Goal: Task Accomplishment & Management: Manage account settings

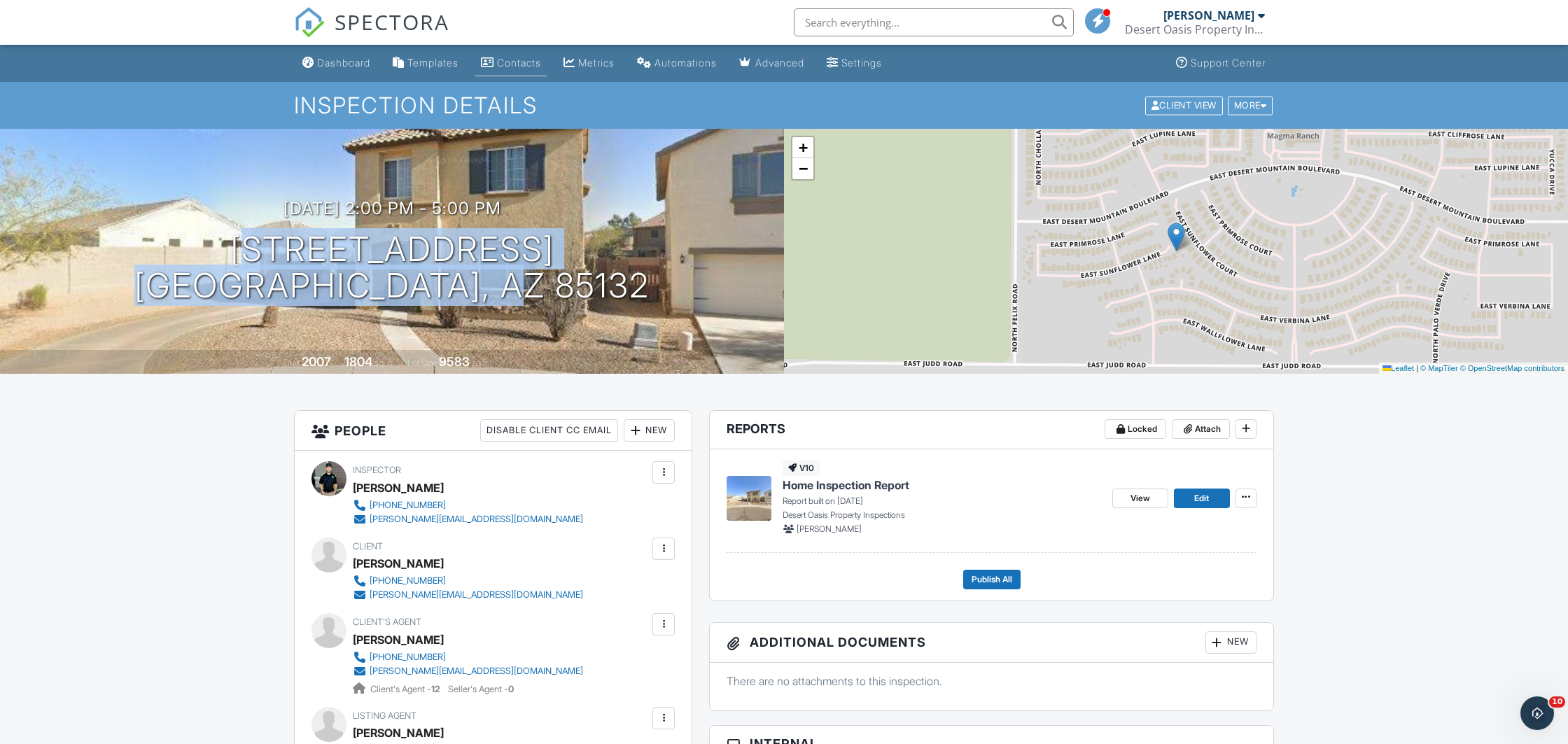
click at [538, 56] on link "Contacts" at bounding box center [511, 63] width 72 height 26
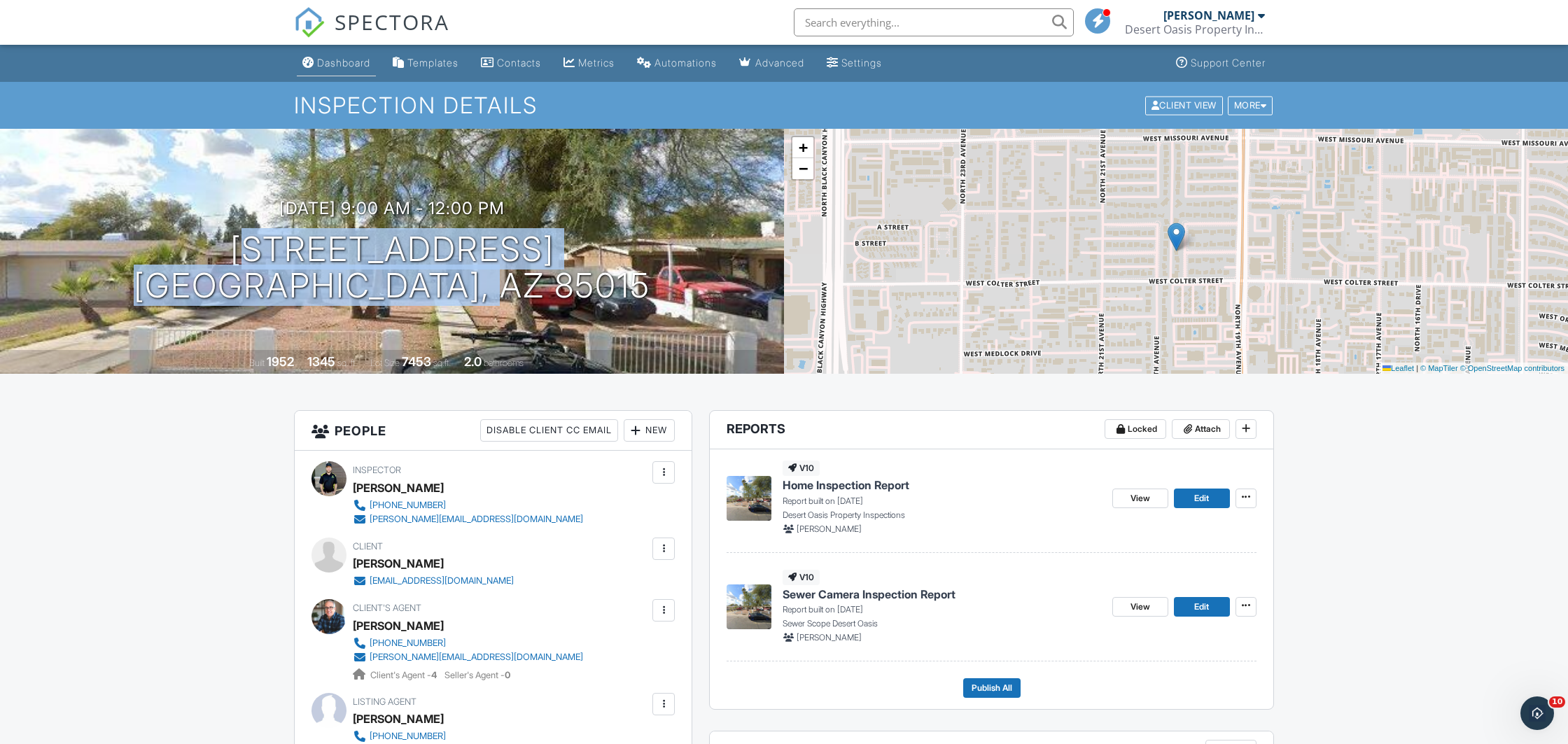
click at [342, 63] on div "Dashboard" at bounding box center [343, 62] width 53 height 12
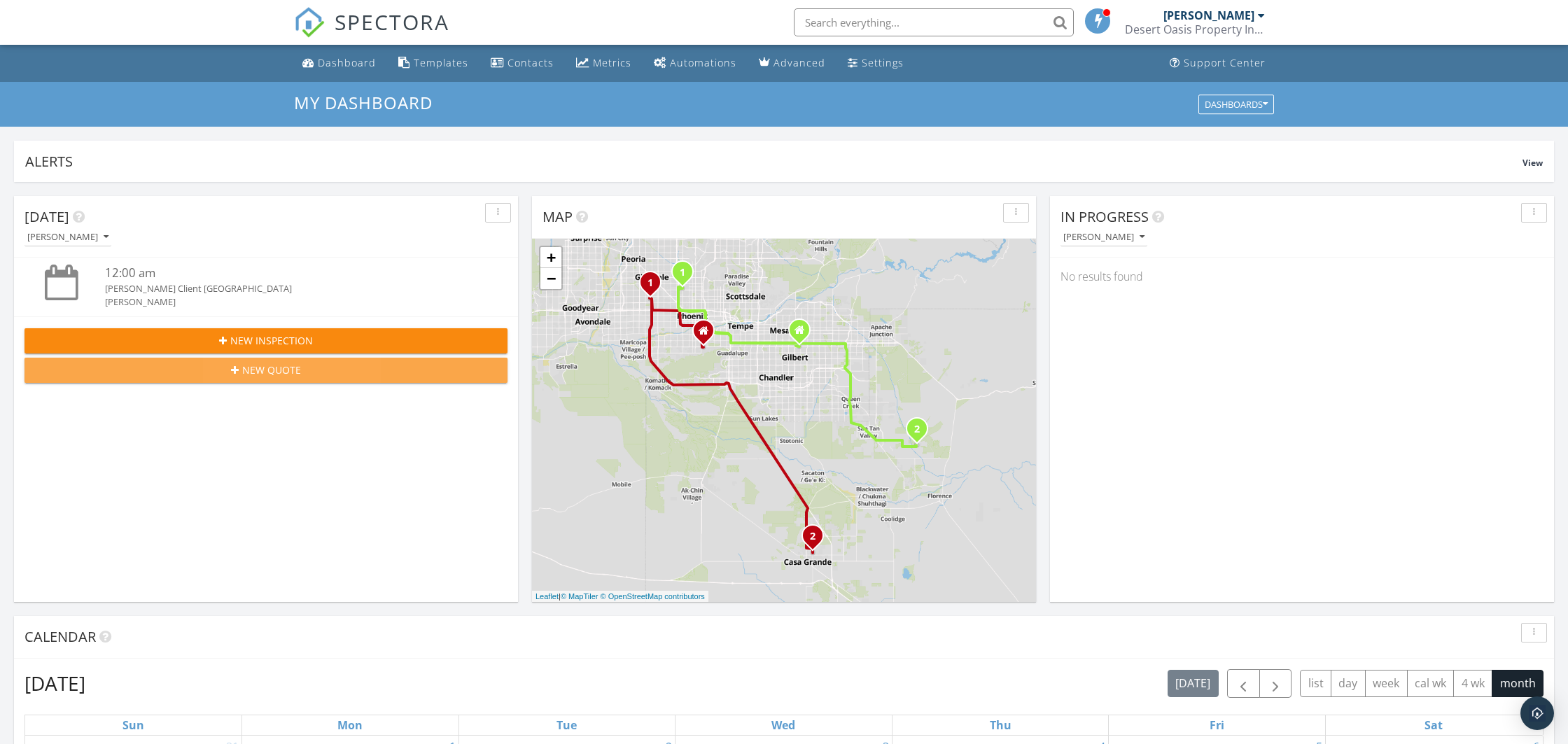
click at [282, 371] on span "New Quote" at bounding box center [272, 370] width 59 height 15
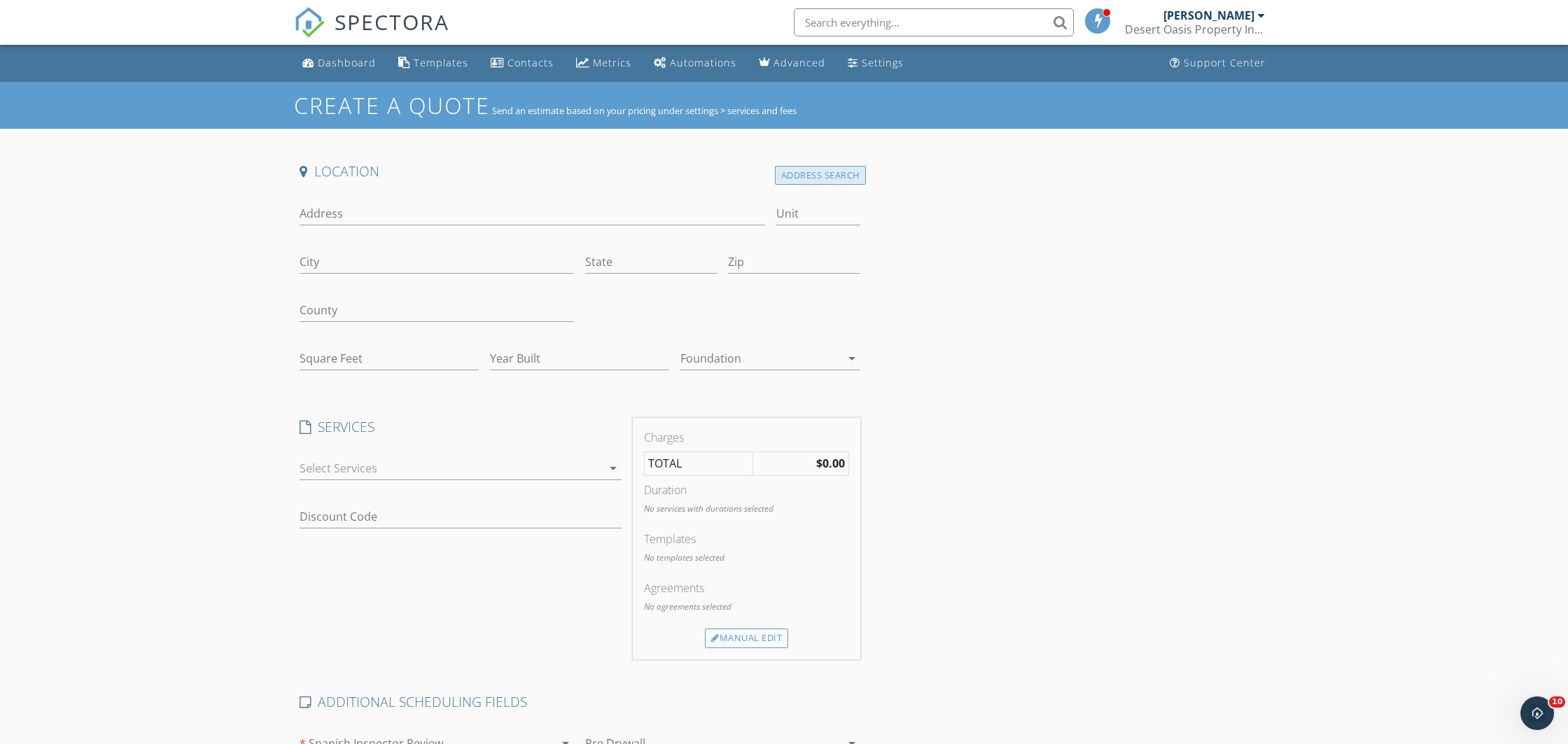
click at [824, 179] on div "Address Search" at bounding box center [820, 176] width 91 height 19
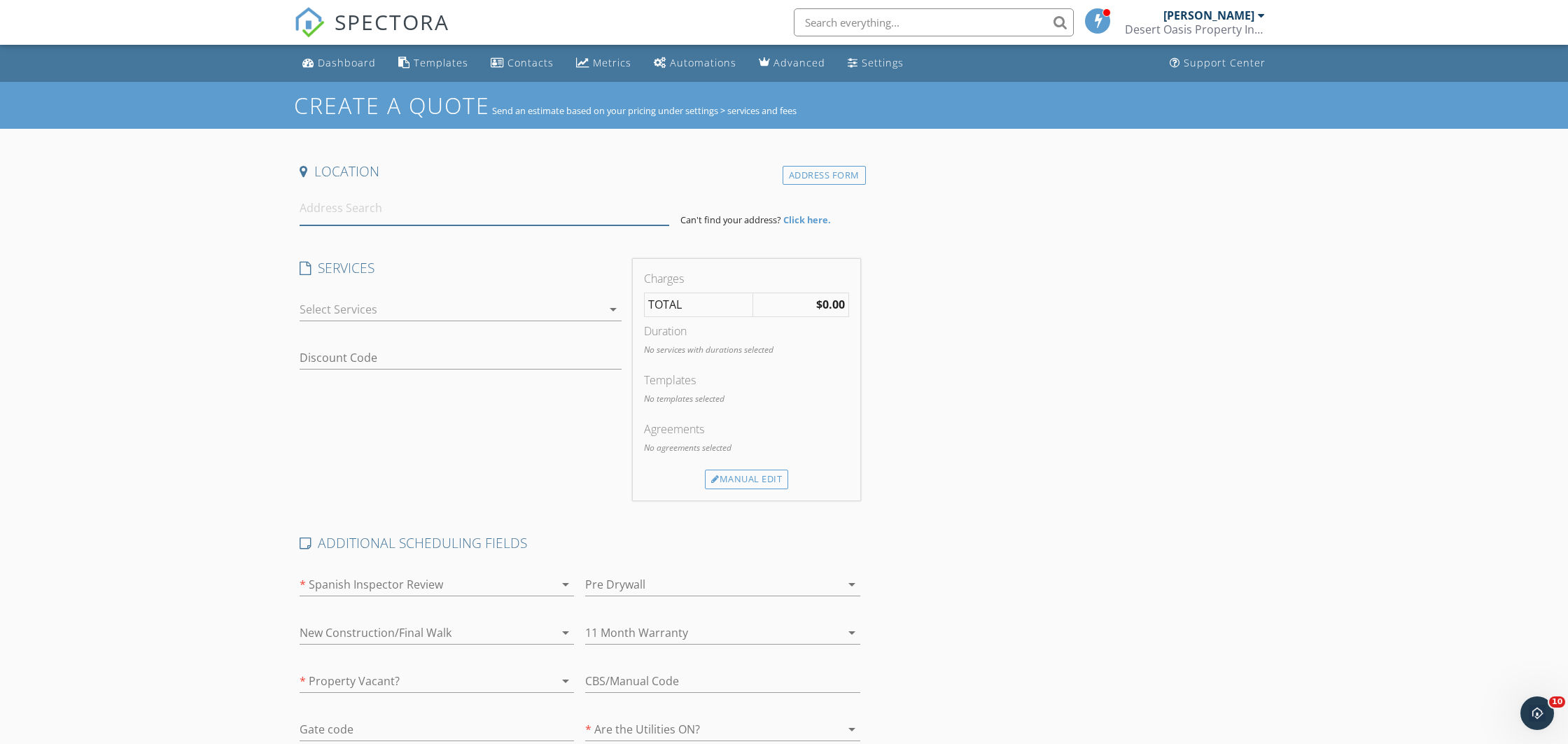
click at [412, 215] on input at bounding box center [484, 208] width 370 height 34
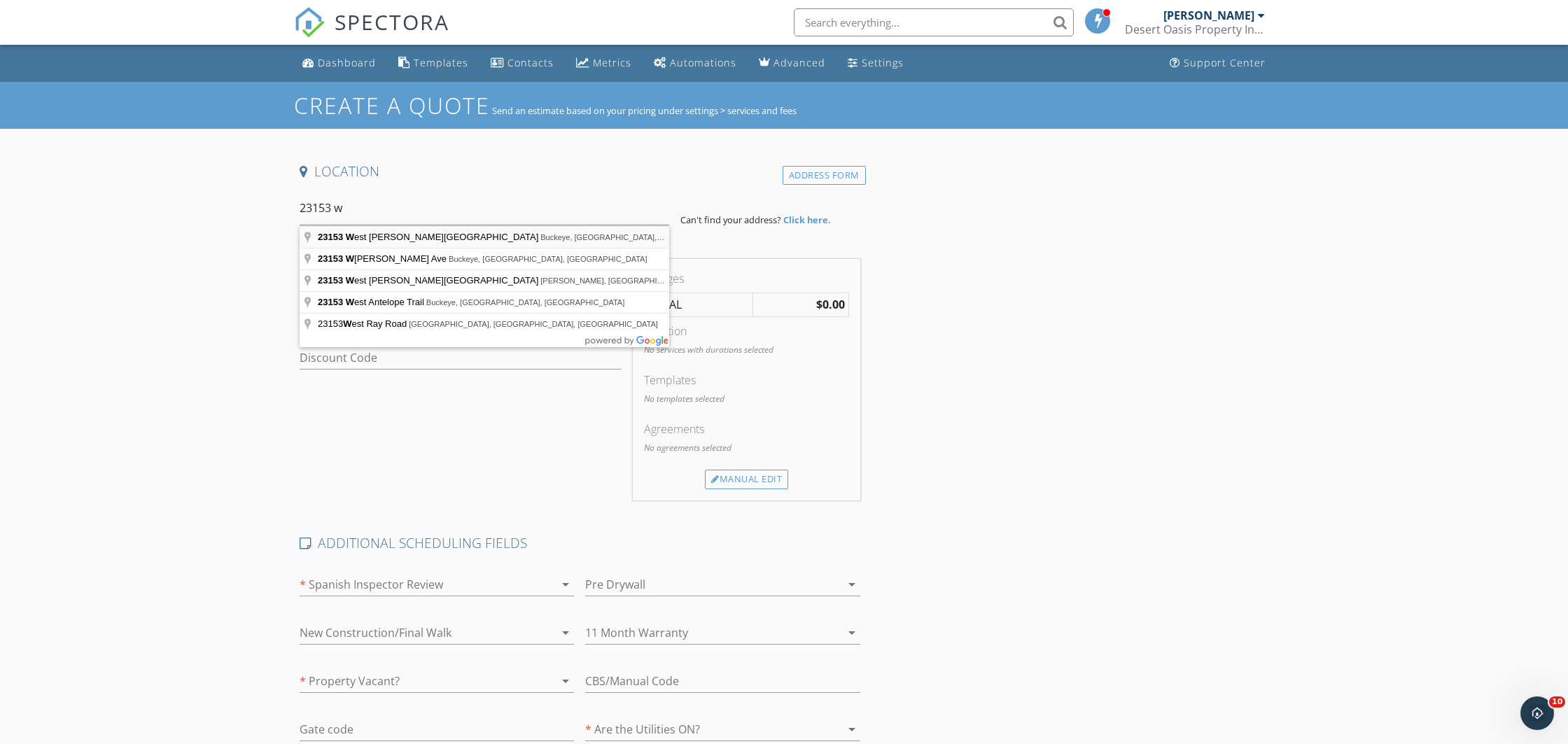
type input "23153 West Marguerite Avenue, Buckeye, AZ, USA"
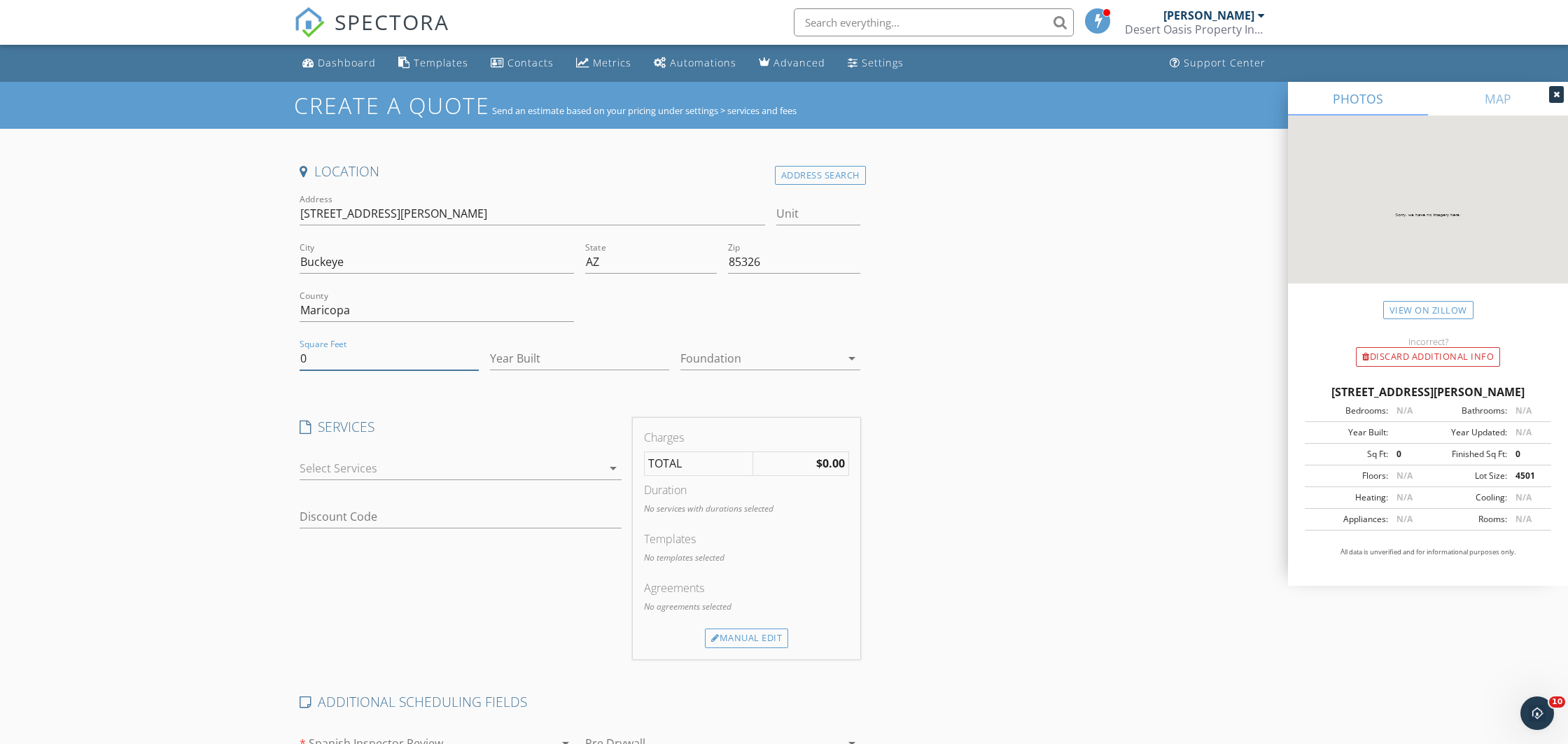
click at [364, 360] on input "0" at bounding box center [389, 359] width 179 height 23
type input "2129"
click at [522, 358] on input "Year Built" at bounding box center [579, 359] width 179 height 23
type input "2025"
click at [166, 398] on div "Create a Quote Send an estimate based on your pricing under settings > services…" at bounding box center [784, 683] width 1568 height 1202
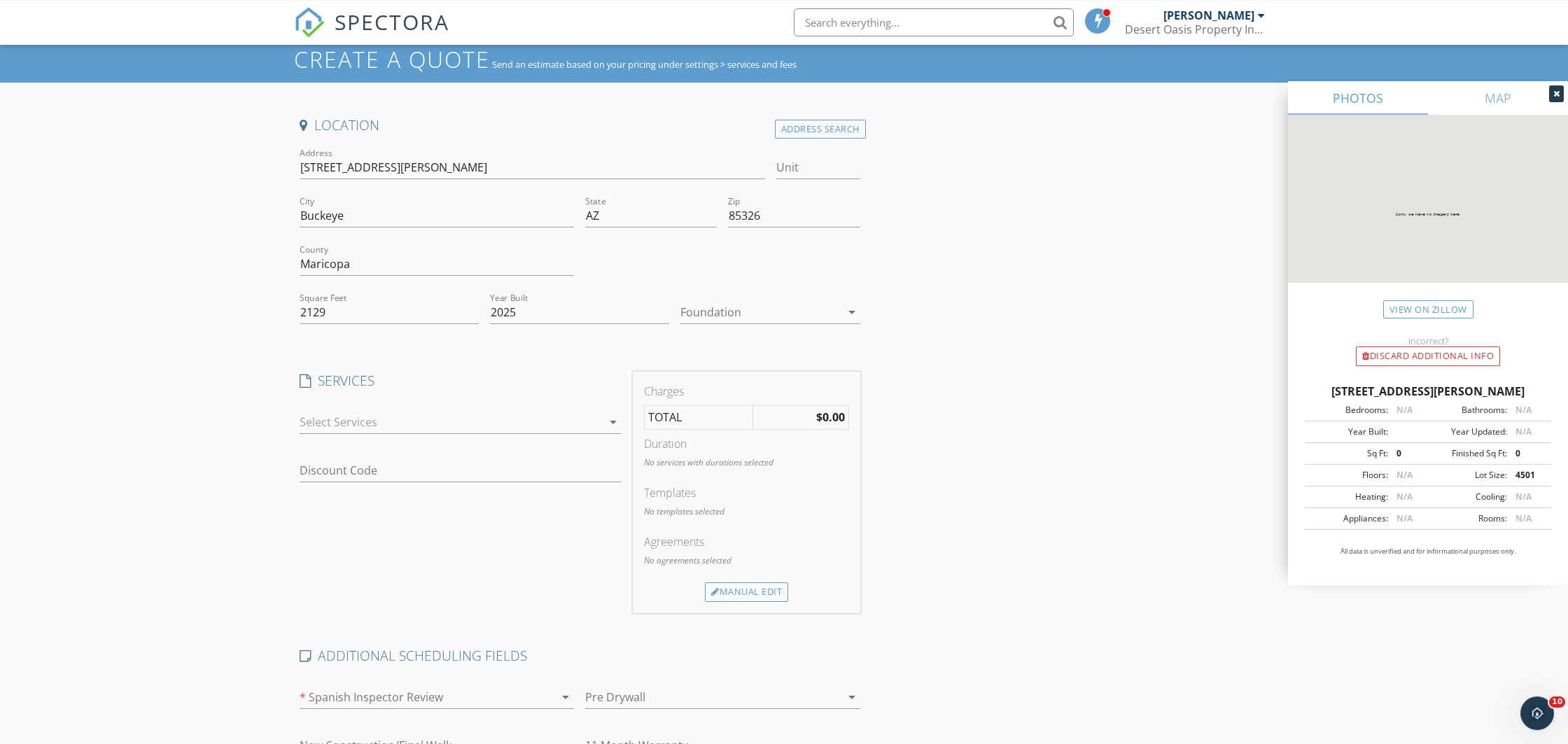
scroll to position [73, 0]
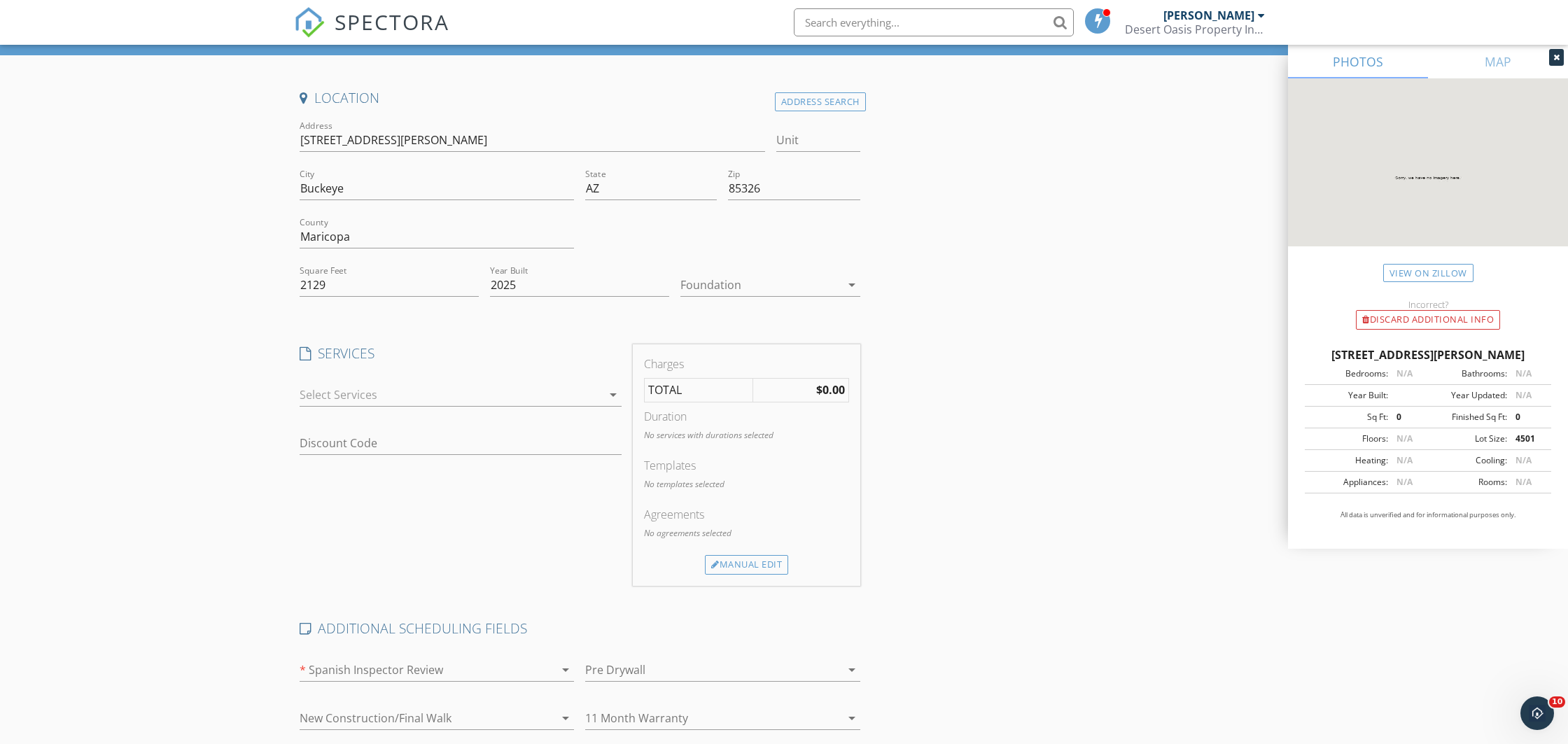
click at [317, 397] on div at bounding box center [450, 395] width 302 height 23
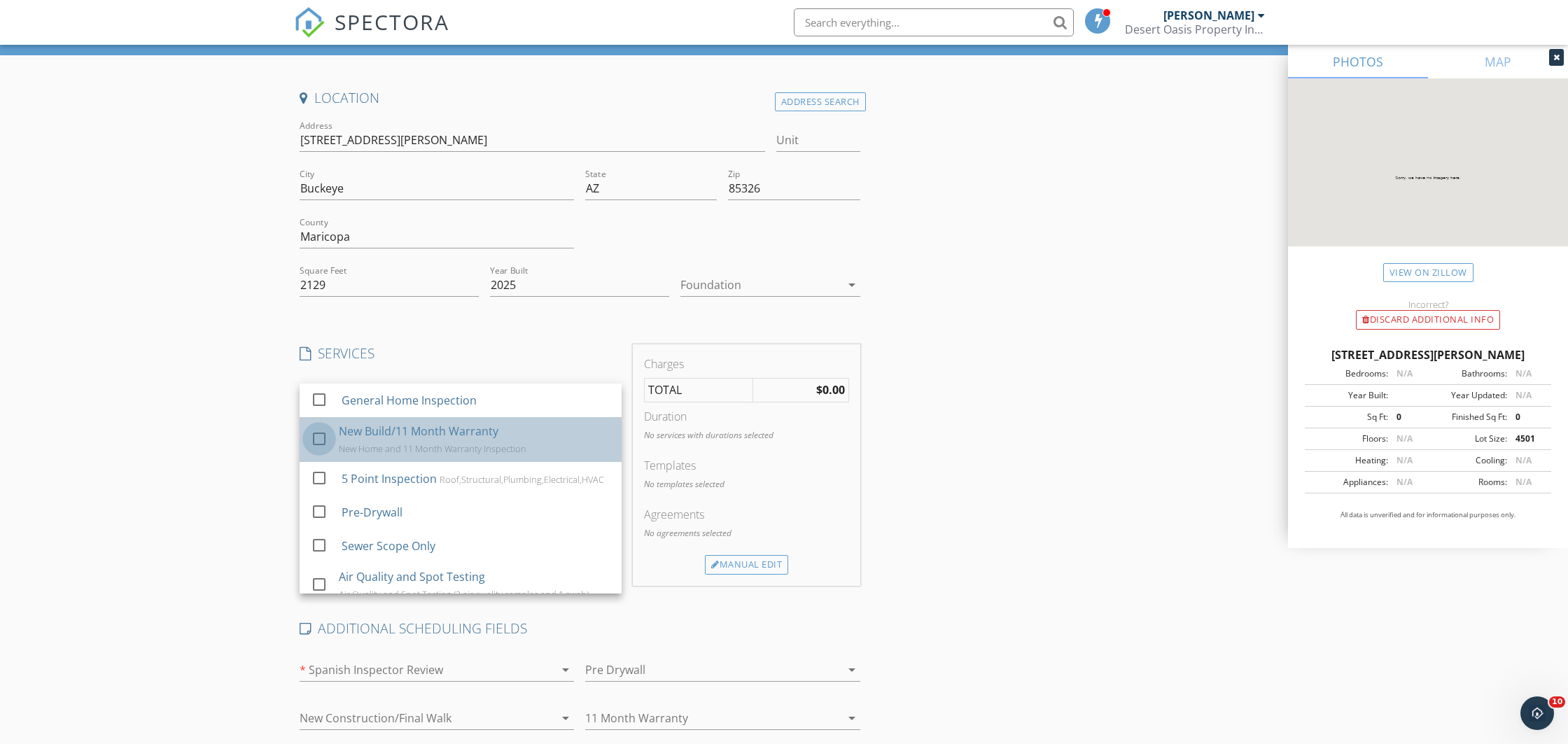
click at [322, 434] on div at bounding box center [319, 438] width 24 height 24
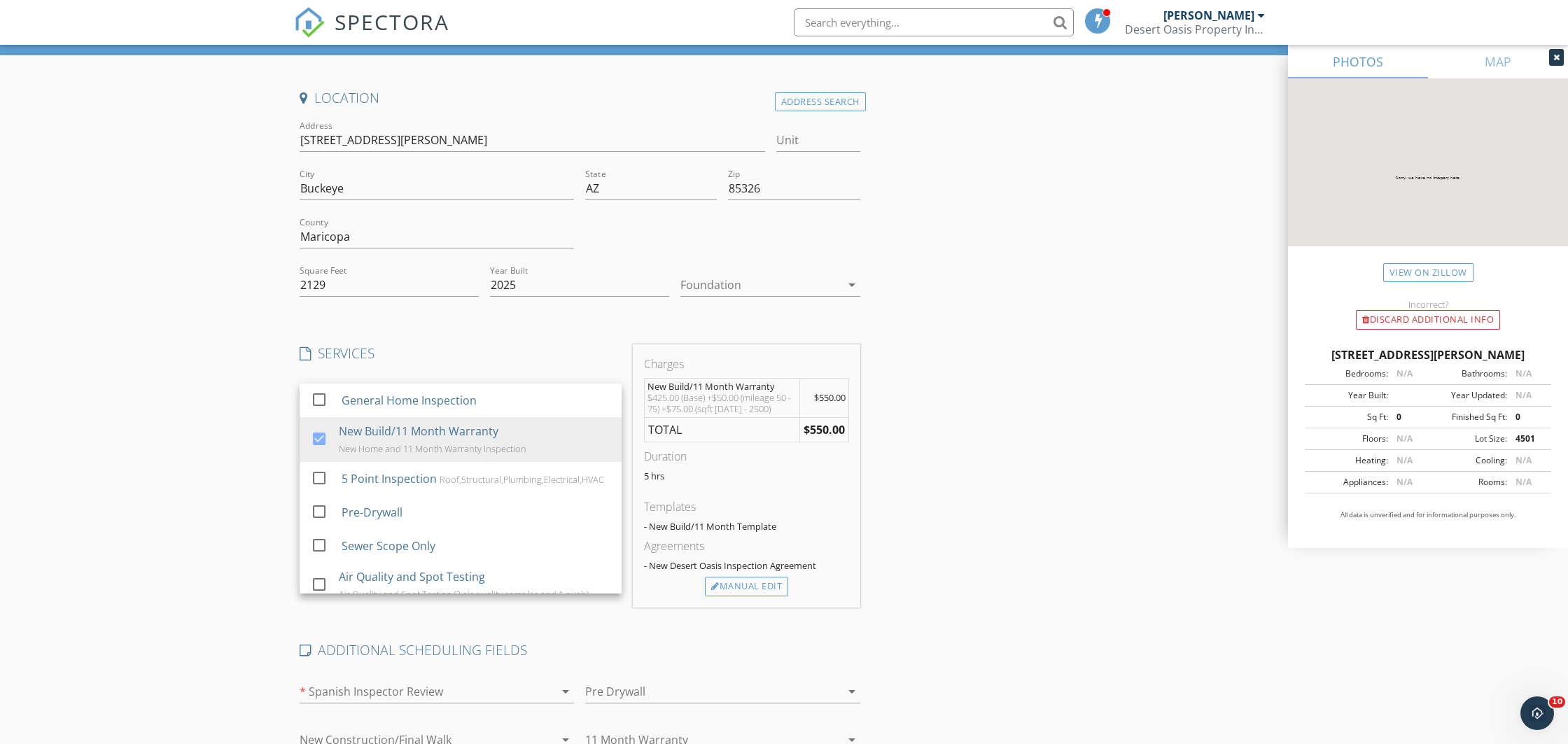
click at [209, 376] on div "Create a Quote Send an estimate based on your pricing under settings > services…" at bounding box center [784, 620] width 1568 height 1224
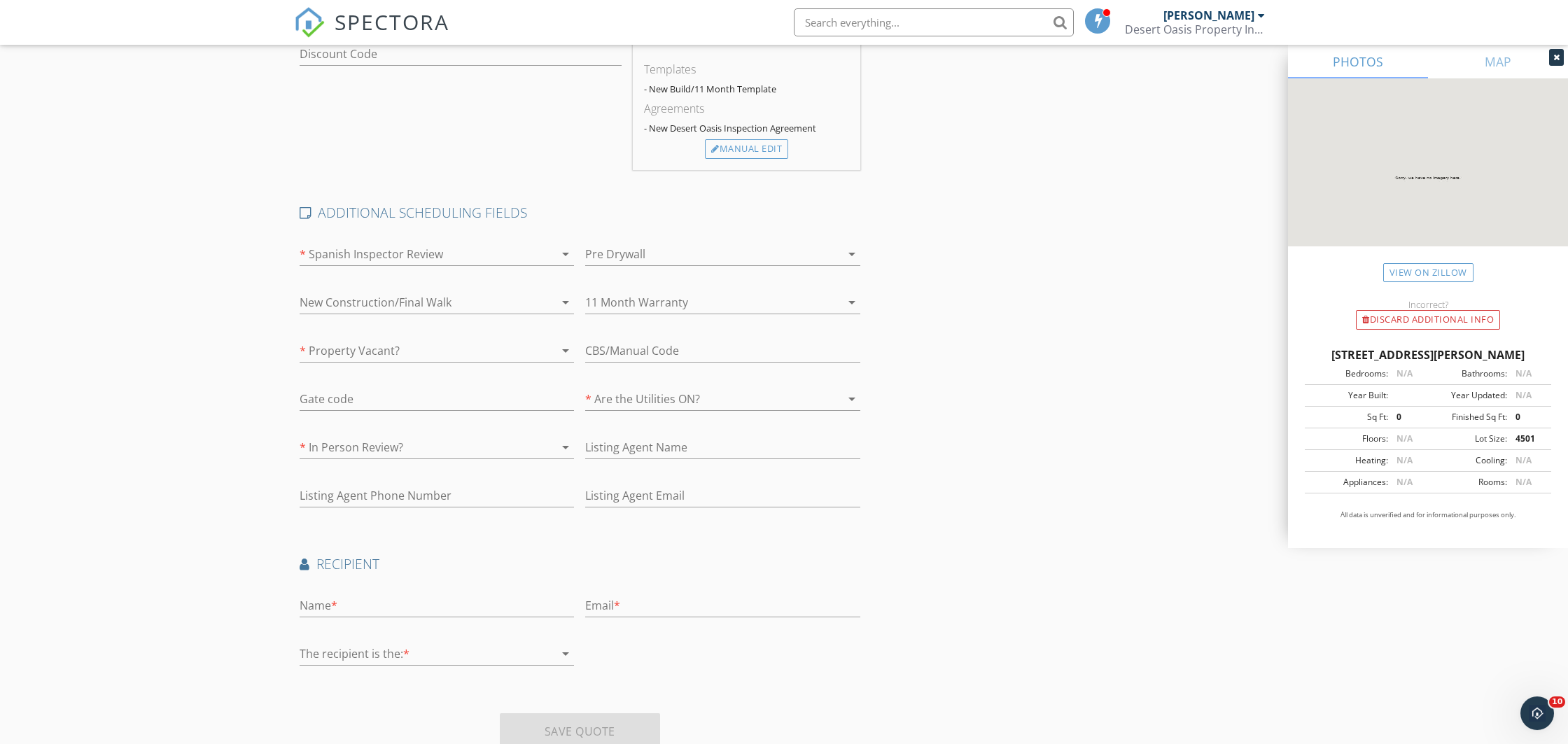
scroll to position [564, 0]
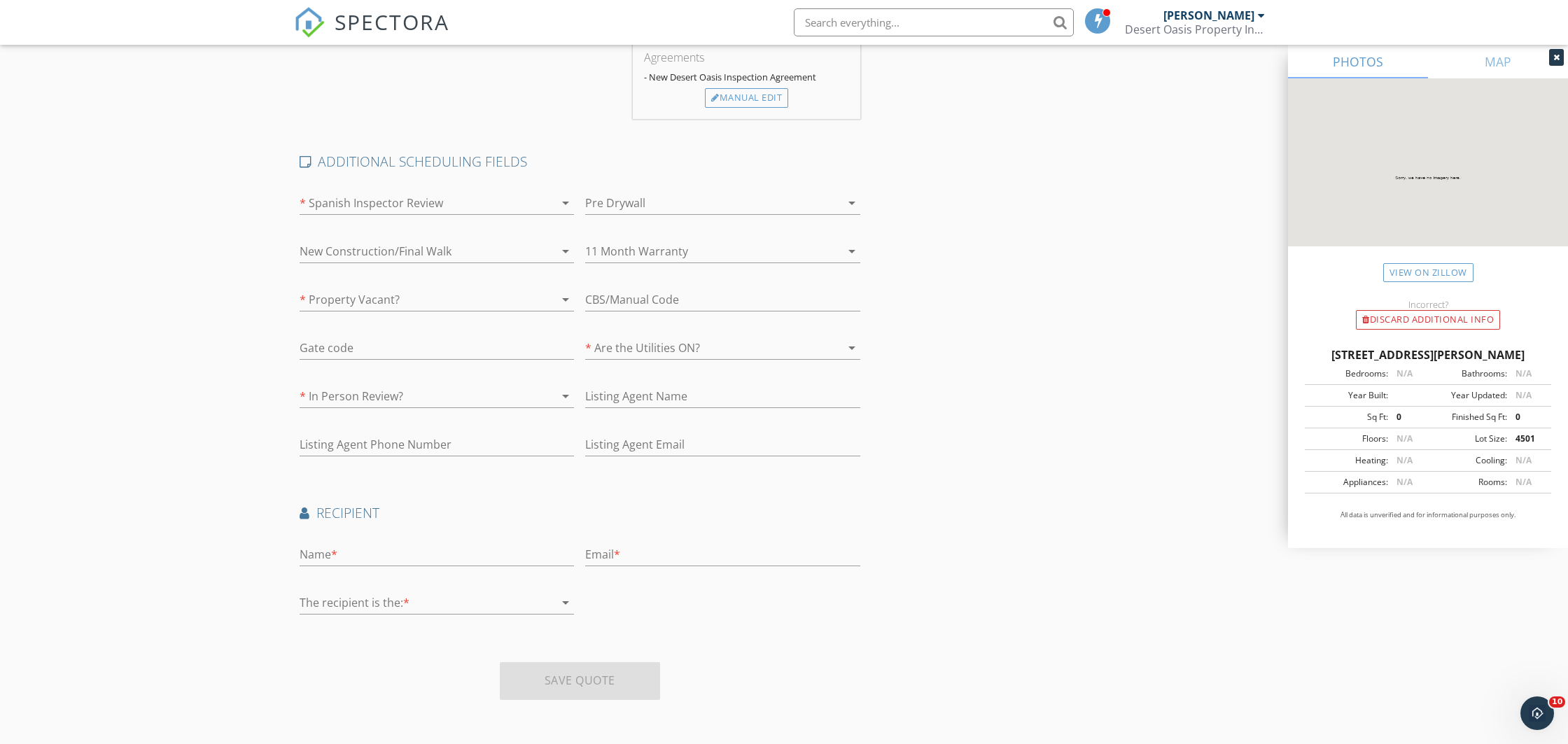
click at [225, 503] on div "Create a Quote Send an estimate based on your pricing under settings > services…" at bounding box center [784, 132] width 1568 height 1224
click at [192, 423] on div "Create a Quote Send an estimate based on your pricing under settings > services…" at bounding box center [784, 132] width 1568 height 1224
click at [368, 545] on input "text" at bounding box center [436, 555] width 275 height 23
type input "Alexis"
click at [712, 558] on input "text" at bounding box center [722, 555] width 275 height 23
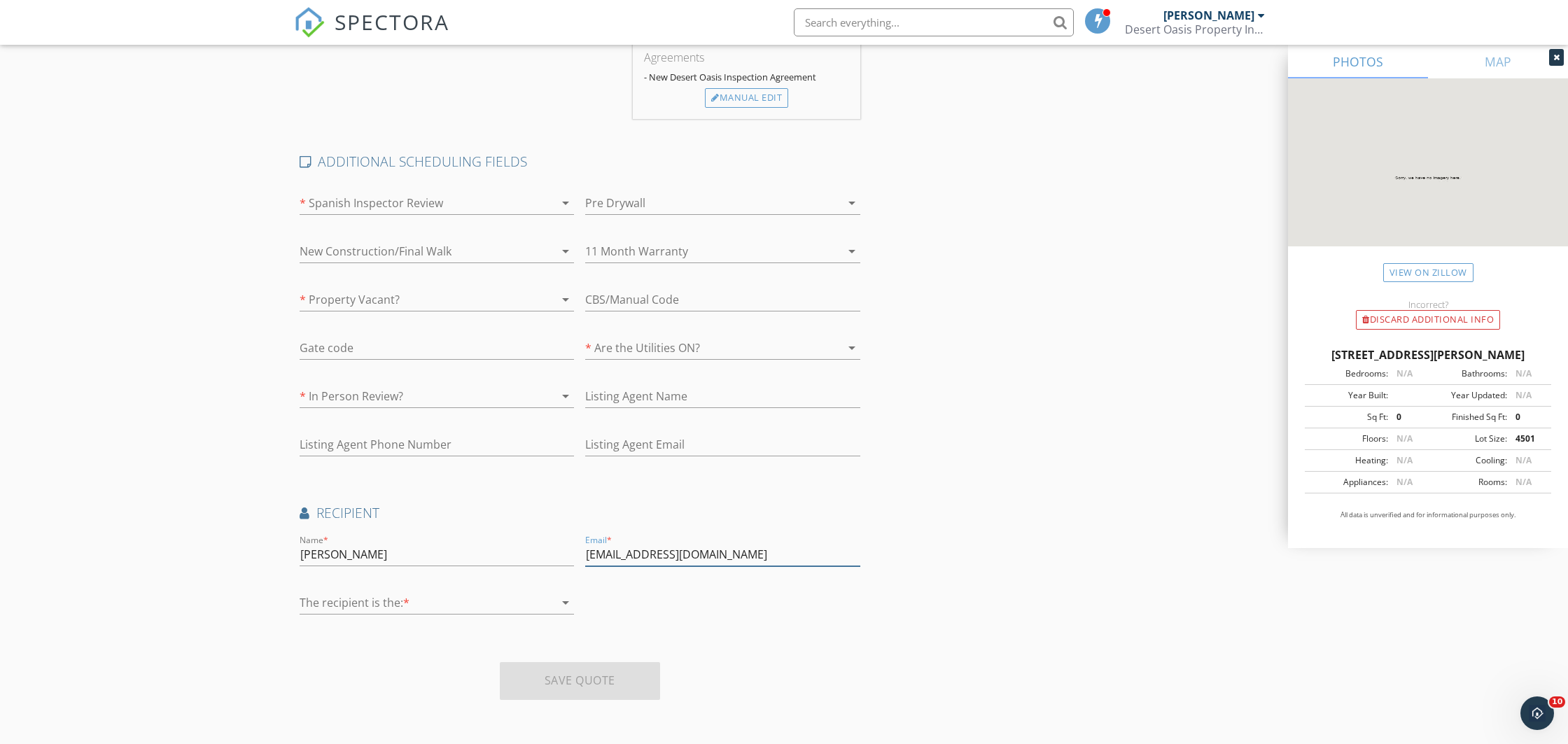
type input "alexisortegta.azreatlor@gmail.com"
click at [365, 548] on input "Alexis" at bounding box center [436, 555] width 275 height 23
paste input "Ortega"
type input "Alexis Ortega"
click at [371, 594] on div at bounding box center [427, 603] width 255 height 23
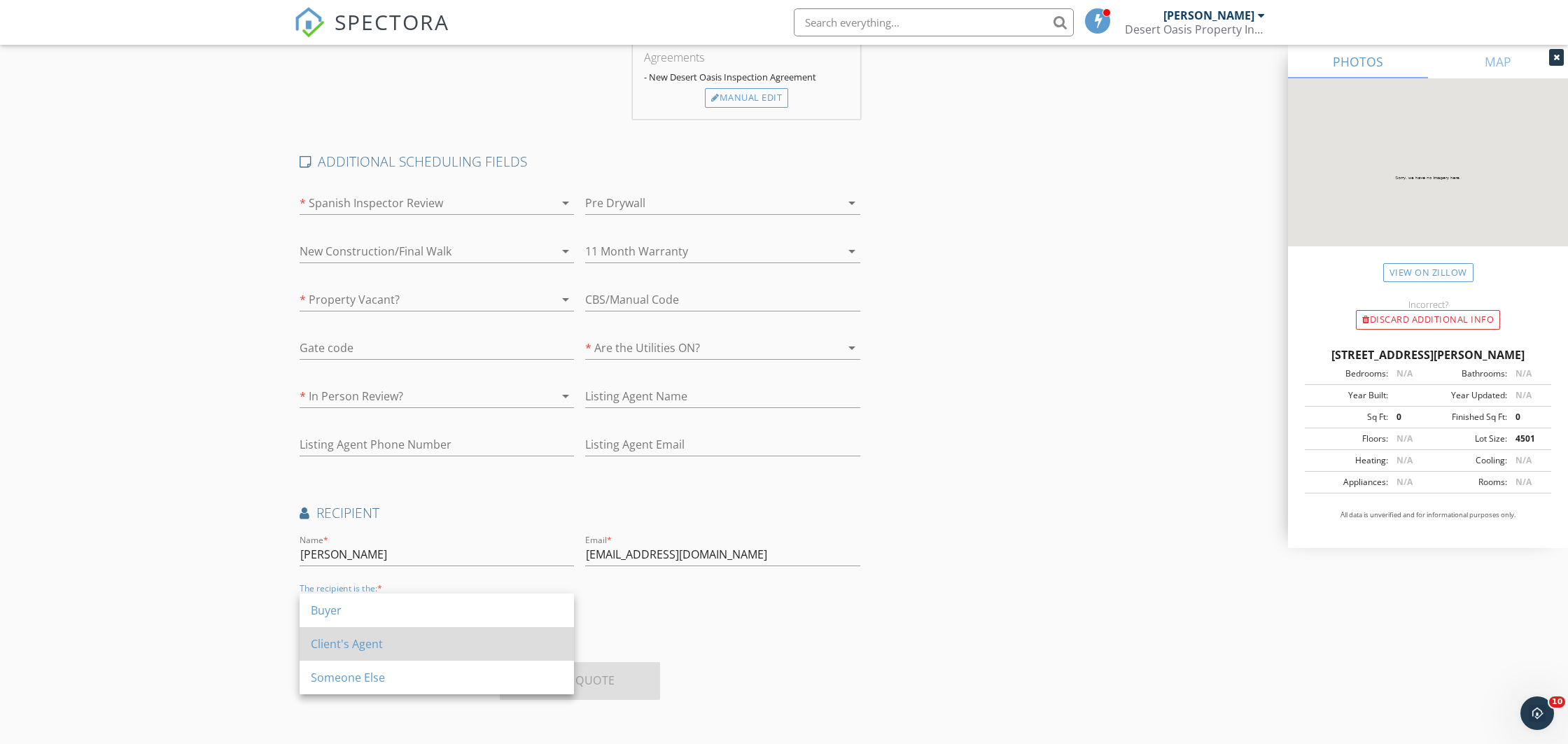
click at [351, 644] on div "Client's Agent" at bounding box center [436, 644] width 252 height 17
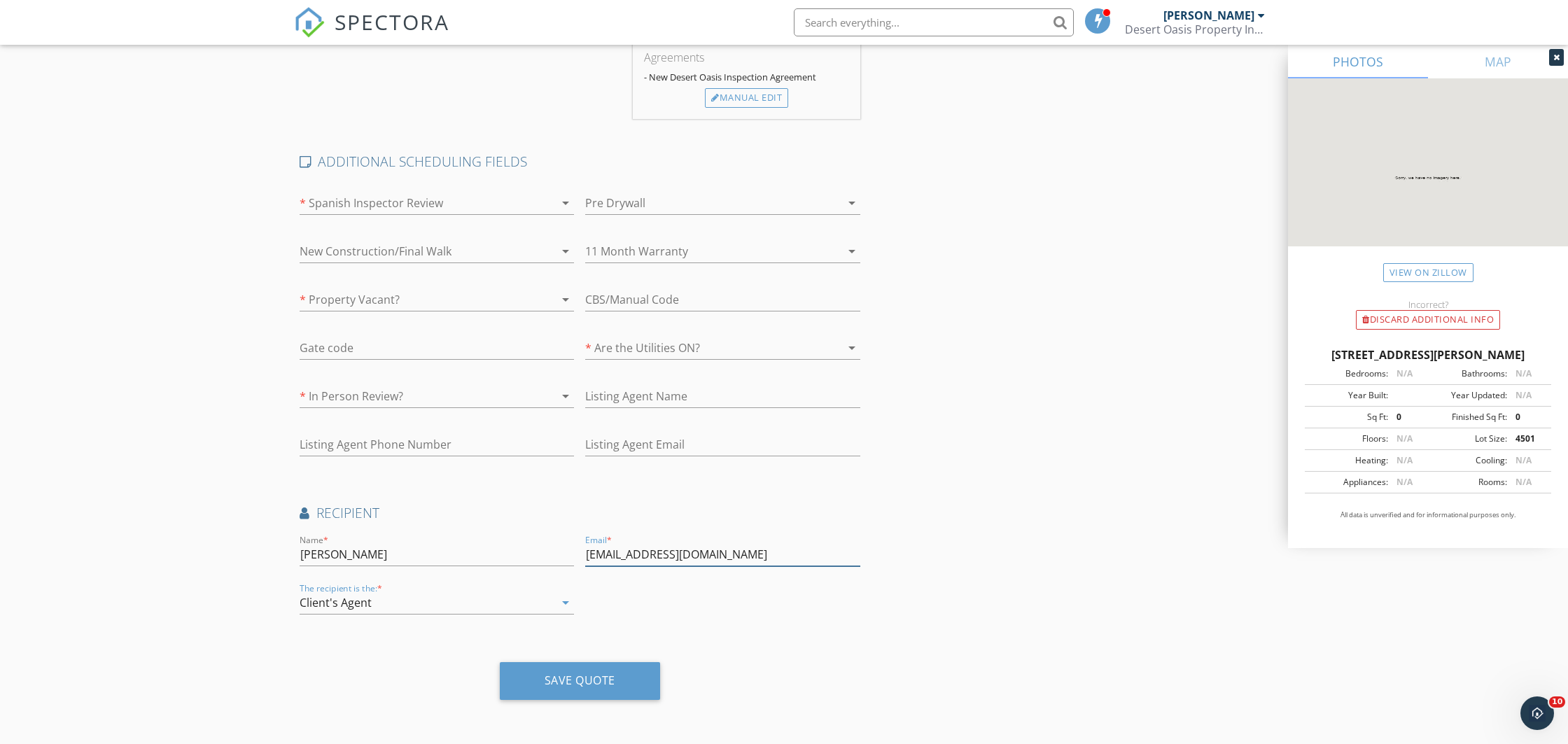
drag, startPoint x: 792, startPoint y: 557, endPoint x: 457, endPoint y: 557, distance: 335.0
click at [585, 552] on input "alexisortegta.azreatlor@gmail.com" at bounding box center [722, 555] width 275 height 23
paste input "alexisortega.azrealtor@gmail.com"
type input "alexisortega.azrealtor@gmail.com"
click at [328, 249] on div at bounding box center [417, 251] width 235 height 23
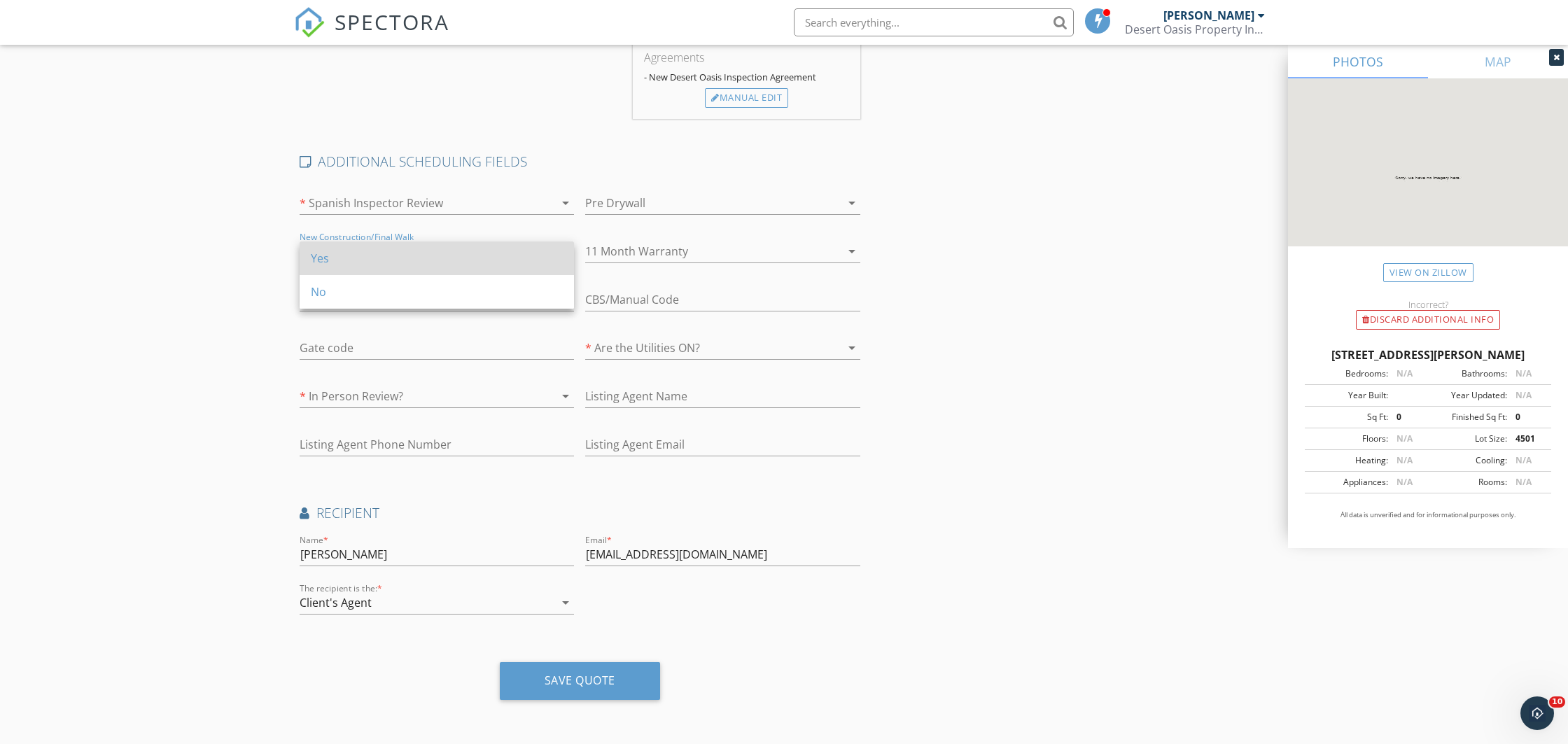
click at [329, 256] on div "Yes" at bounding box center [436, 258] width 252 height 17
click at [190, 328] on div "Create a Quote Send an estimate based on your pricing under settings > services…" at bounding box center [784, 132] width 1568 height 1224
click at [323, 395] on div at bounding box center [417, 396] width 235 height 23
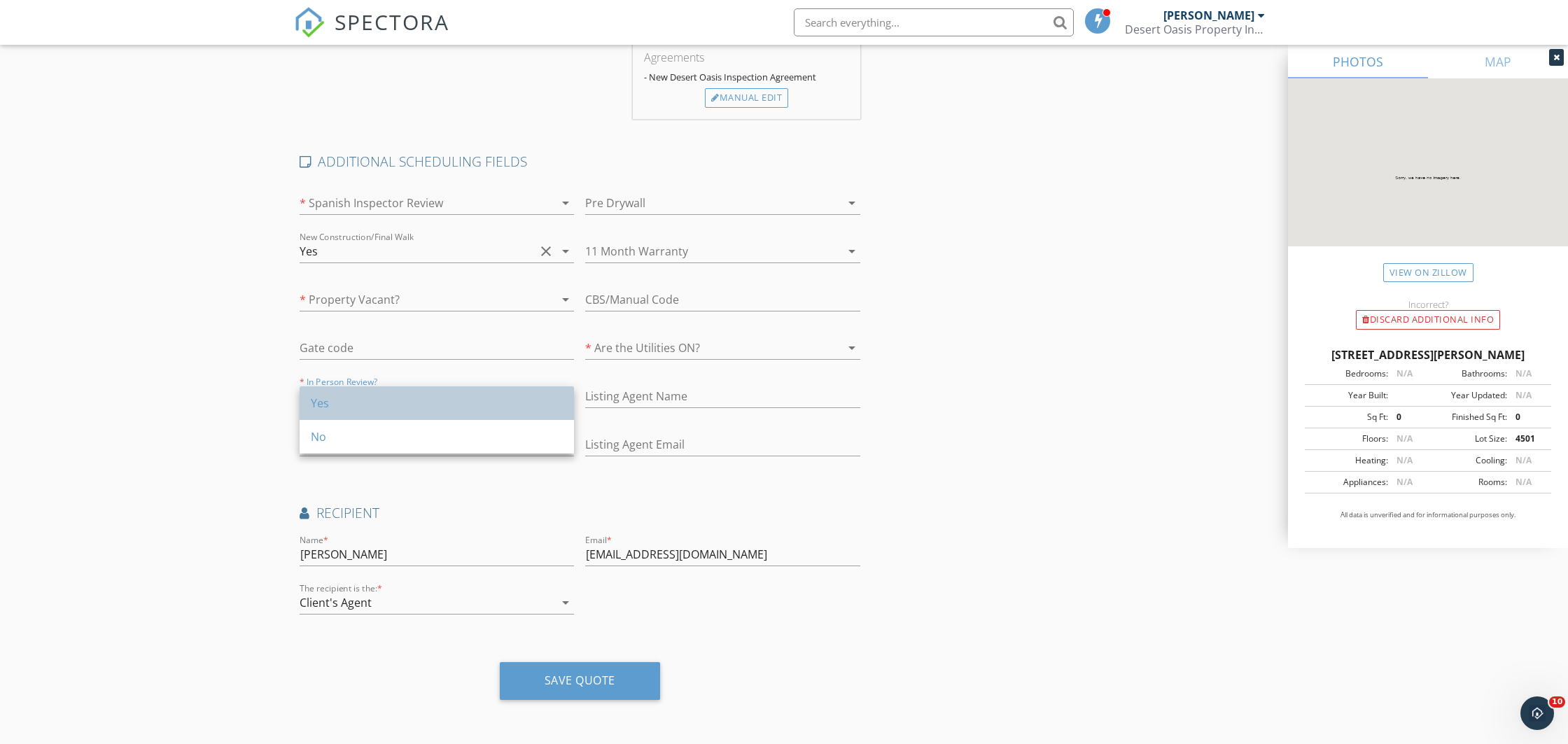
click at [331, 406] on div "Yes" at bounding box center [436, 403] width 252 height 17
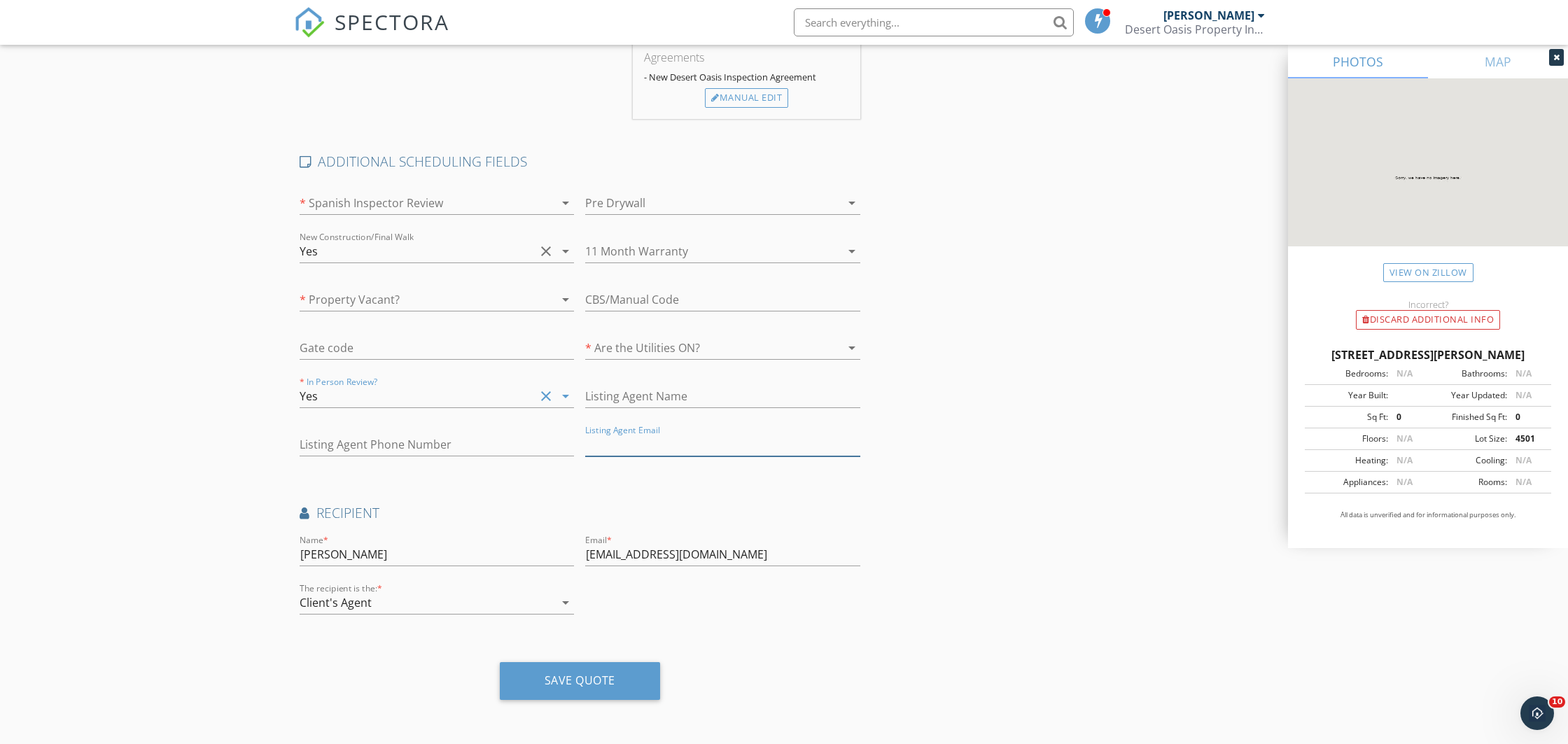
click at [655, 447] on input "text" at bounding box center [722, 445] width 275 height 23
type input "Lennar"
click at [169, 516] on div "Create a Quote Send an estimate based on your pricing under settings > services…" at bounding box center [784, 132] width 1568 height 1224
click at [554, 674] on div "Save Quote" at bounding box center [580, 680] width 71 height 14
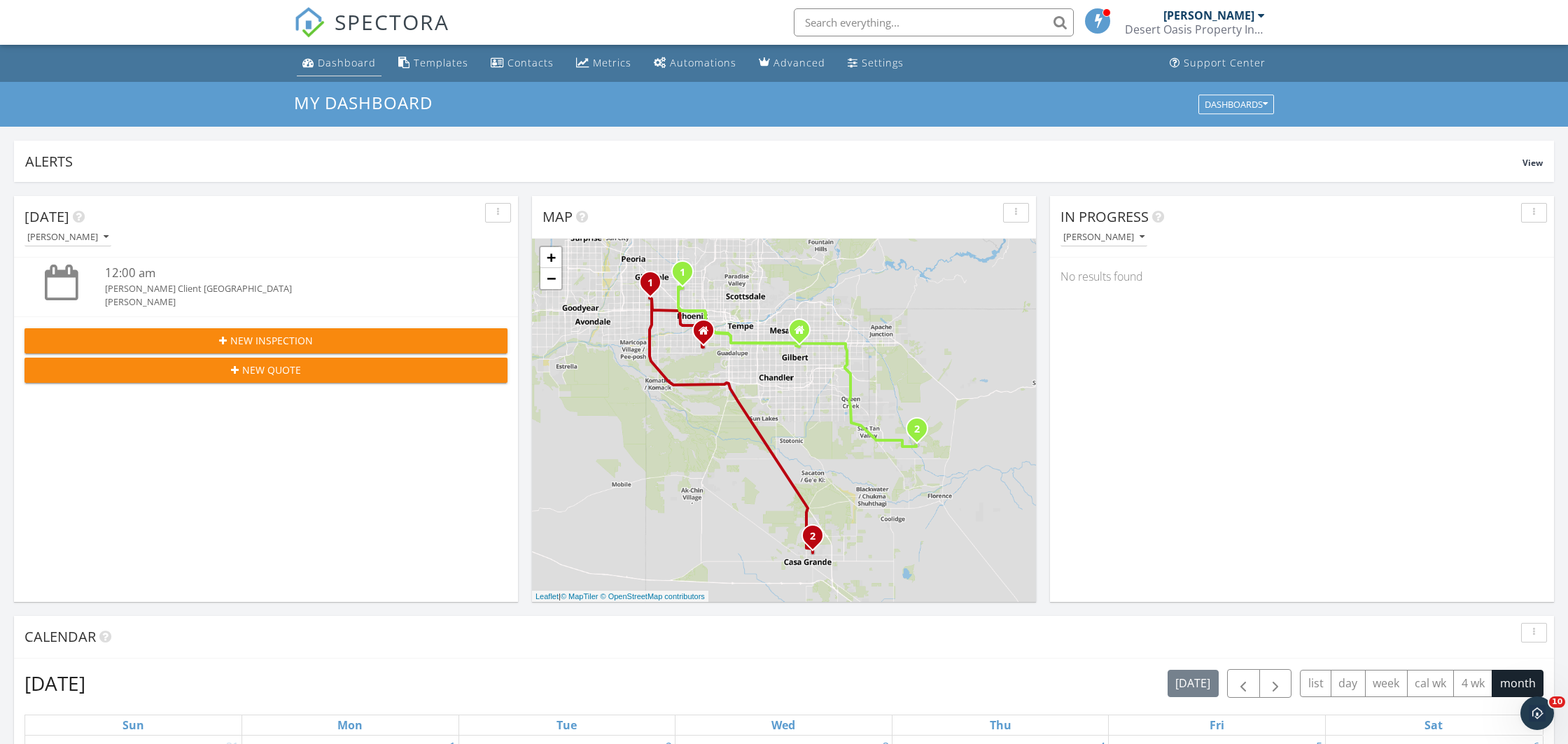
click at [337, 64] on div "Dashboard" at bounding box center [346, 62] width 58 height 13
click at [333, 55] on link "Dashboard" at bounding box center [339, 63] width 85 height 26
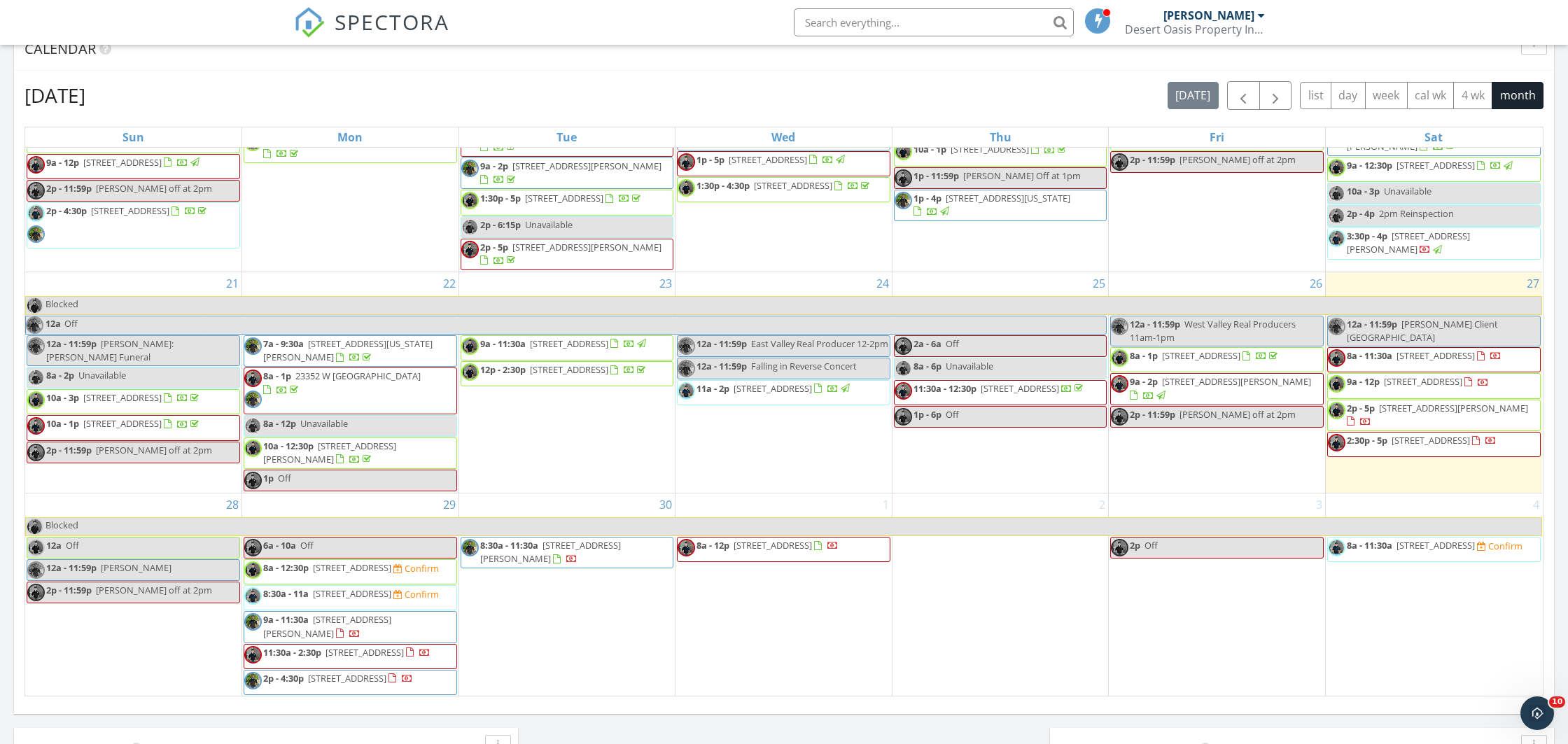
scroll to position [735, 0]
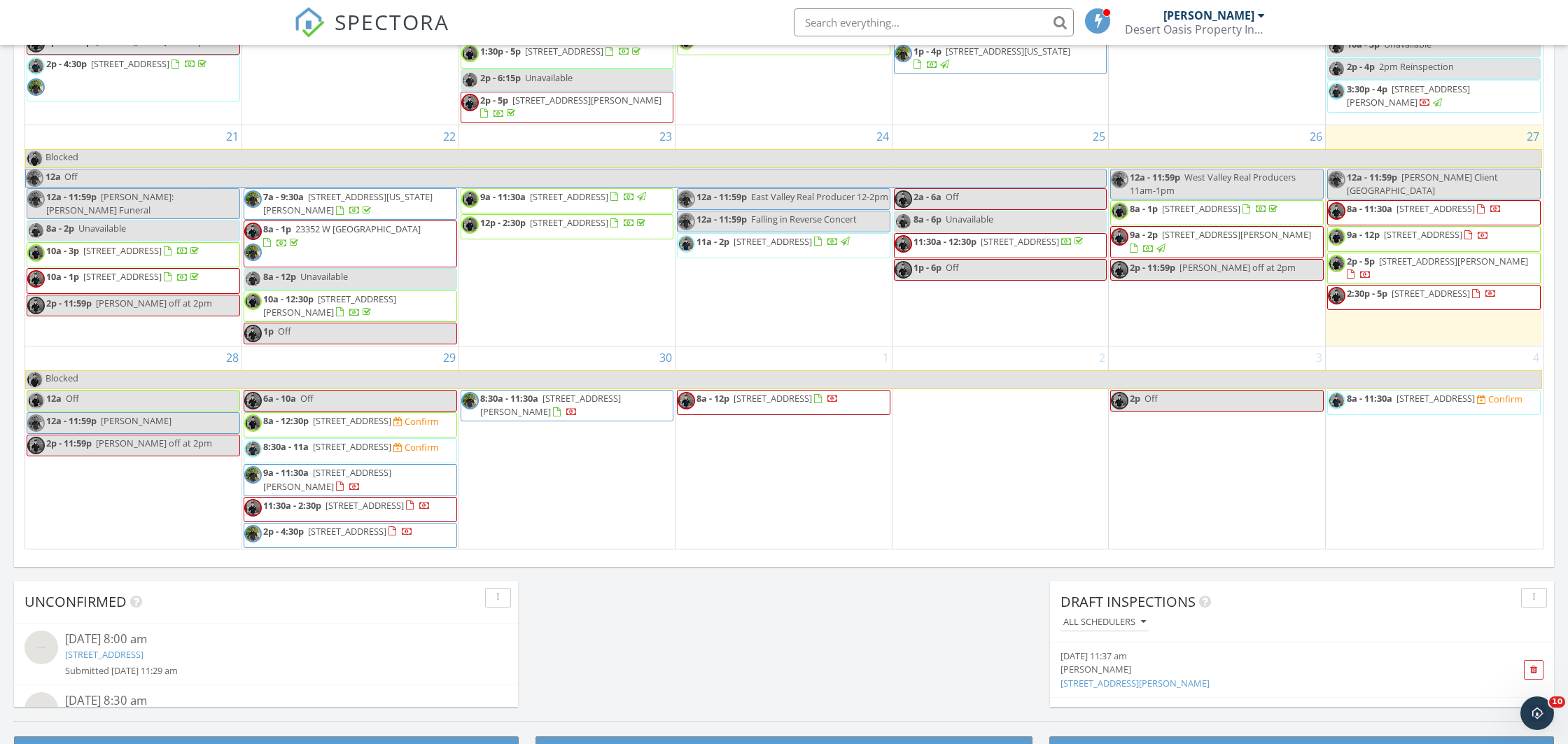
click at [300, 500] on span "11:30a - 2:30p 4228 S 19th Pl, Phoenix 85040" at bounding box center [338, 510] width 186 height 21
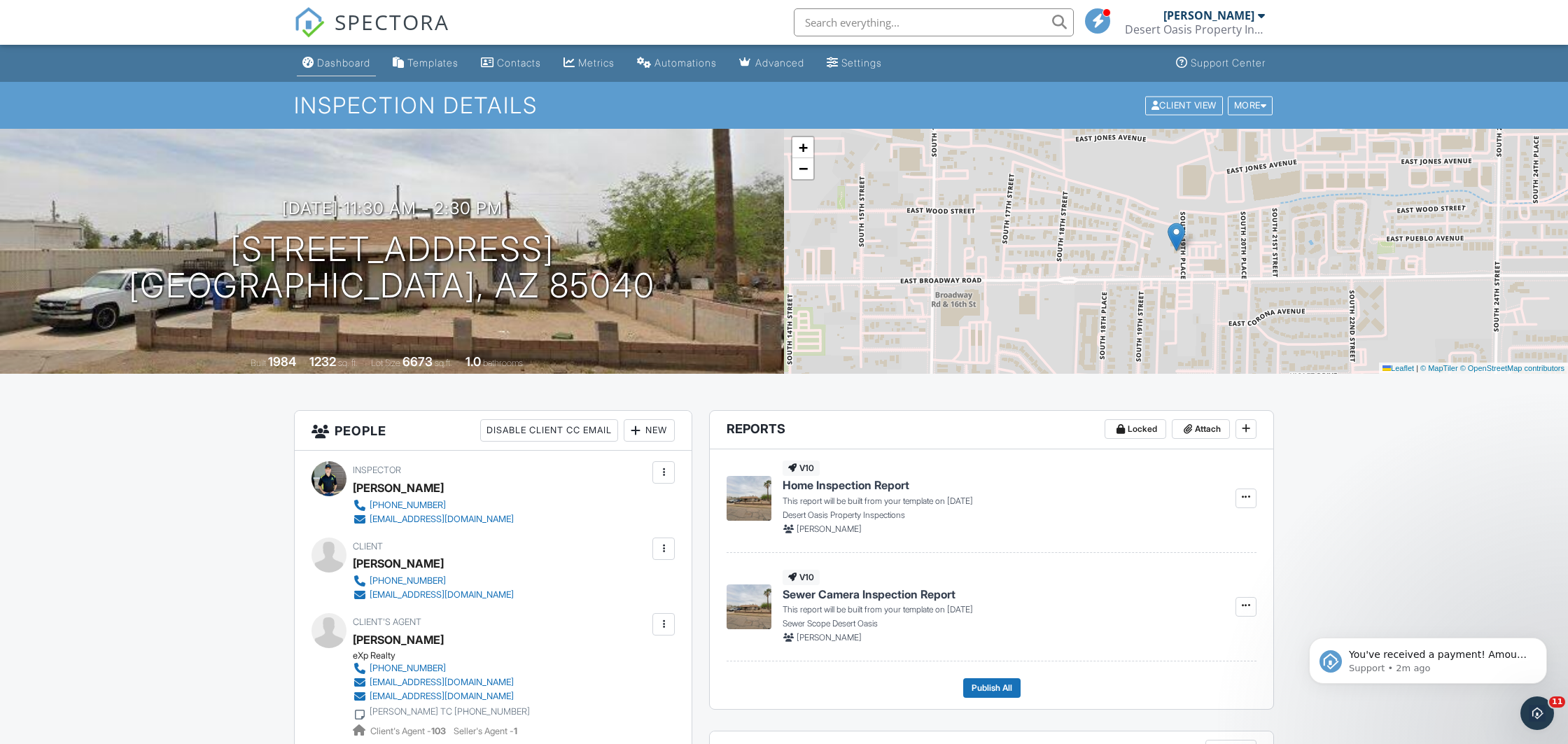
click at [339, 67] on div "Dashboard" at bounding box center [343, 62] width 53 height 12
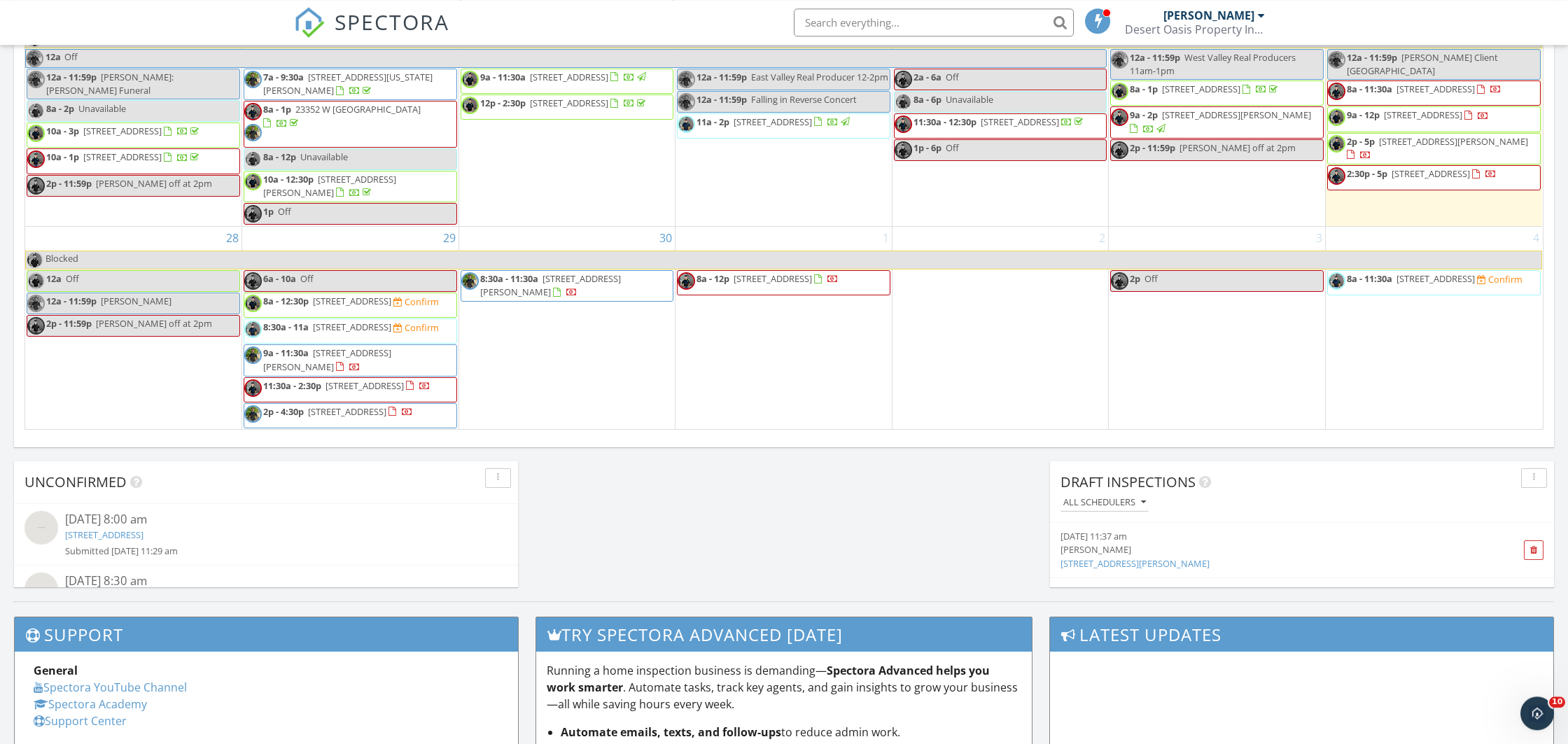
scroll to position [808, 0]
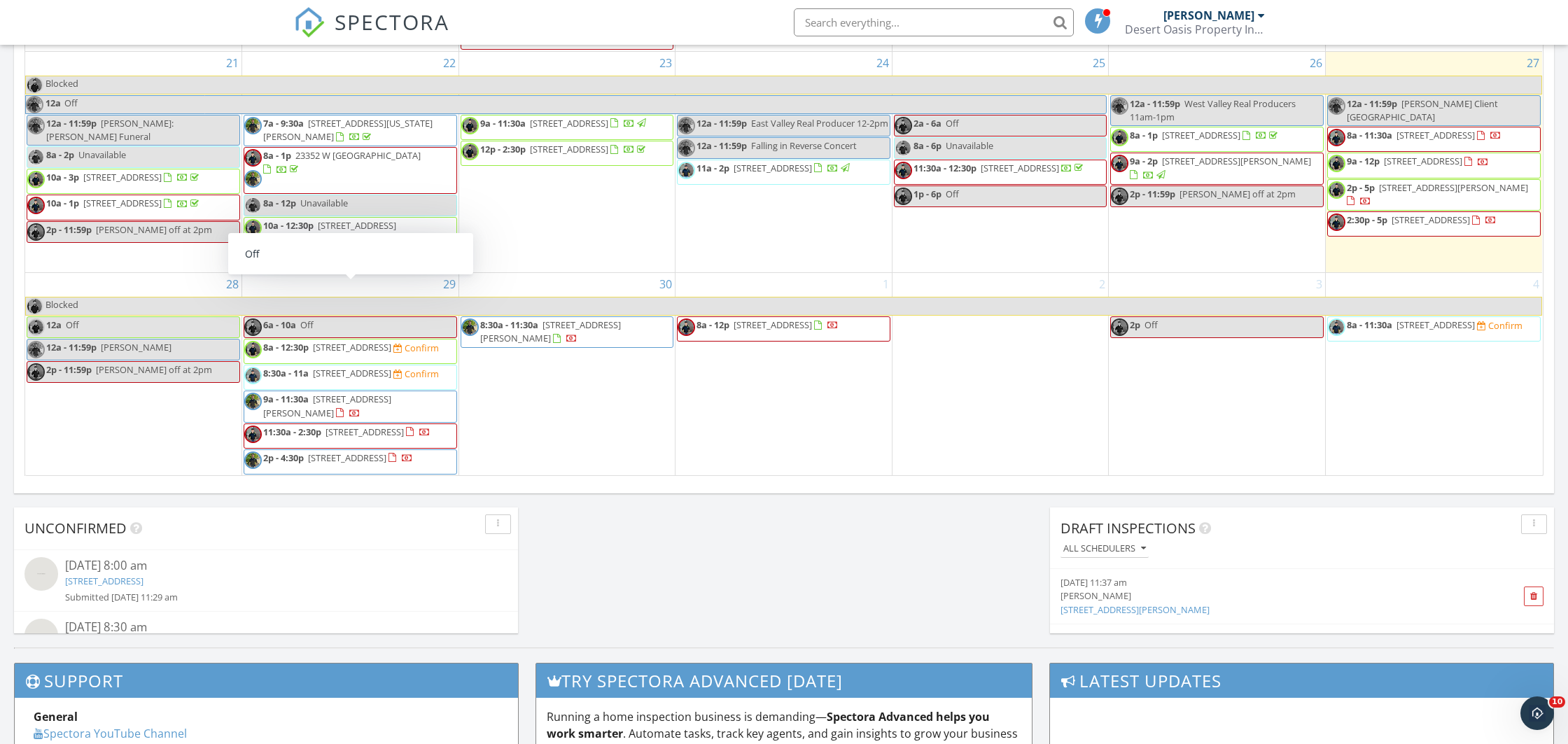
click at [337, 316] on link "6a - 10a Off" at bounding box center [351, 327] width 214 height 22
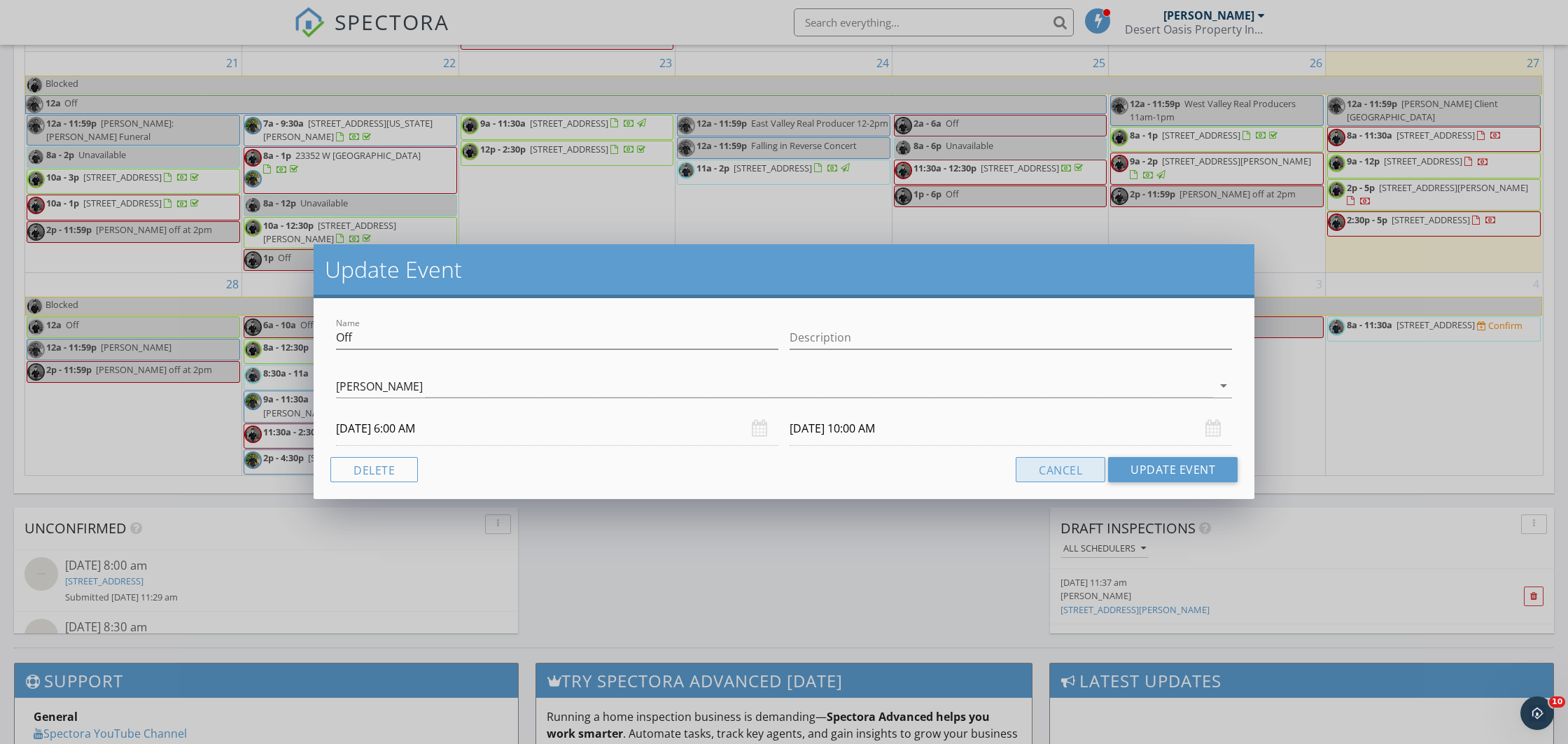
click at [1055, 471] on button "Cancel" at bounding box center [1060, 469] width 89 height 25
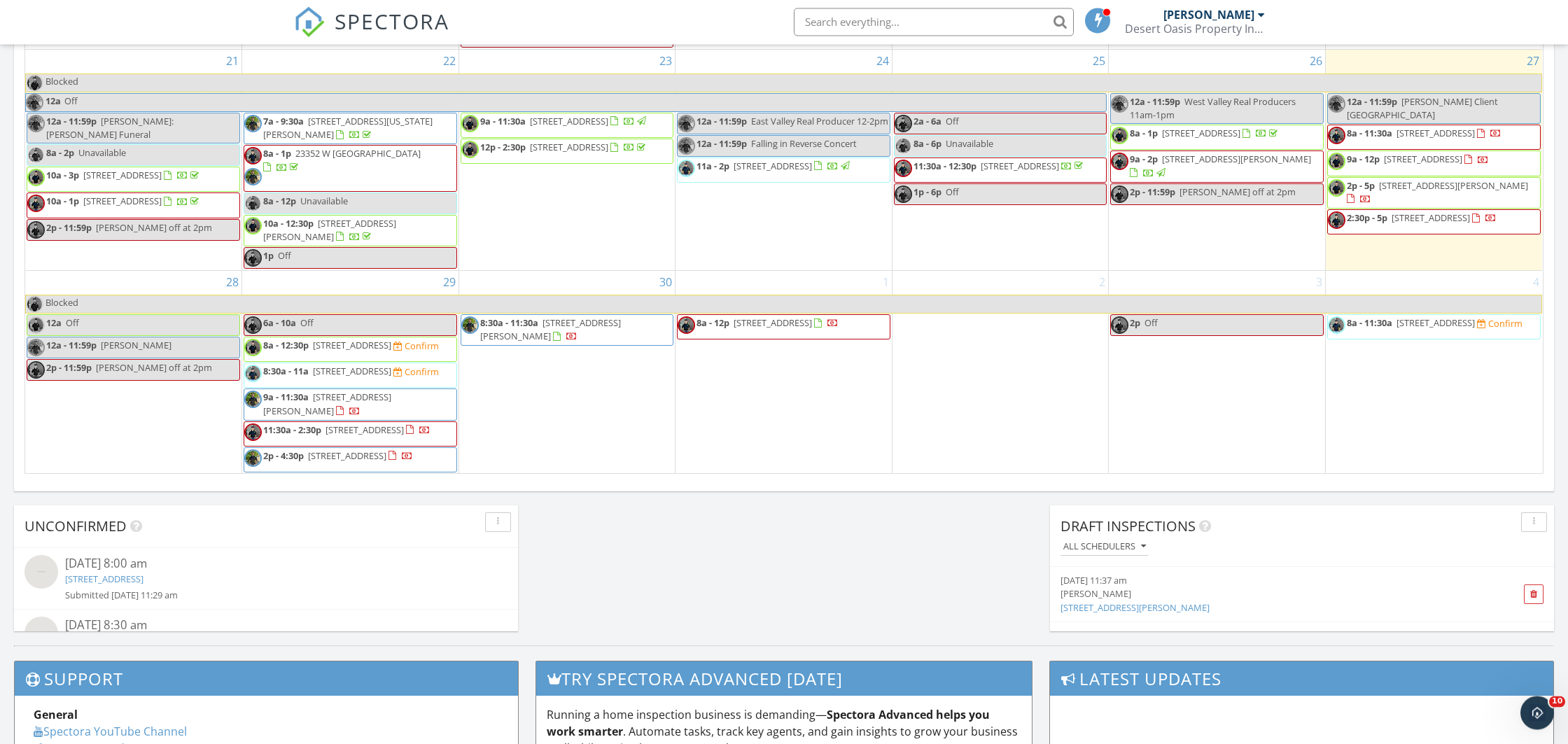
scroll to position [956, 0]
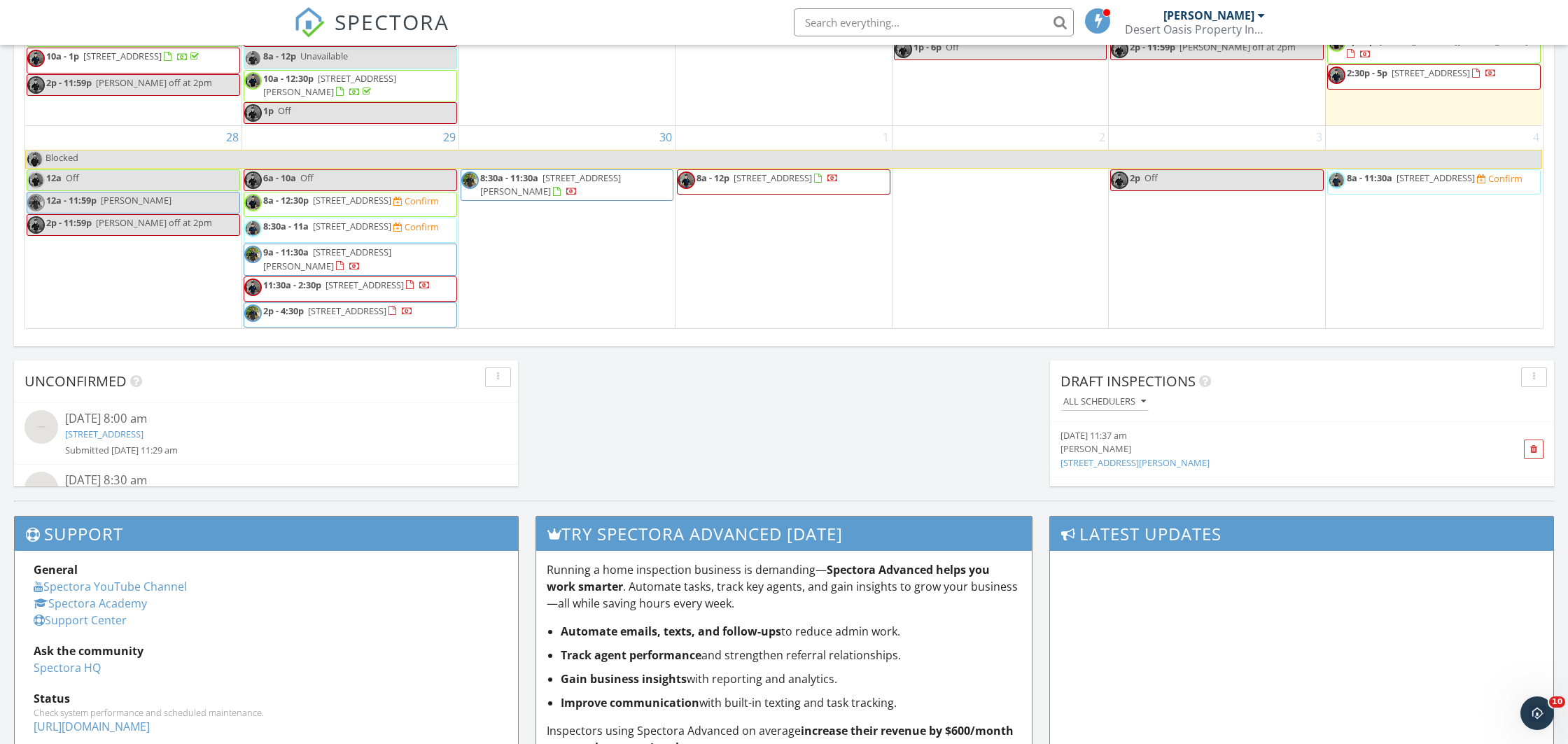
click at [358, 194] on span "3767 N 363rd Ave, Tonopah 85354" at bounding box center [352, 200] width 78 height 12
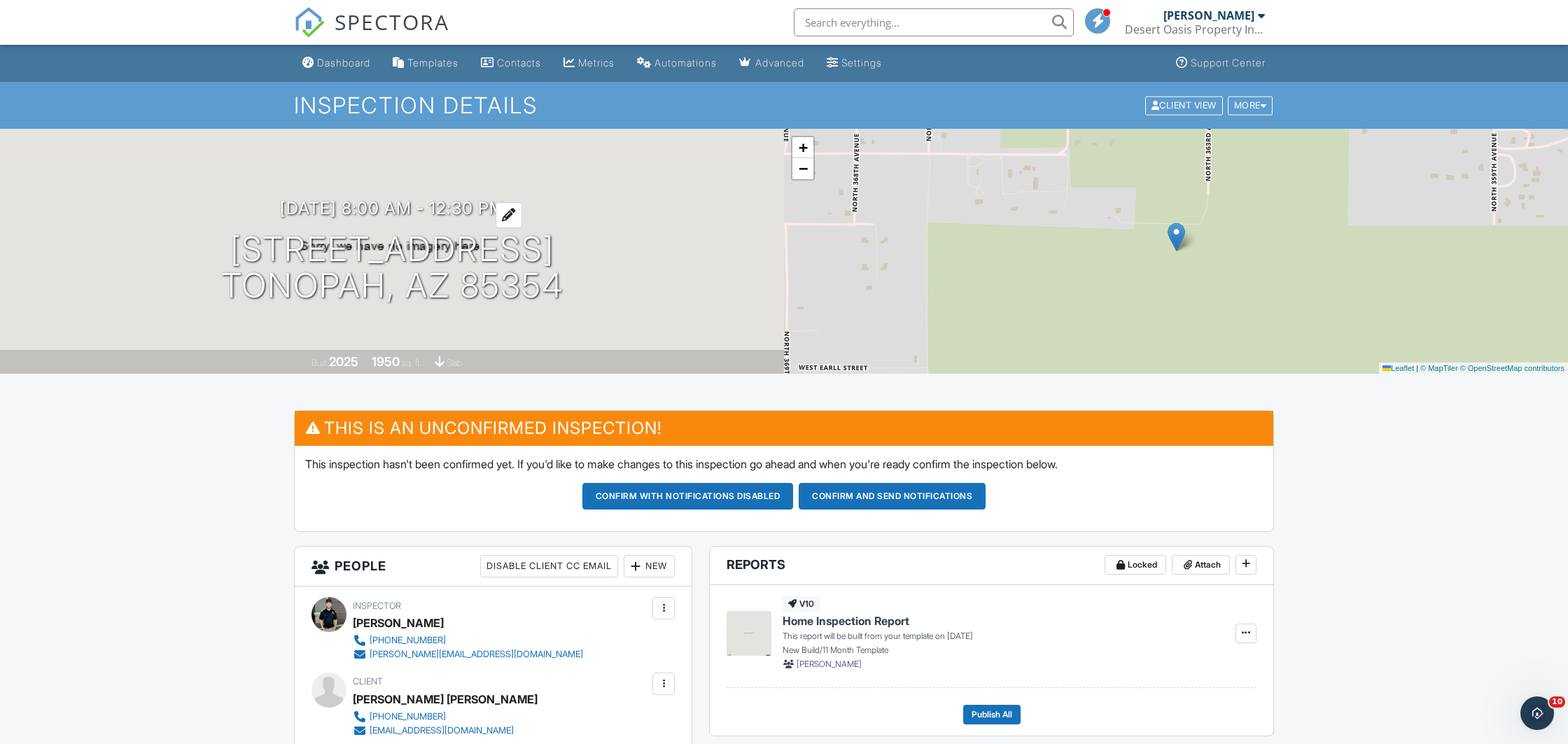
click at [376, 215] on h3 "[DATE] 8:00 am - 12:30 pm" at bounding box center [392, 208] width 225 height 19
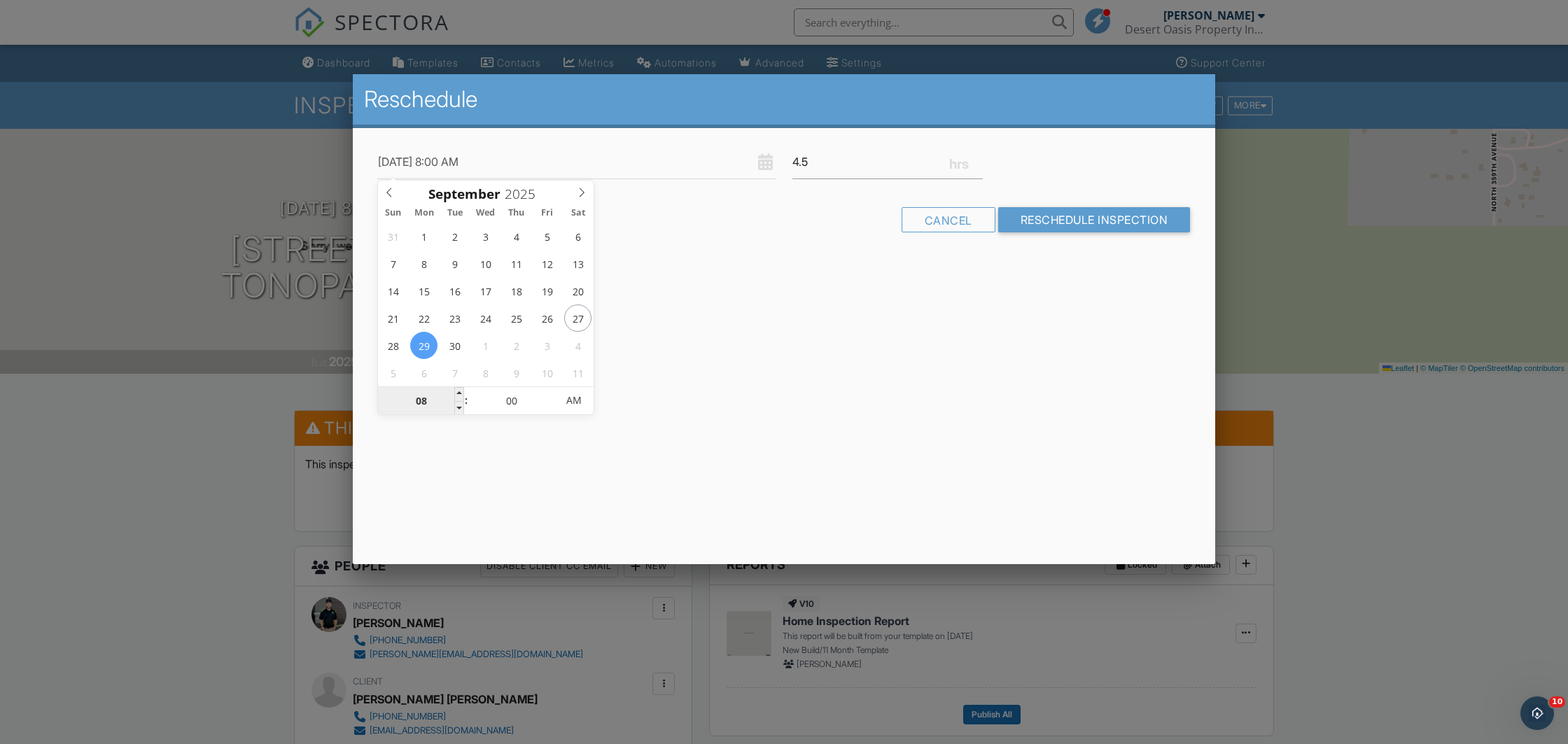
click at [423, 405] on input "08" at bounding box center [421, 401] width 86 height 28
type input "09/29/2025 1:00 AM"
type input "01"
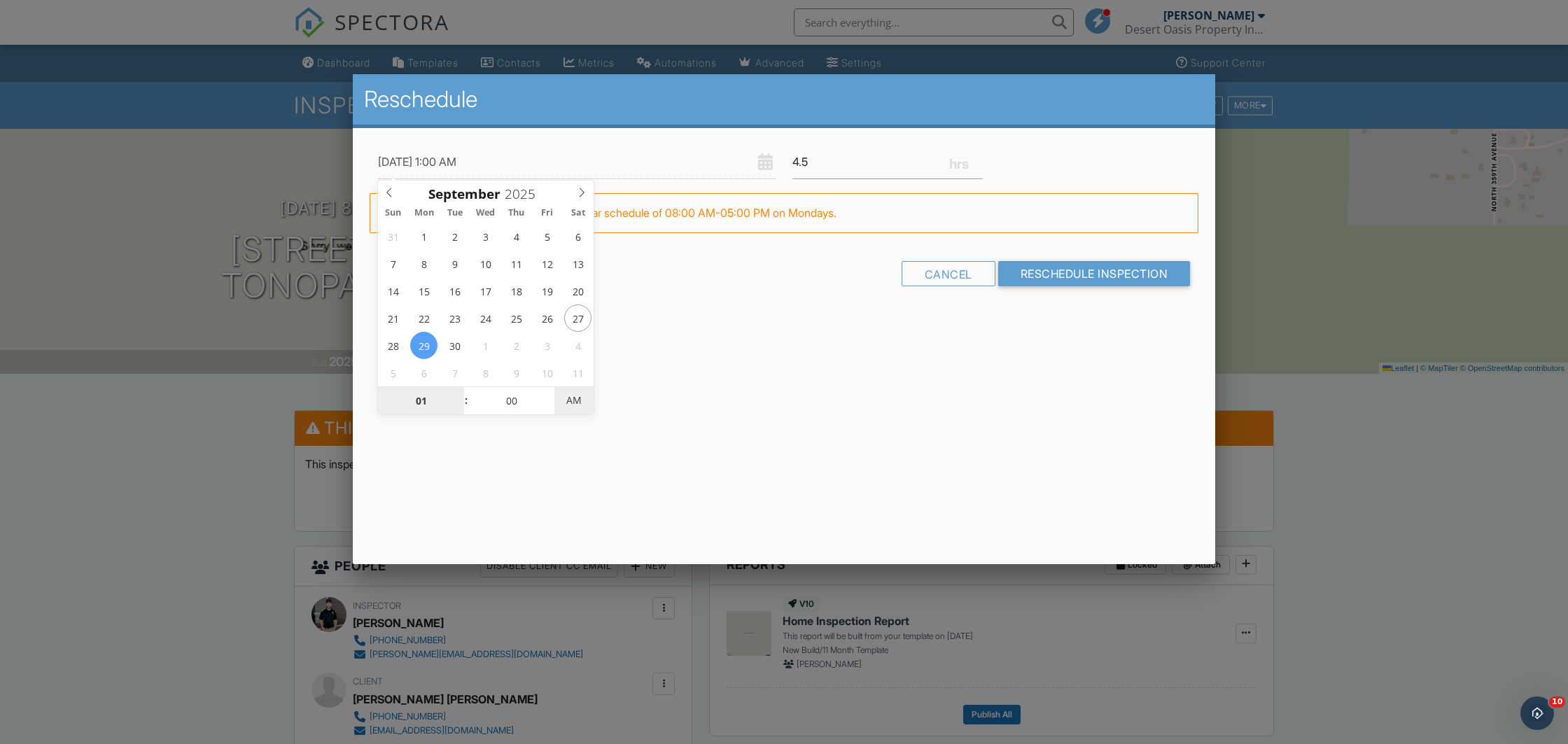
type input "[DATE] 1:00 PM"
click at [571, 403] on span "AM" at bounding box center [573, 401] width 39 height 28
type input "01"
click at [1040, 275] on input "Reschedule Inspection" at bounding box center [1094, 274] width 193 height 25
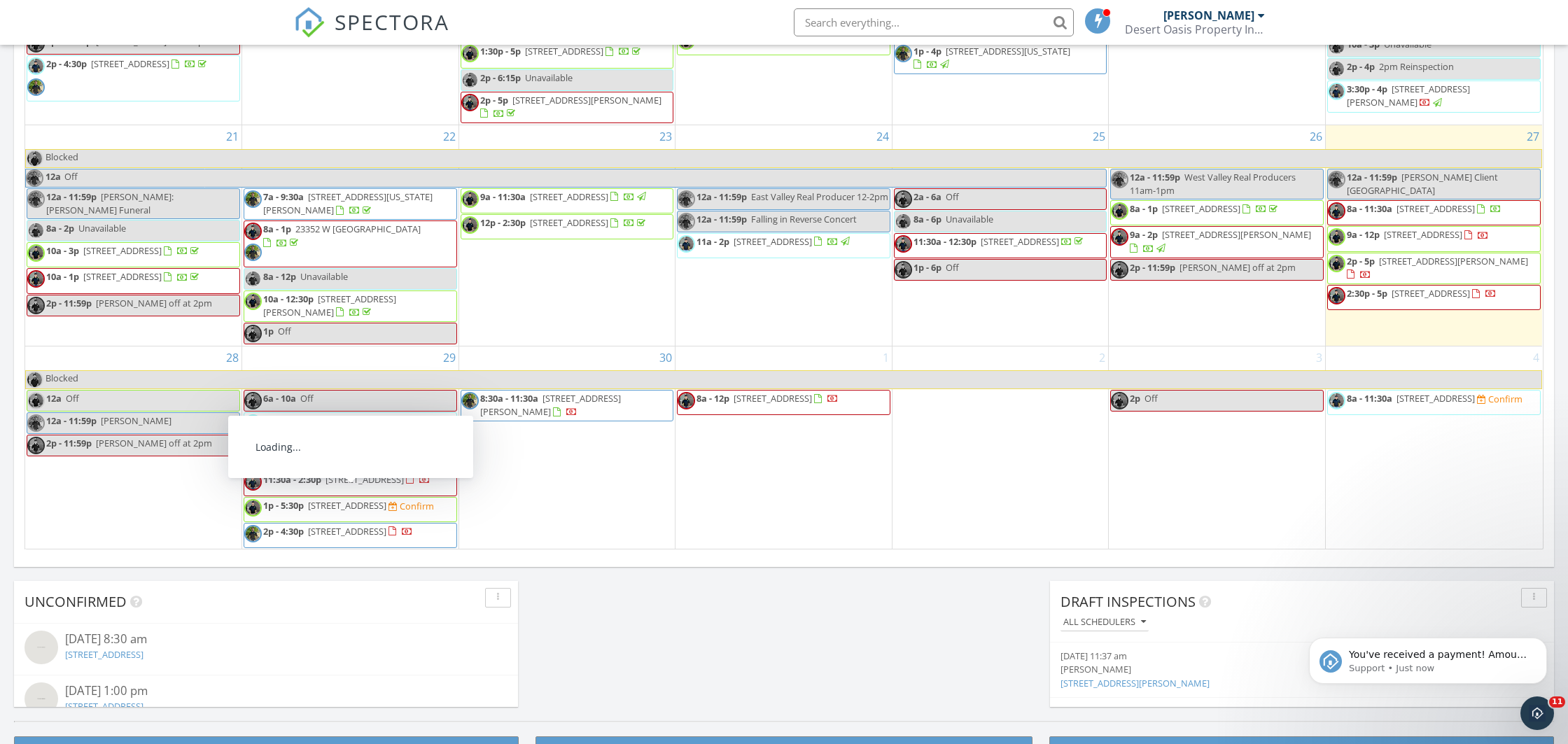
click at [352, 499] on span "1p - 5:30p 3767 N 363rd Ave, Tonopah 85354 Confirm" at bounding box center [339, 510] width 190 height 21
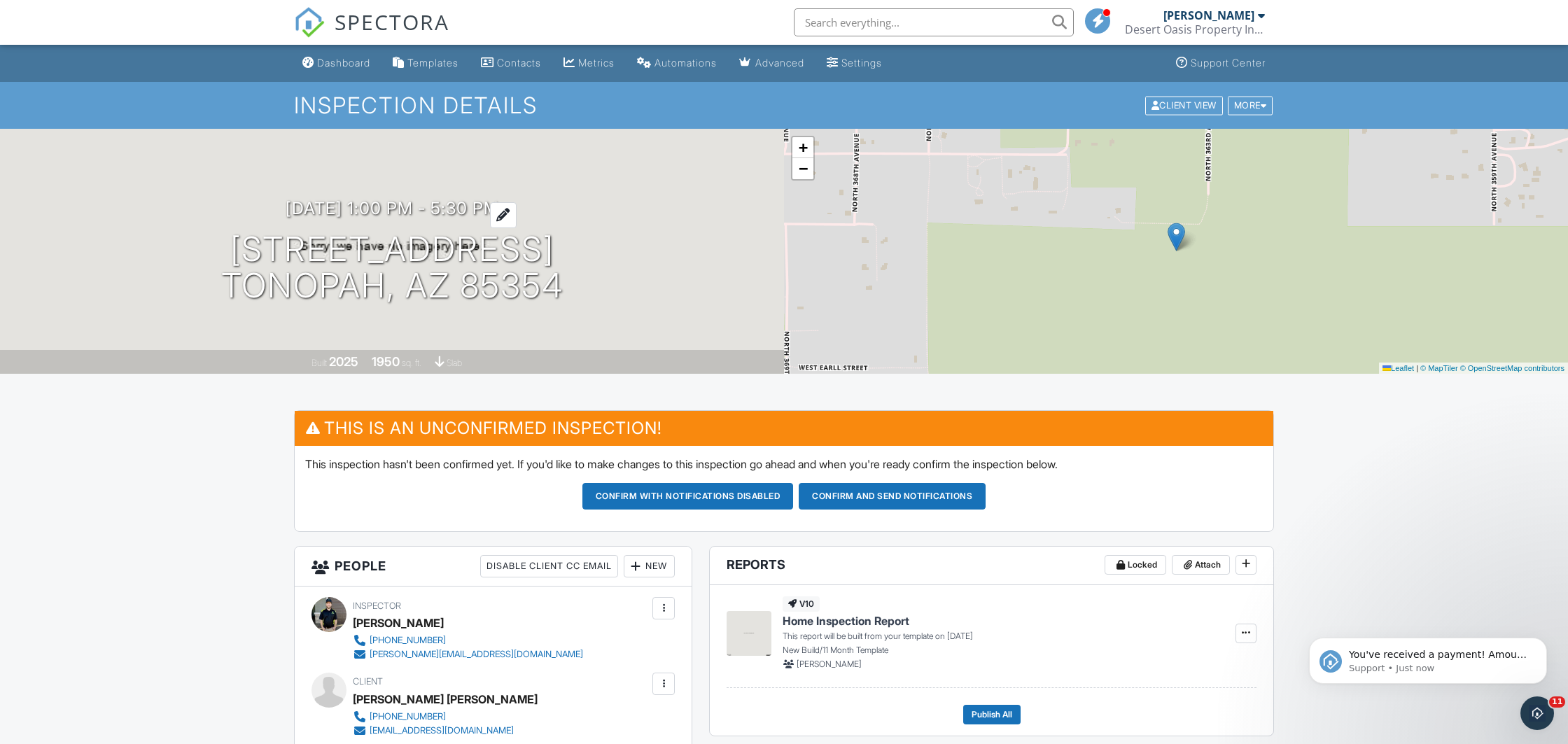
click at [401, 209] on h3 "[DATE] 1:00 pm - 5:30 pm" at bounding box center [393, 208] width 214 height 19
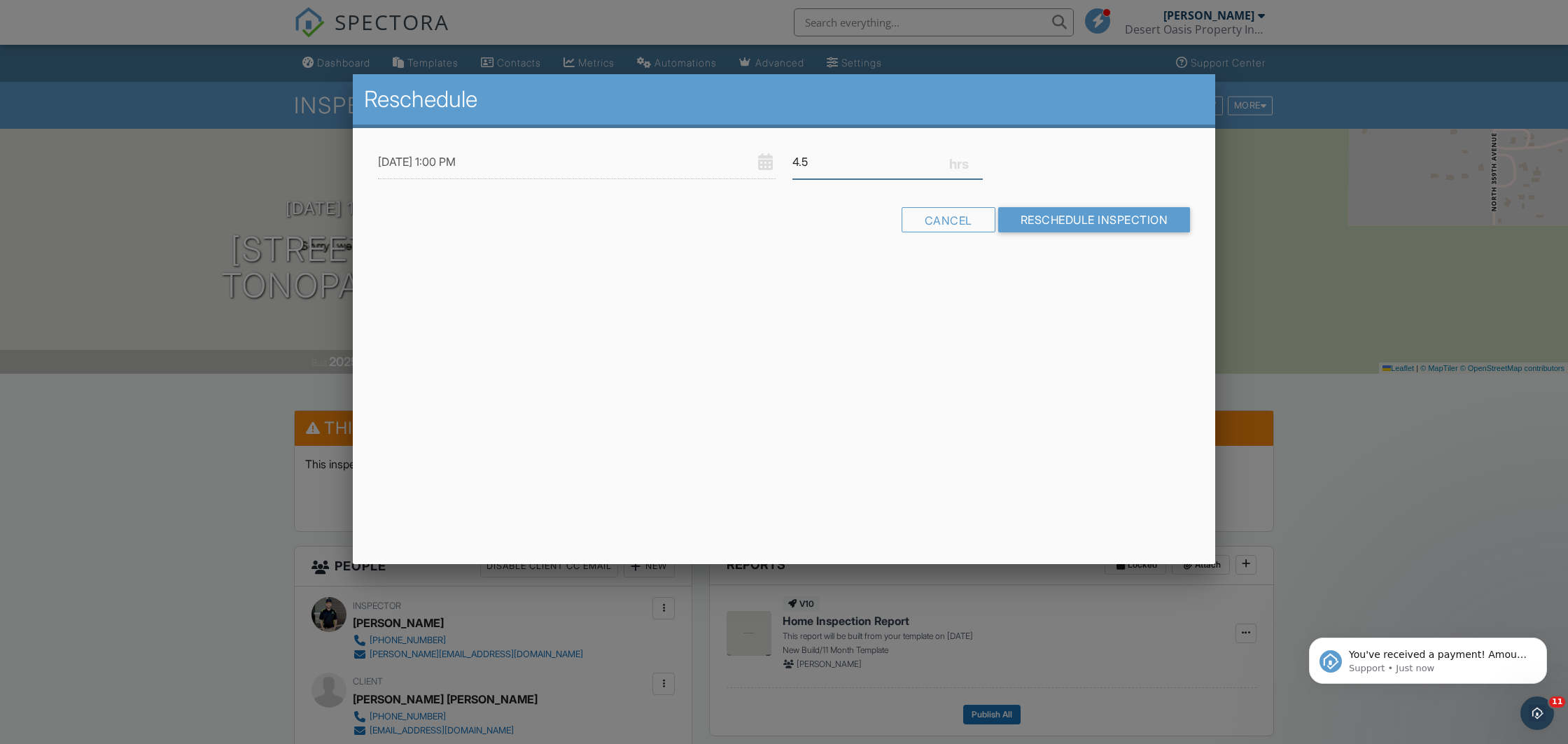
drag, startPoint x: 812, startPoint y: 161, endPoint x: 770, endPoint y: 158, distance: 42.1
click at [792, 158] on input "4.5" at bounding box center [888, 162] width 190 height 34
type input "4"
click at [1041, 212] on input "Reschedule Inspection" at bounding box center [1094, 220] width 193 height 25
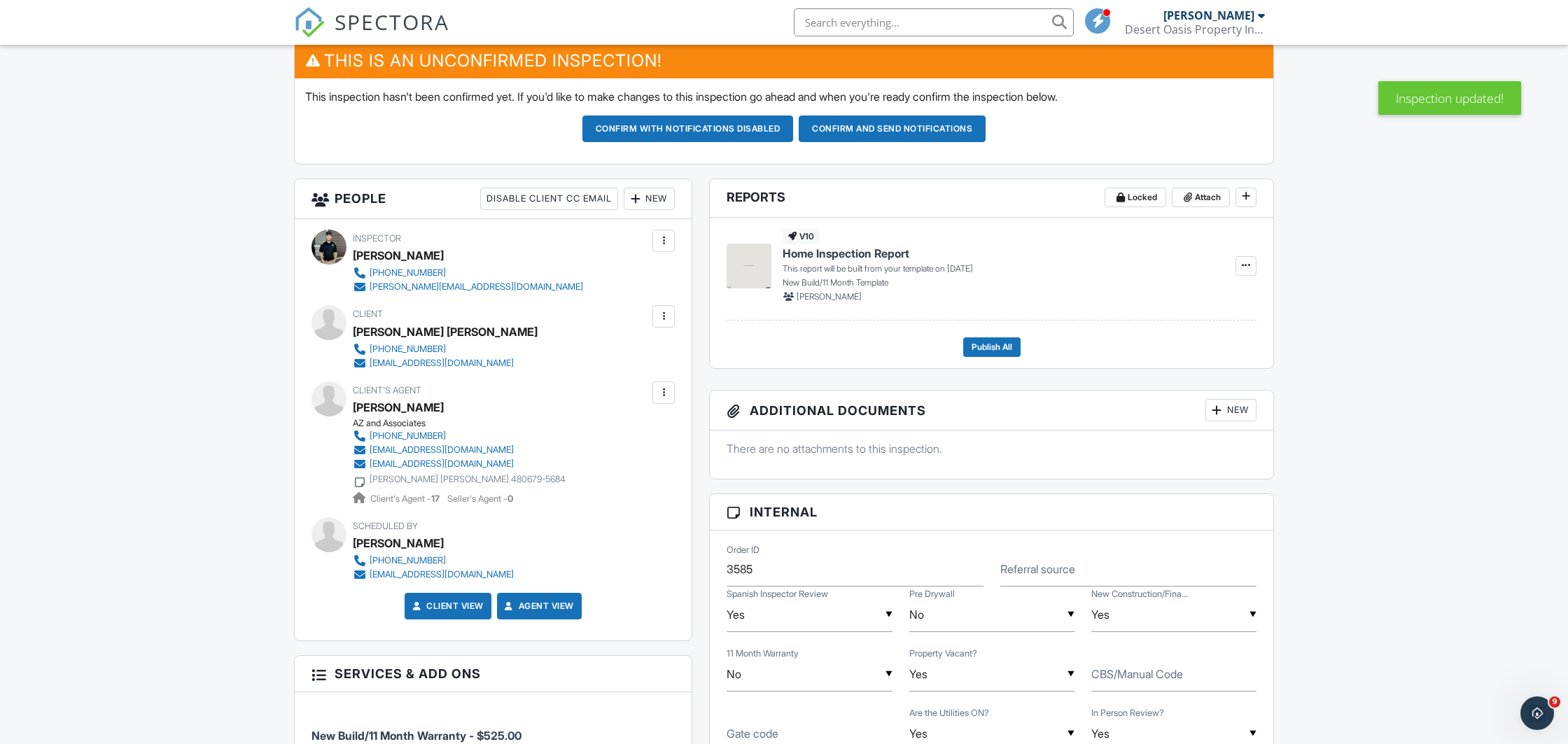
click at [668, 240] on div at bounding box center [664, 240] width 14 height 14
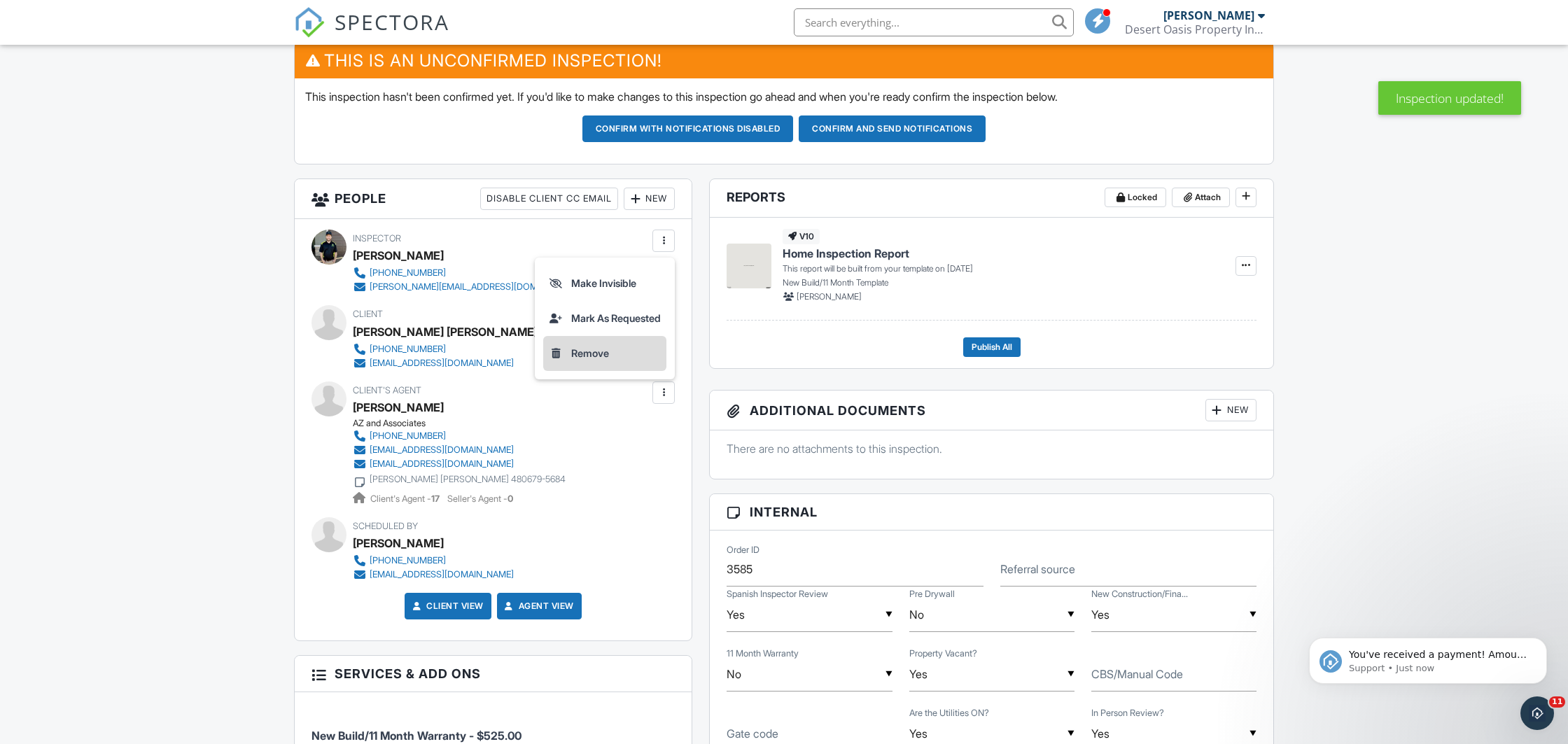
click at [582, 352] on li "Remove" at bounding box center [605, 354] width 123 height 35
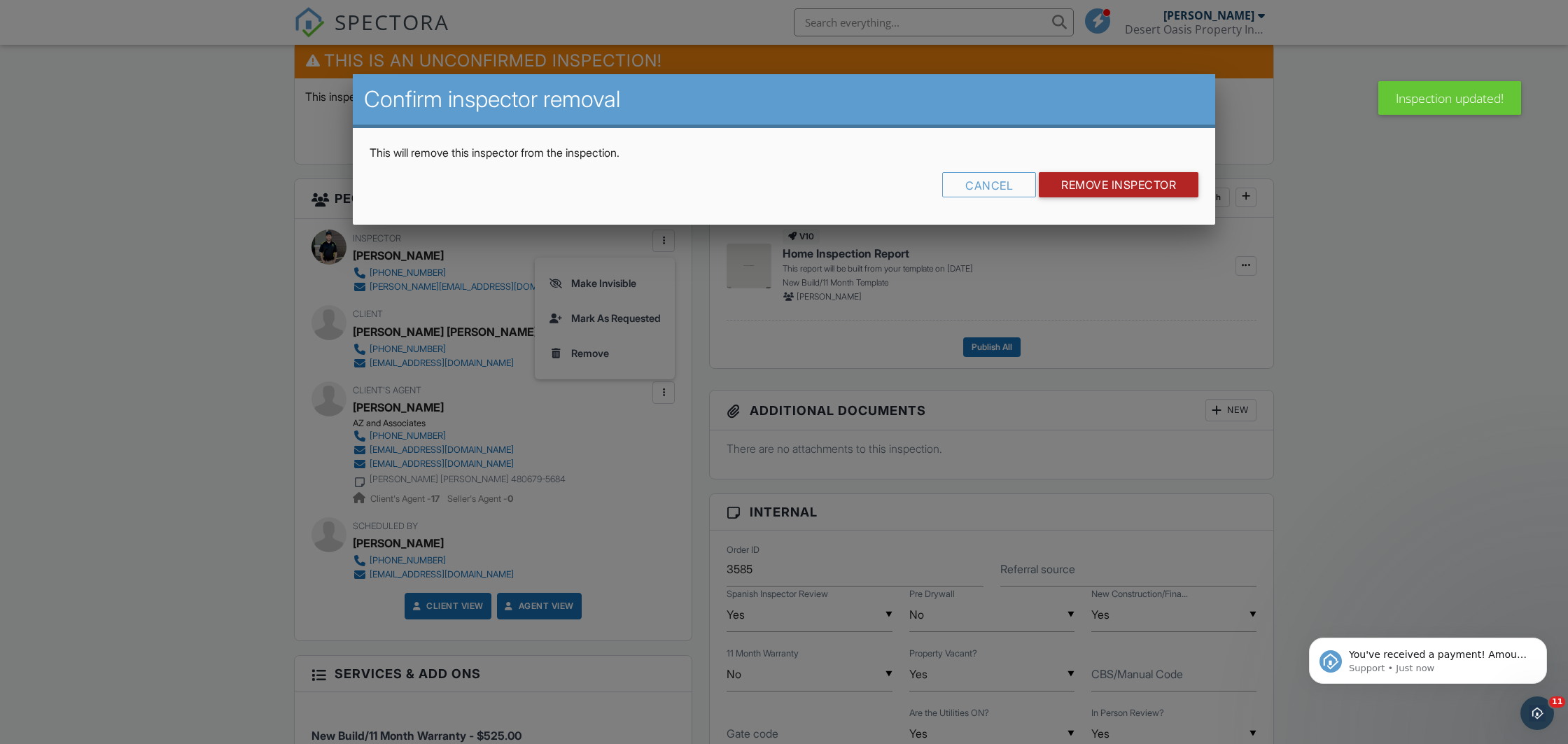
drag, startPoint x: 1107, startPoint y: 187, endPoint x: 1062, endPoint y: 198, distance: 46.3
click at [1107, 187] on input "Remove Inspector" at bounding box center [1119, 185] width 160 height 25
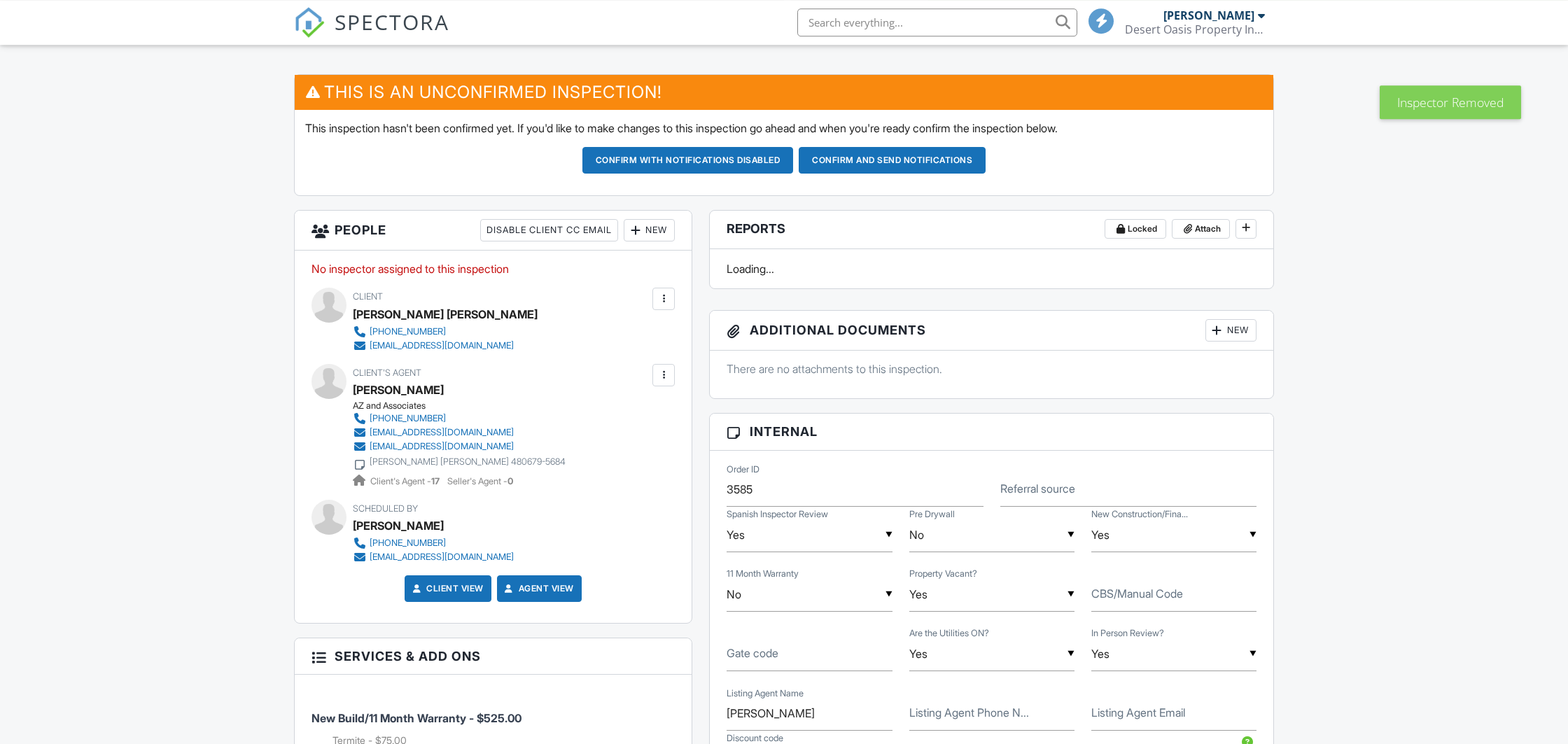
scroll to position [368, 0]
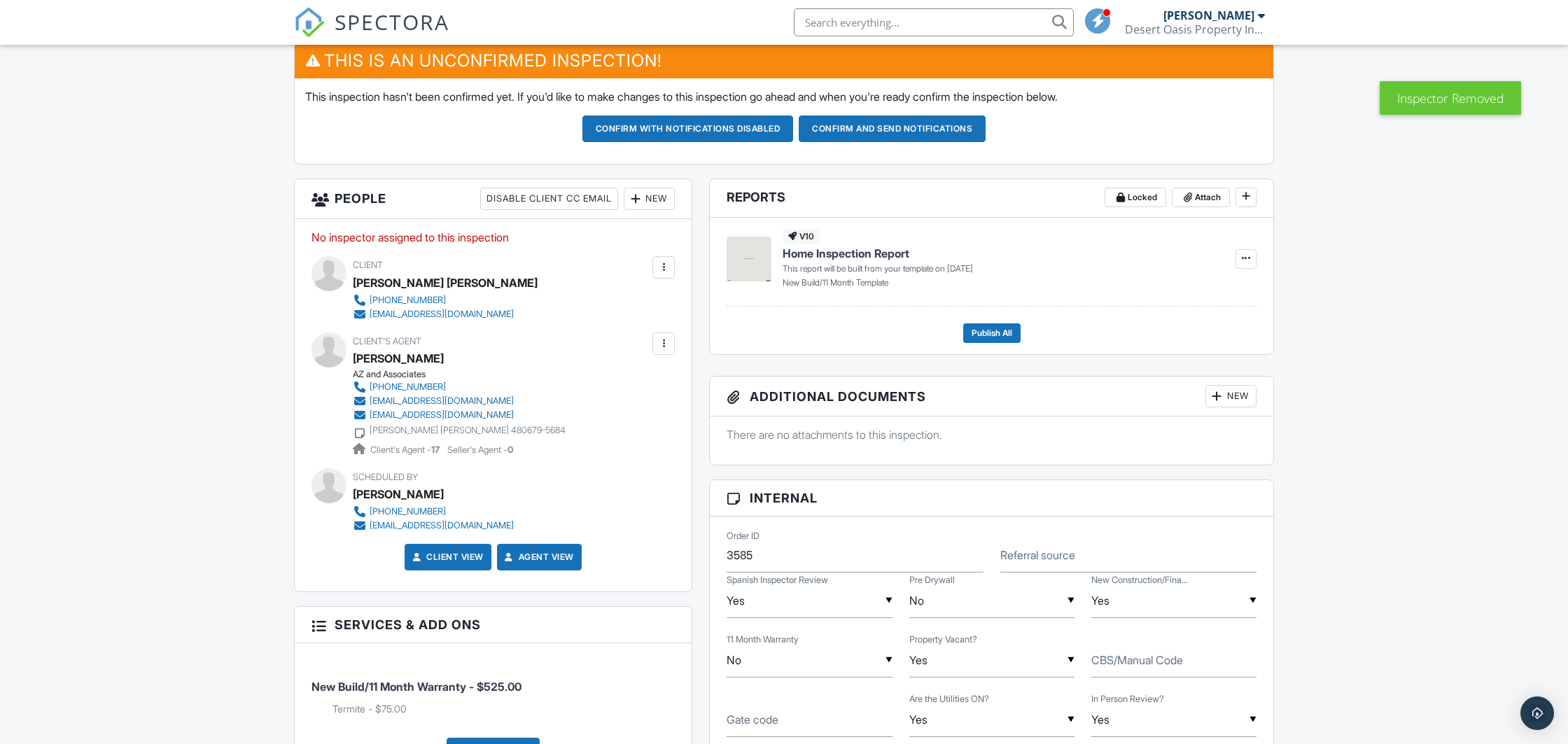
click at [664, 202] on div "New" at bounding box center [650, 198] width 51 height 23
click at [680, 235] on li "Inspector" at bounding box center [699, 242] width 138 height 35
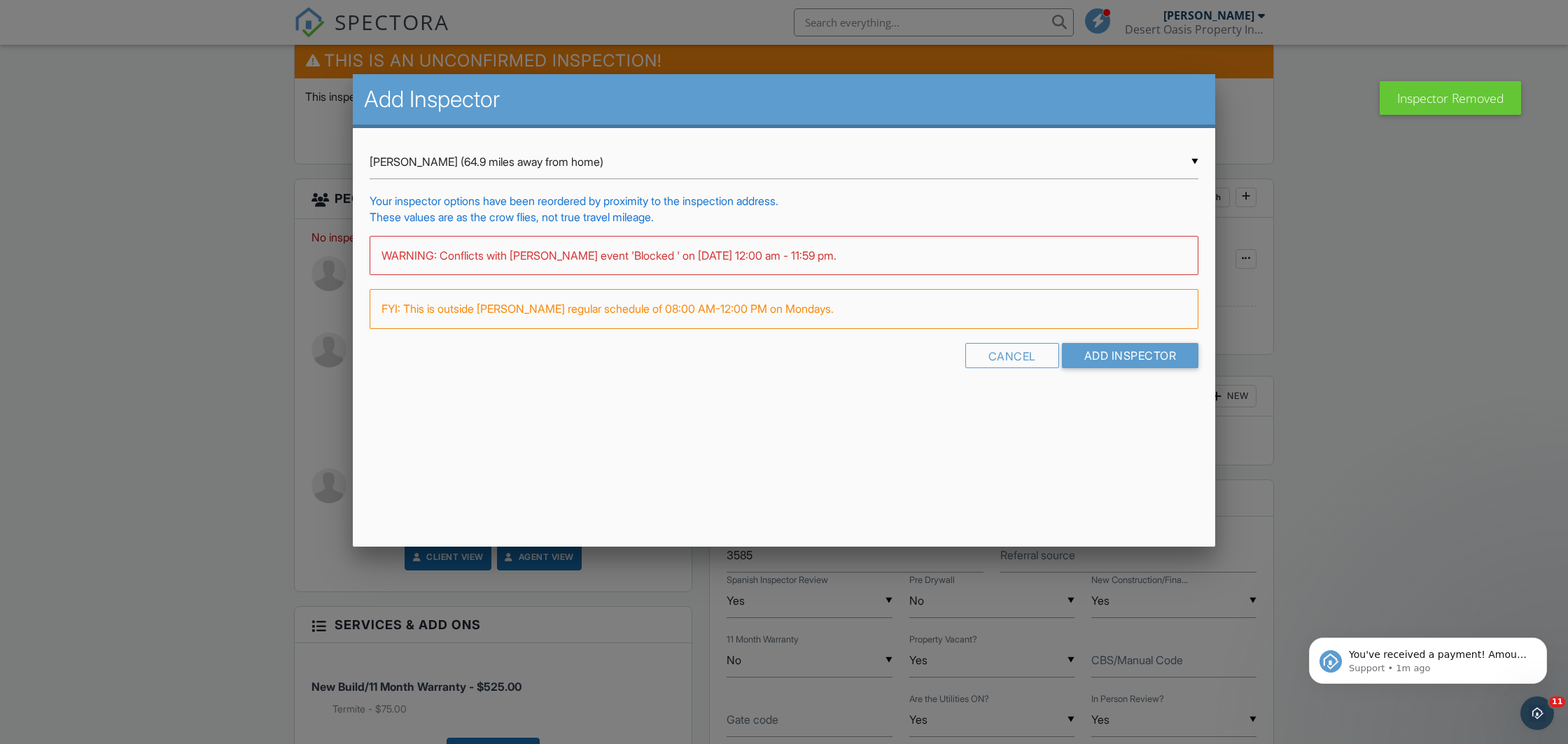
click at [568, 167] on input "Andy Avila (64.9 miles away from home)" at bounding box center [784, 162] width 829 height 34
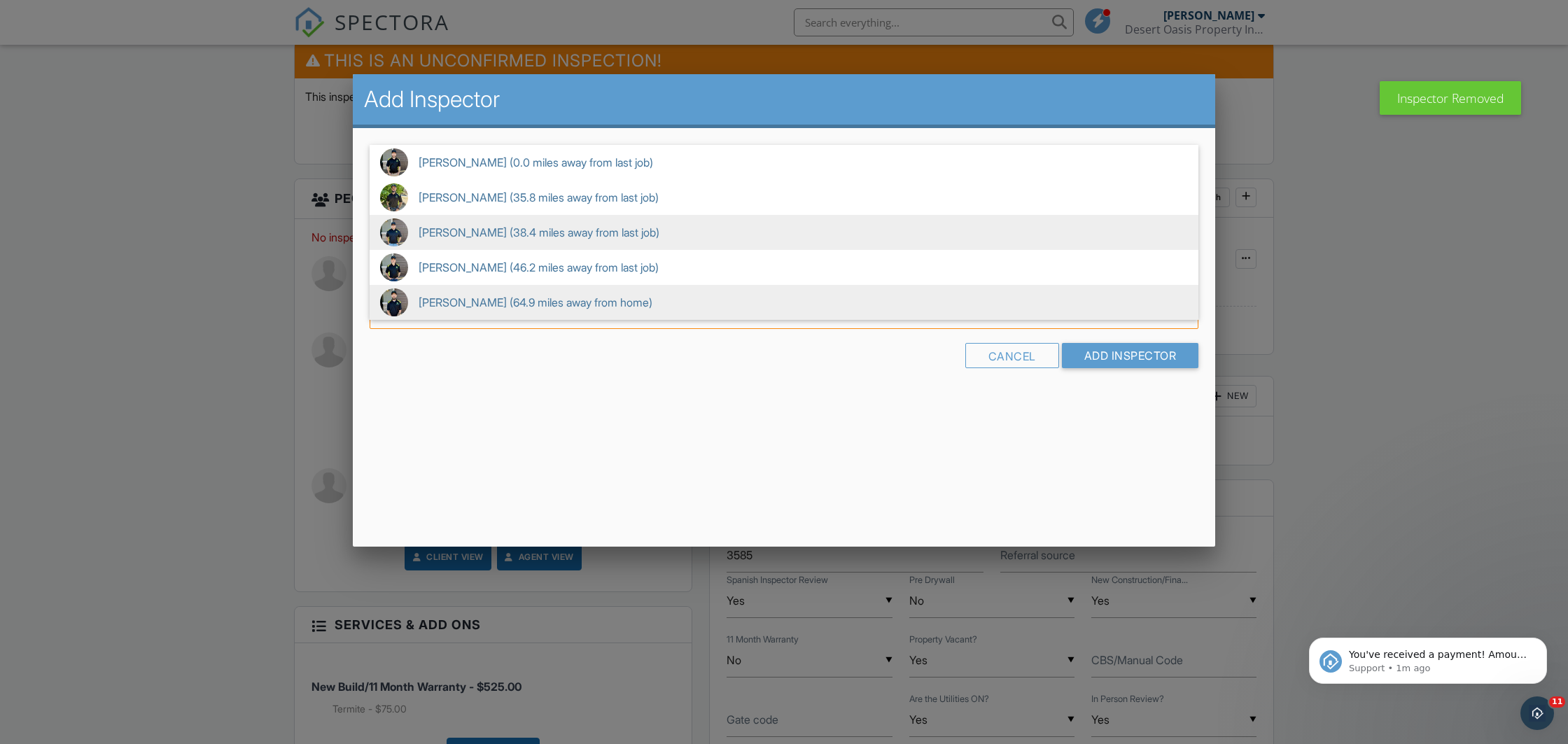
click at [489, 237] on span "Omar Moreno (38.4 miles away from last job)" at bounding box center [784, 232] width 829 height 35
type input "Omar Moreno (38.4 miles away from last job)"
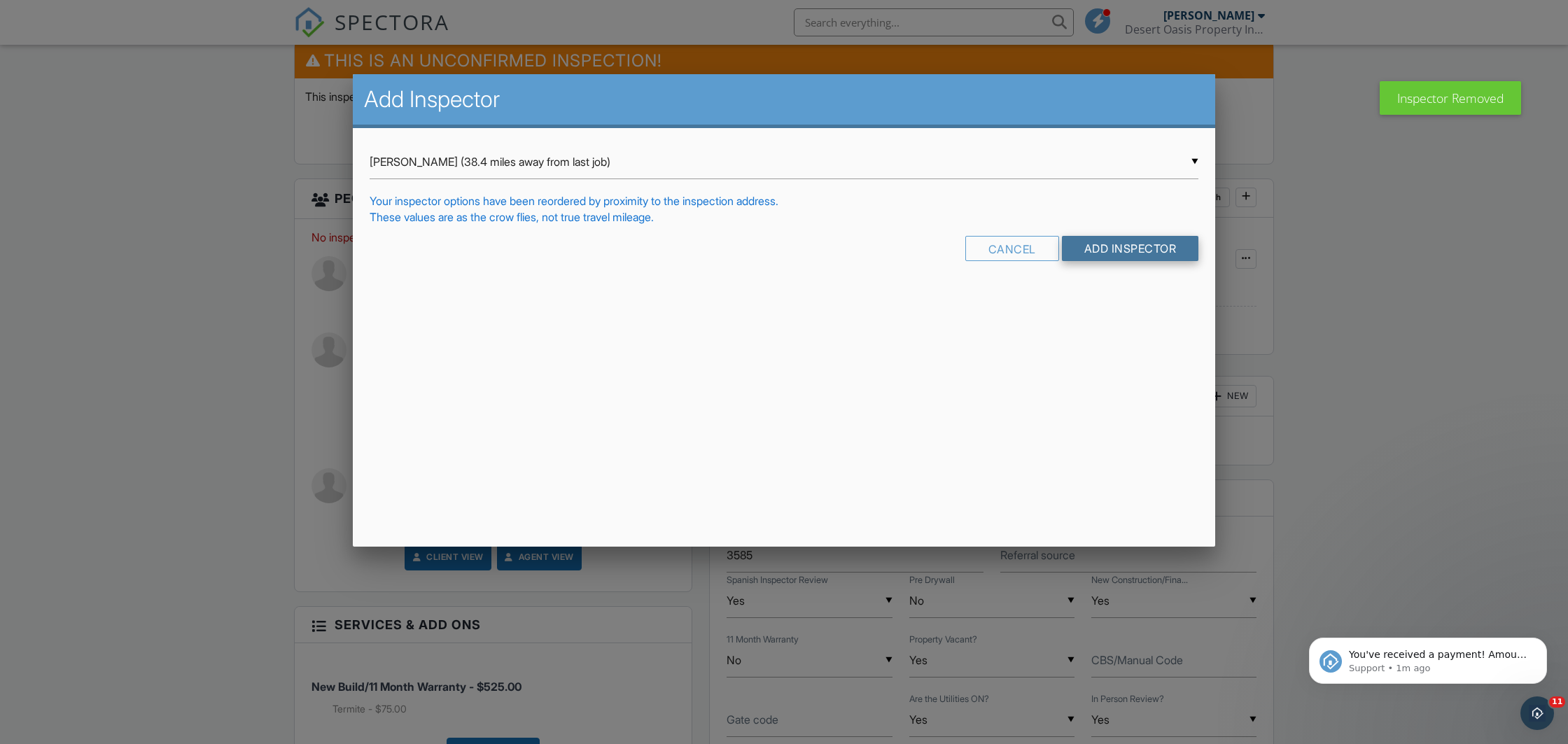
click at [1102, 249] on input "Add Inspector" at bounding box center [1130, 248] width 137 height 25
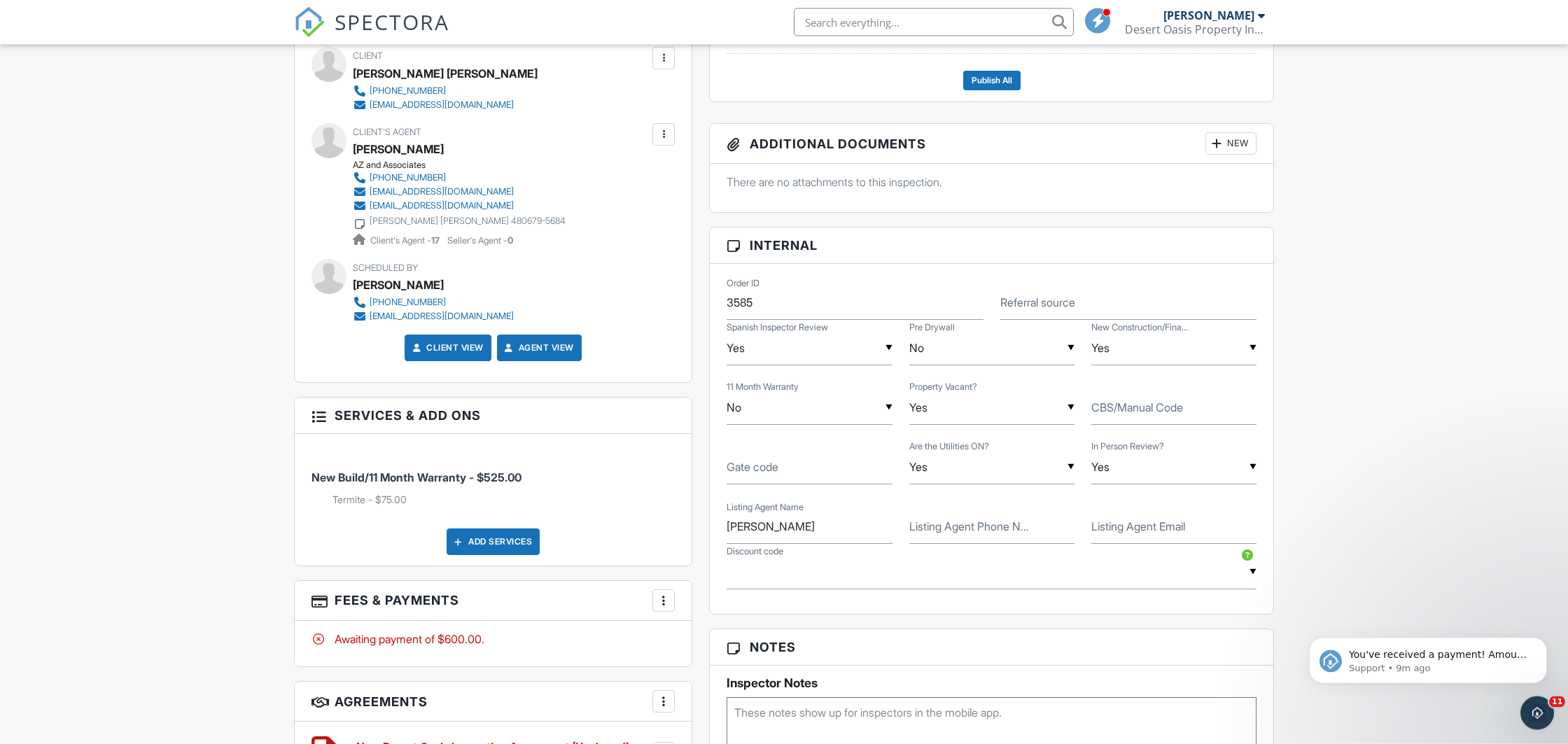
scroll to position [661, 0]
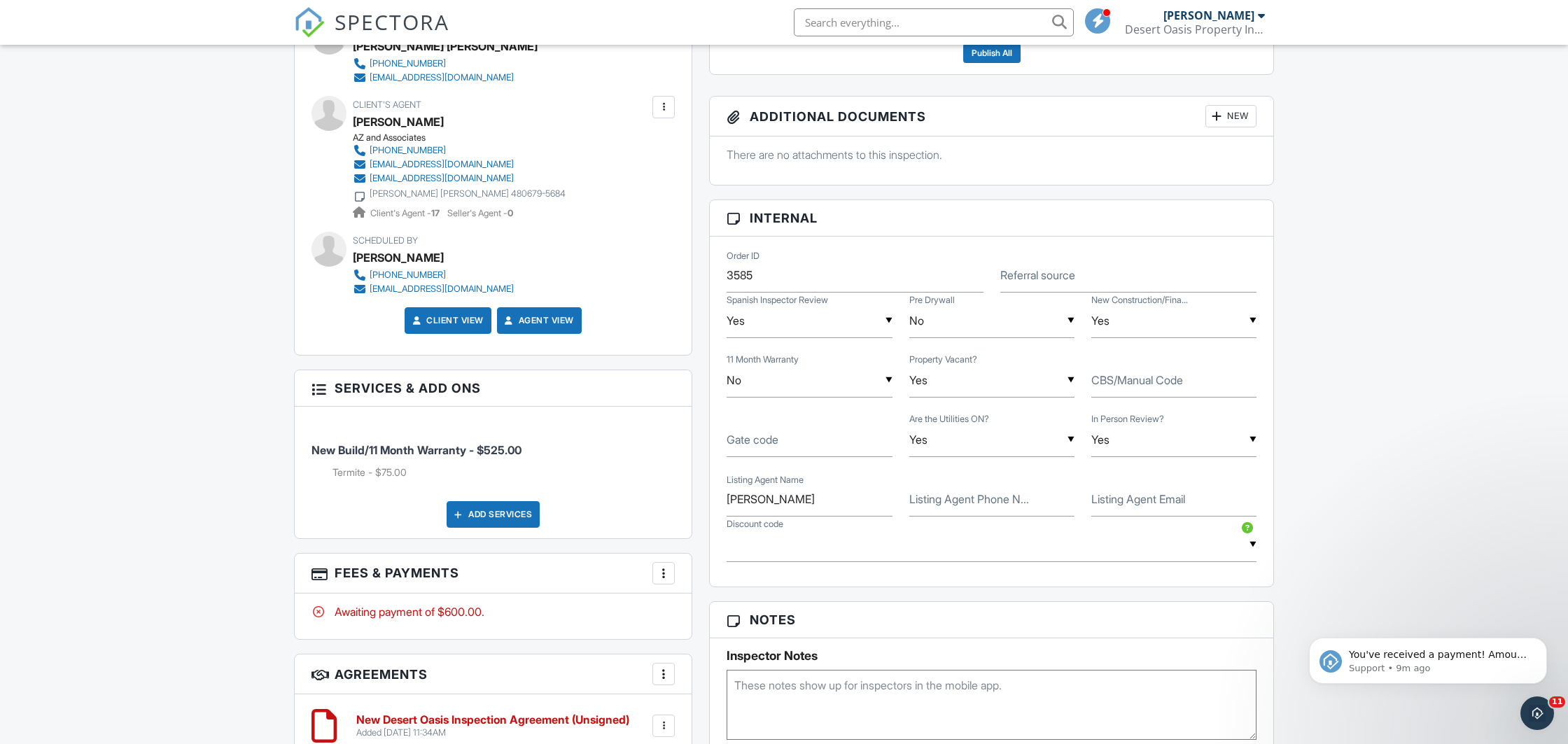
click at [970, 503] on label "Listing Agent Phone N..." at bounding box center [969, 499] width 119 height 15
click at [970, 503] on input "Listing Agent Phone N..." at bounding box center [992, 499] width 166 height 34
paste input "602-565-5072"
type input "602-565-5072"
click at [1128, 506] on label "Listing Agent Email" at bounding box center [1138, 499] width 94 height 15
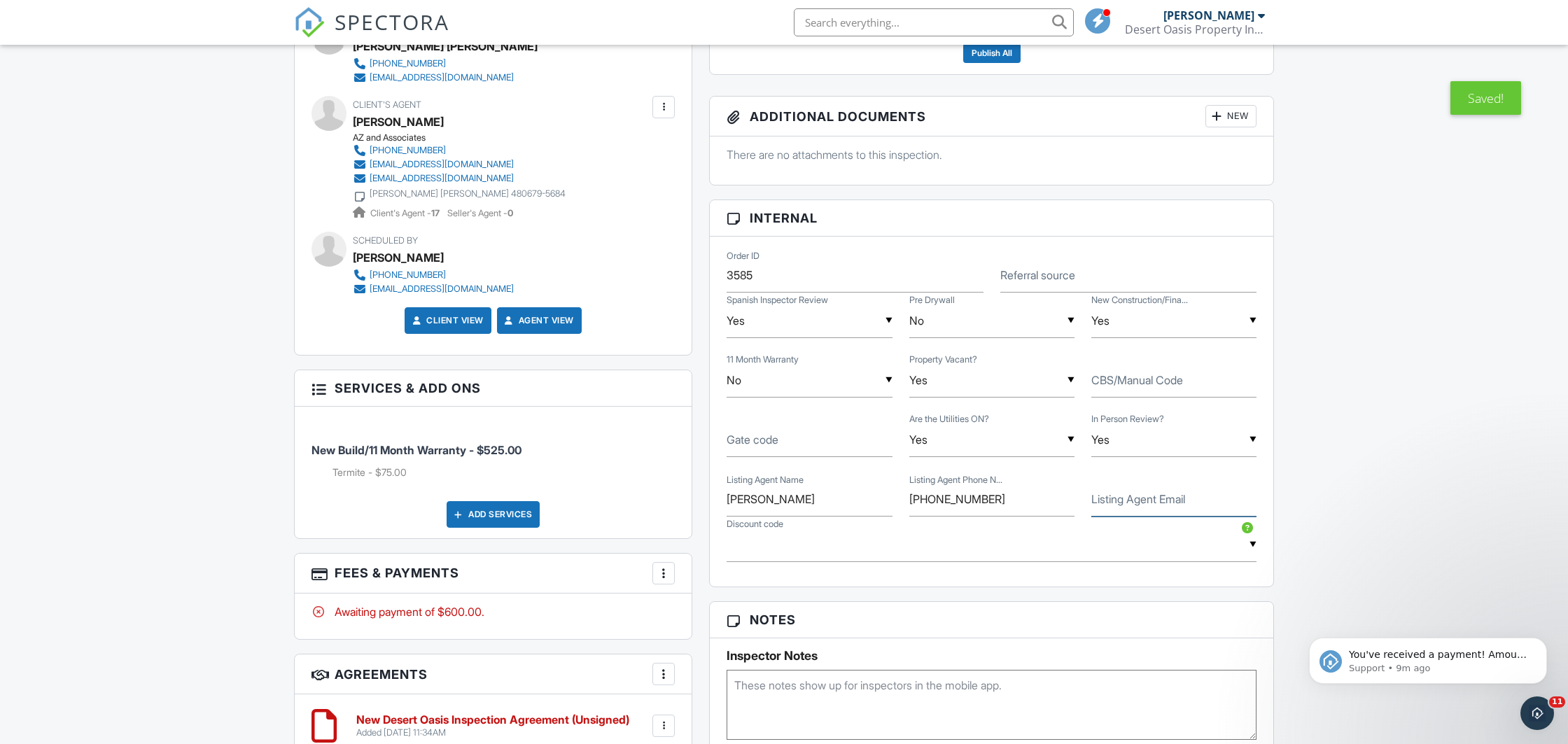
click at [1128, 506] on input "Listing Agent Email" at bounding box center [1174, 499] width 166 height 34
paste input "azhomes@gryssellgarciarealtor.com"
type input "[EMAIL_ADDRESS][DOMAIN_NAME]"
drag, startPoint x: 844, startPoint y: 505, endPoint x: 705, endPoint y: 496, distance: 139.3
click at [727, 496] on input "[PERSON_NAME]" at bounding box center [809, 499] width 166 height 34
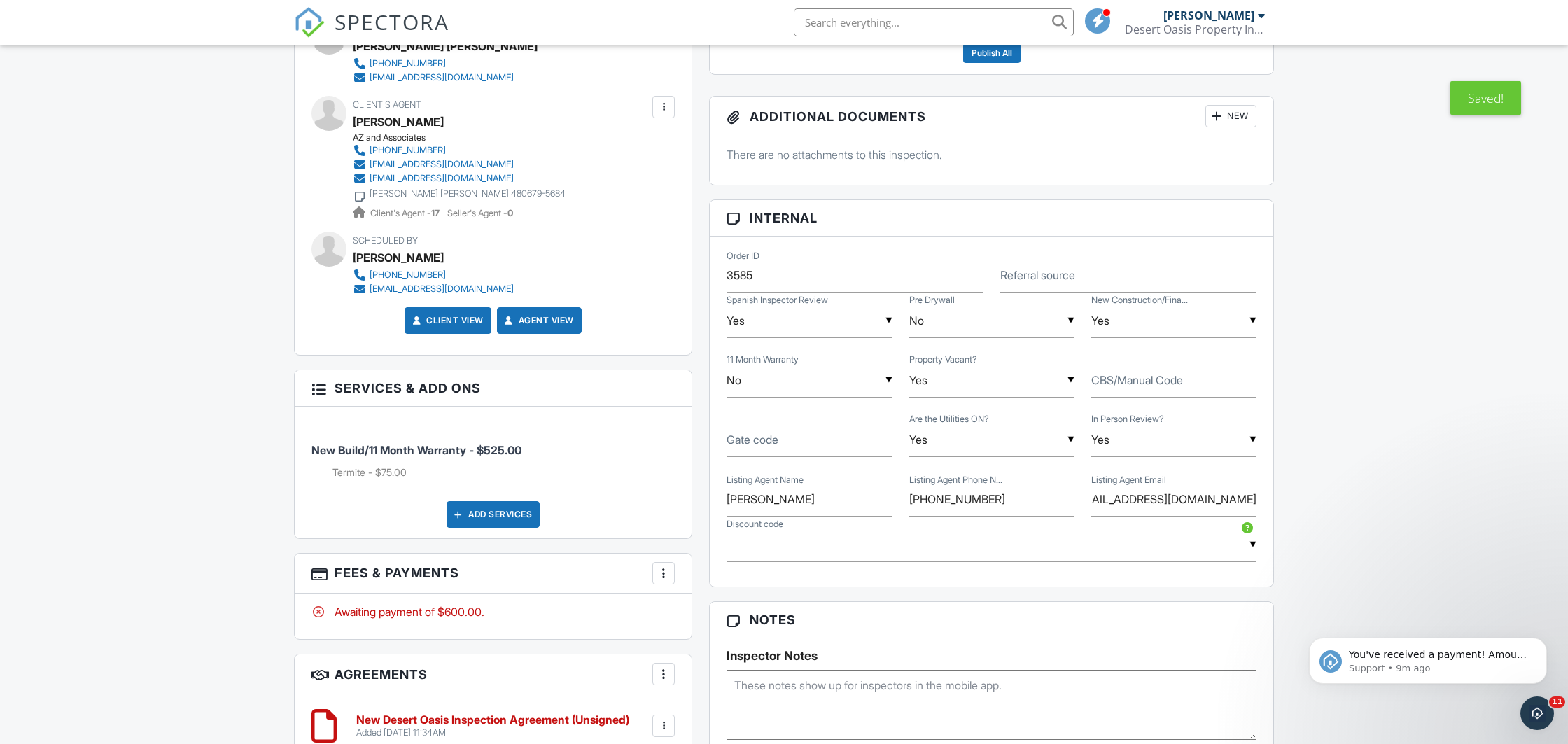
click at [788, 702] on textarea at bounding box center [992, 705] width 530 height 70
paste textarea "[PERSON_NAME]"
drag, startPoint x: 998, startPoint y: 496, endPoint x: 886, endPoint y: 501, distance: 112.1
click at [910, 501] on input "[PHONE_NUMBER]" at bounding box center [992, 499] width 166 height 34
click at [874, 679] on textarea "[PERSON_NAME]" at bounding box center [992, 705] width 530 height 70
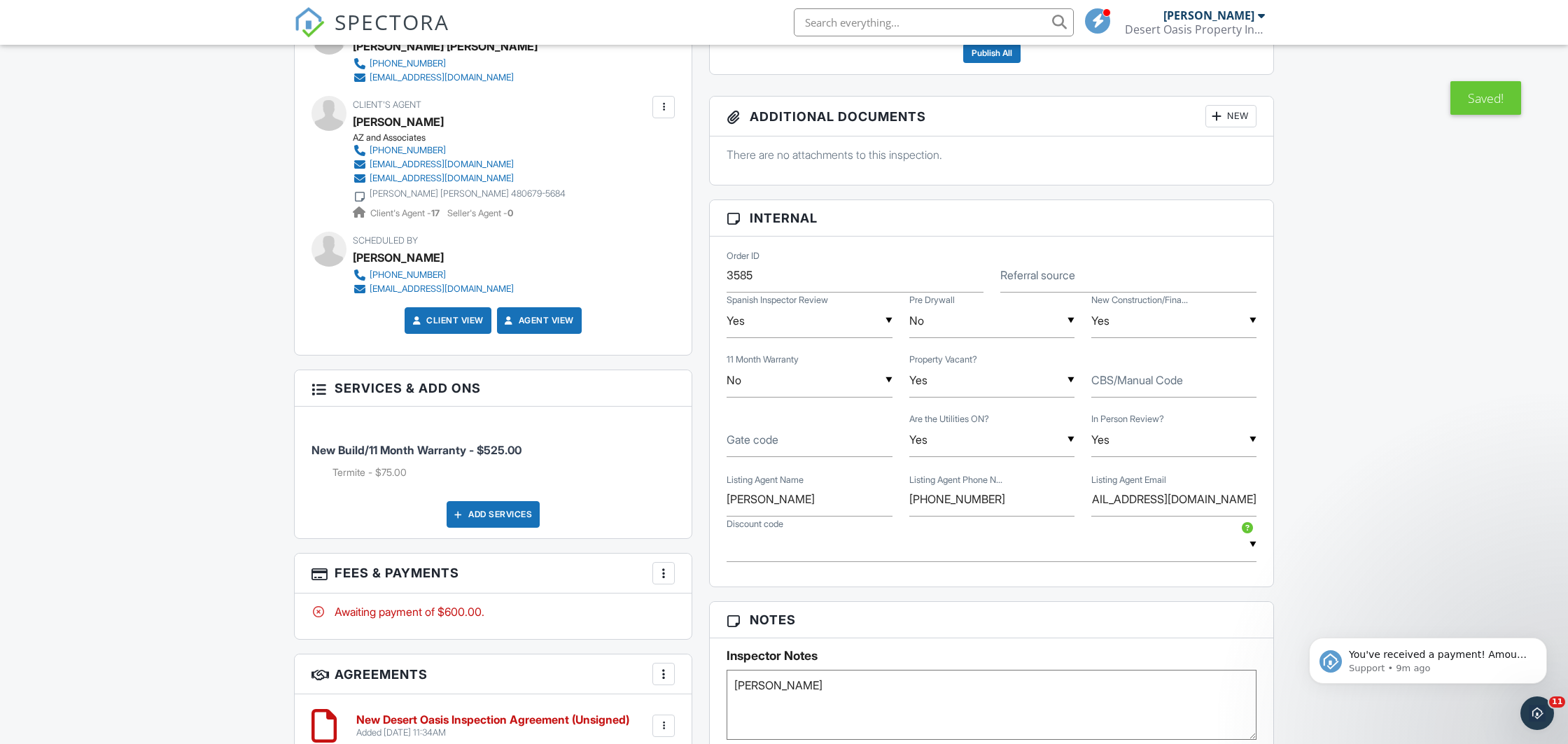
paste textarea "[PHONE_NUMBER]"
drag, startPoint x: 1093, startPoint y: 502, endPoint x: 1353, endPoint y: 495, distance: 260.1
click at [1257, 495] on input "azhomes@gryssellgarciarealtor.com" at bounding box center [1174, 499] width 166 height 34
click at [925, 691] on textarea "Gryssell Garcia 602-565-5072" at bounding box center [992, 705] width 530 height 70
paste textarea "[EMAIL_ADDRESS][DOMAIN_NAME]"
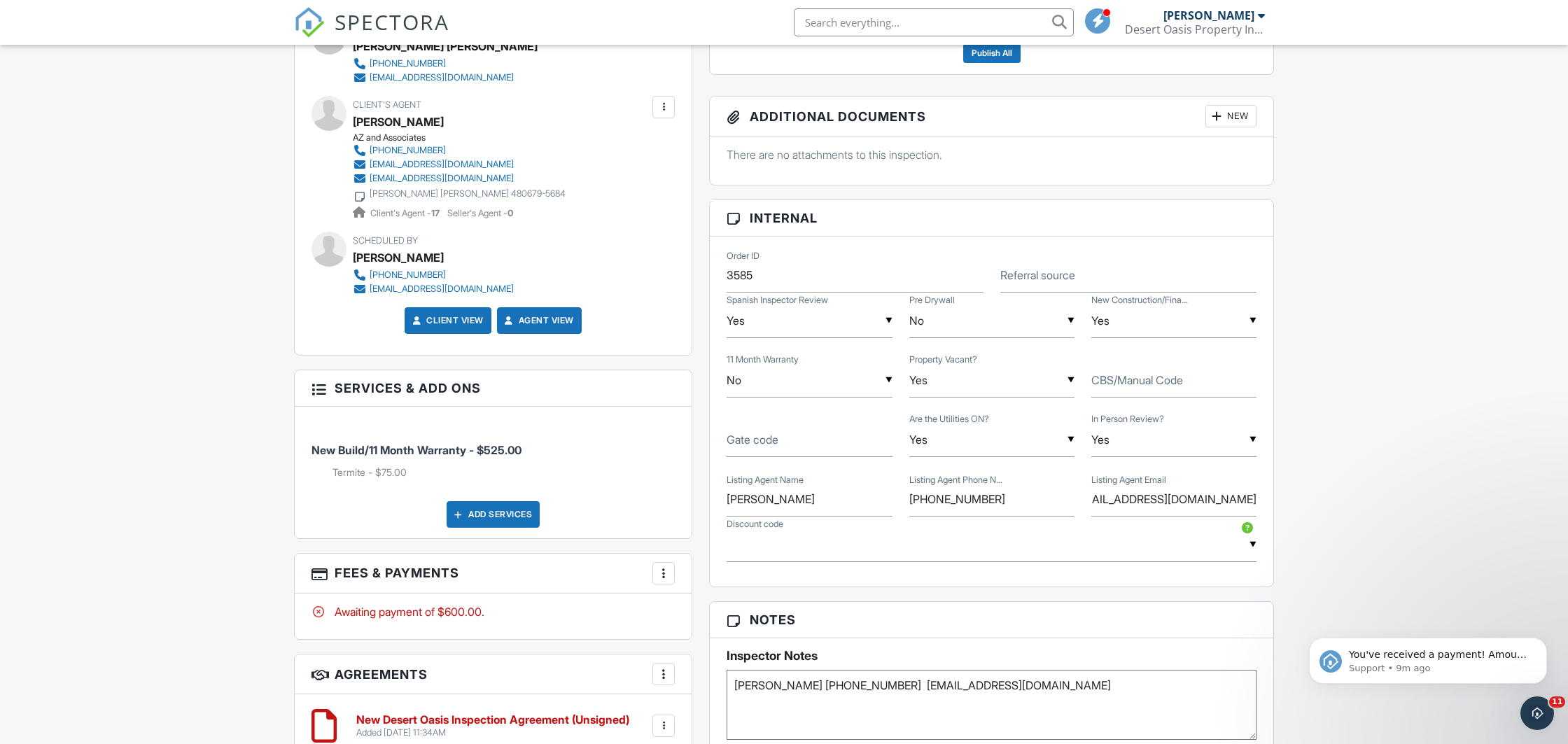
drag, startPoint x: 1084, startPoint y: 691, endPoint x: 707, endPoint y: 689, distance: 377.0
click at [727, 689] on textarea "Gryssell Garcia 602-565-5072 mes@gryssellgarciarealtor.com" at bounding box center [992, 705] width 530 height 70
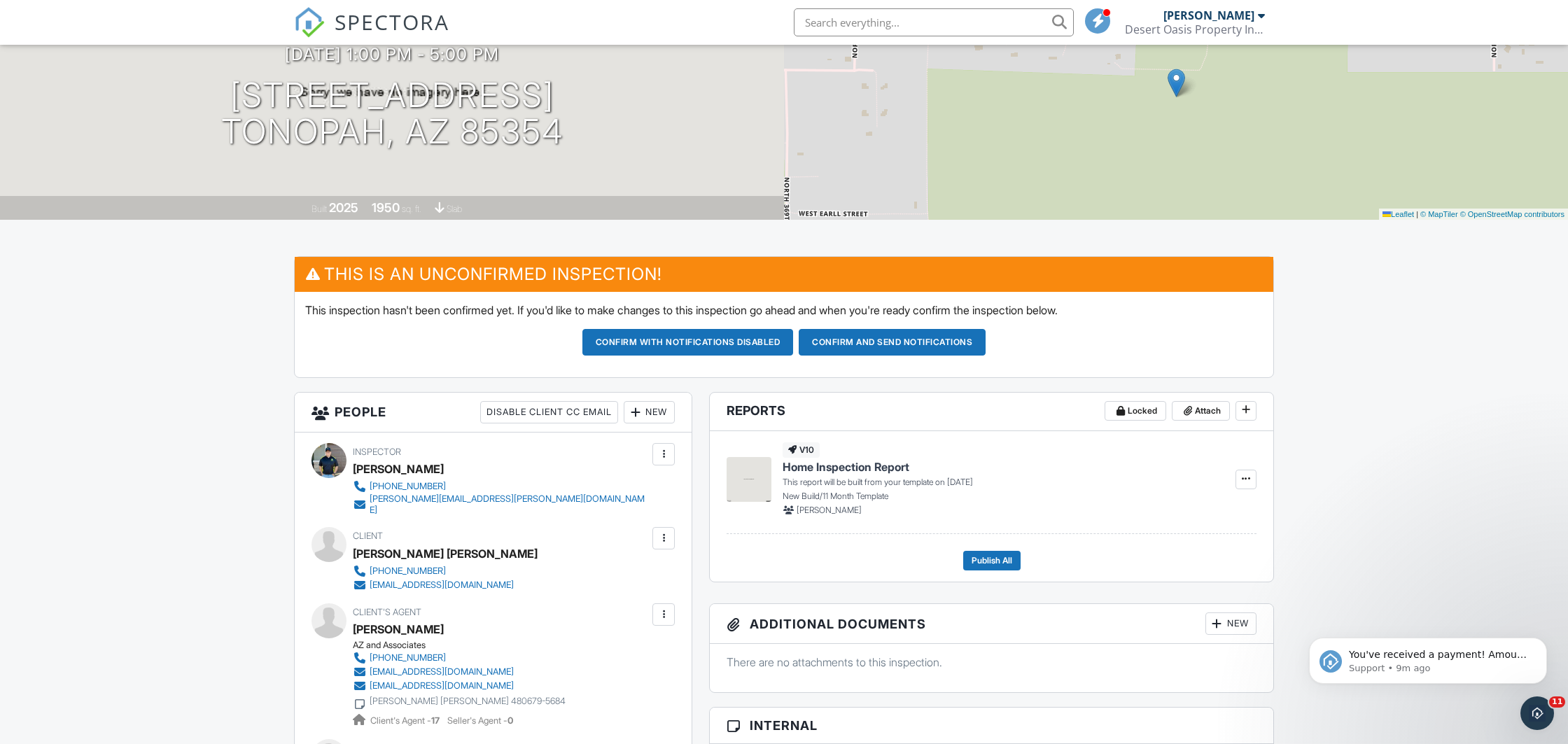
scroll to position [368, 0]
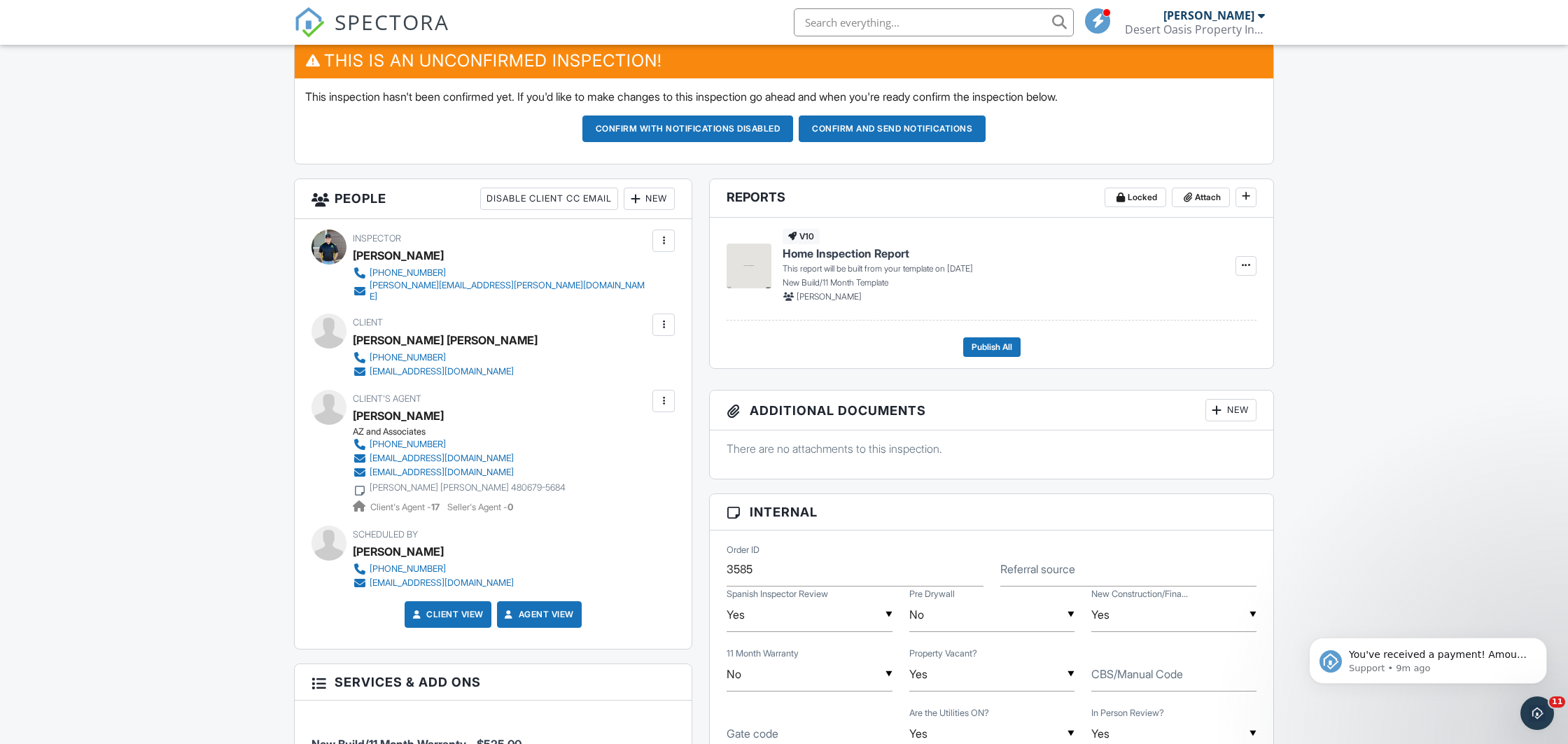
type textarea "Gryssell Garcia 602-565-5072 mes@gryssellgarciarealtor.com"
click at [650, 197] on div "New" at bounding box center [650, 198] width 51 height 23
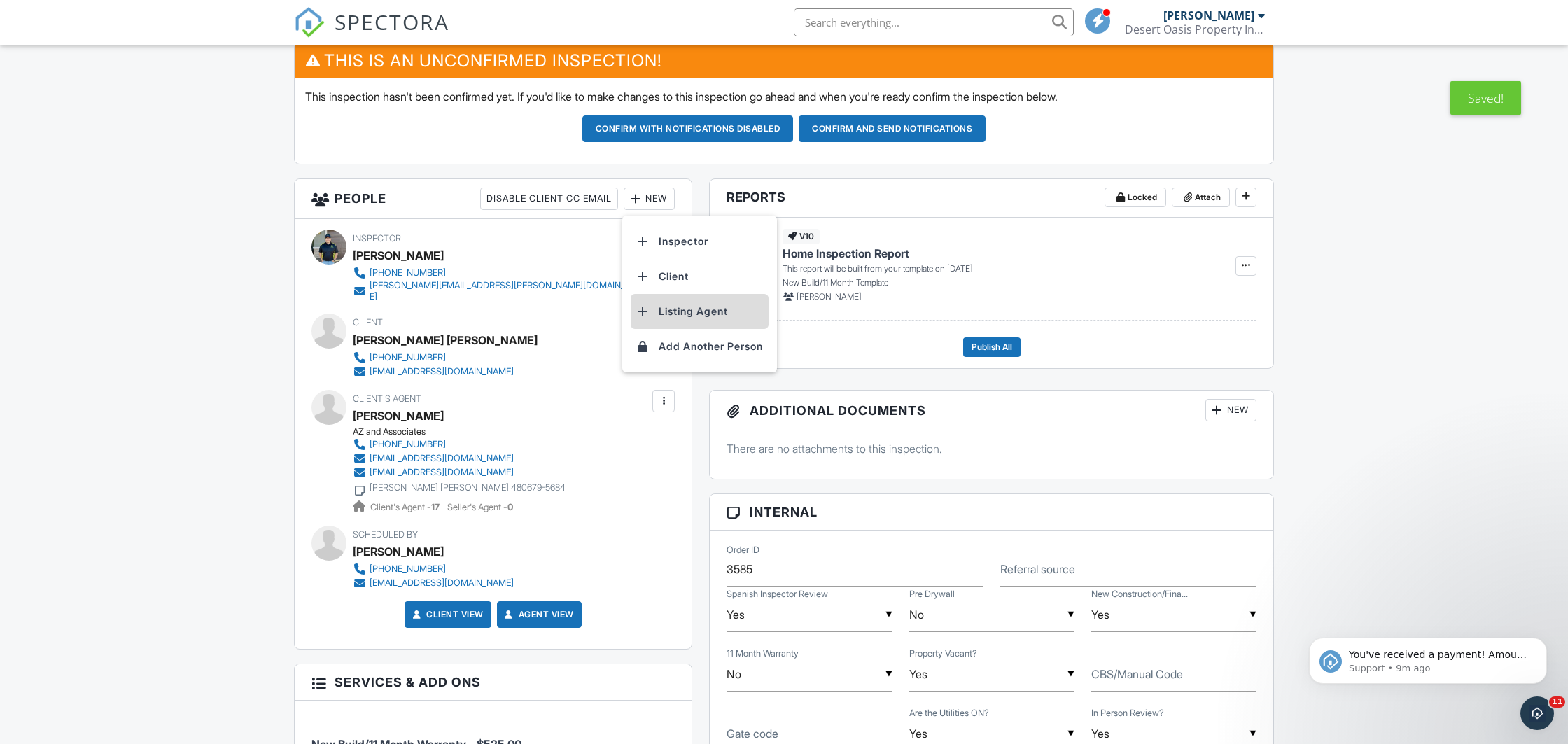
click at [691, 310] on li "Listing Agent" at bounding box center [699, 311] width 138 height 35
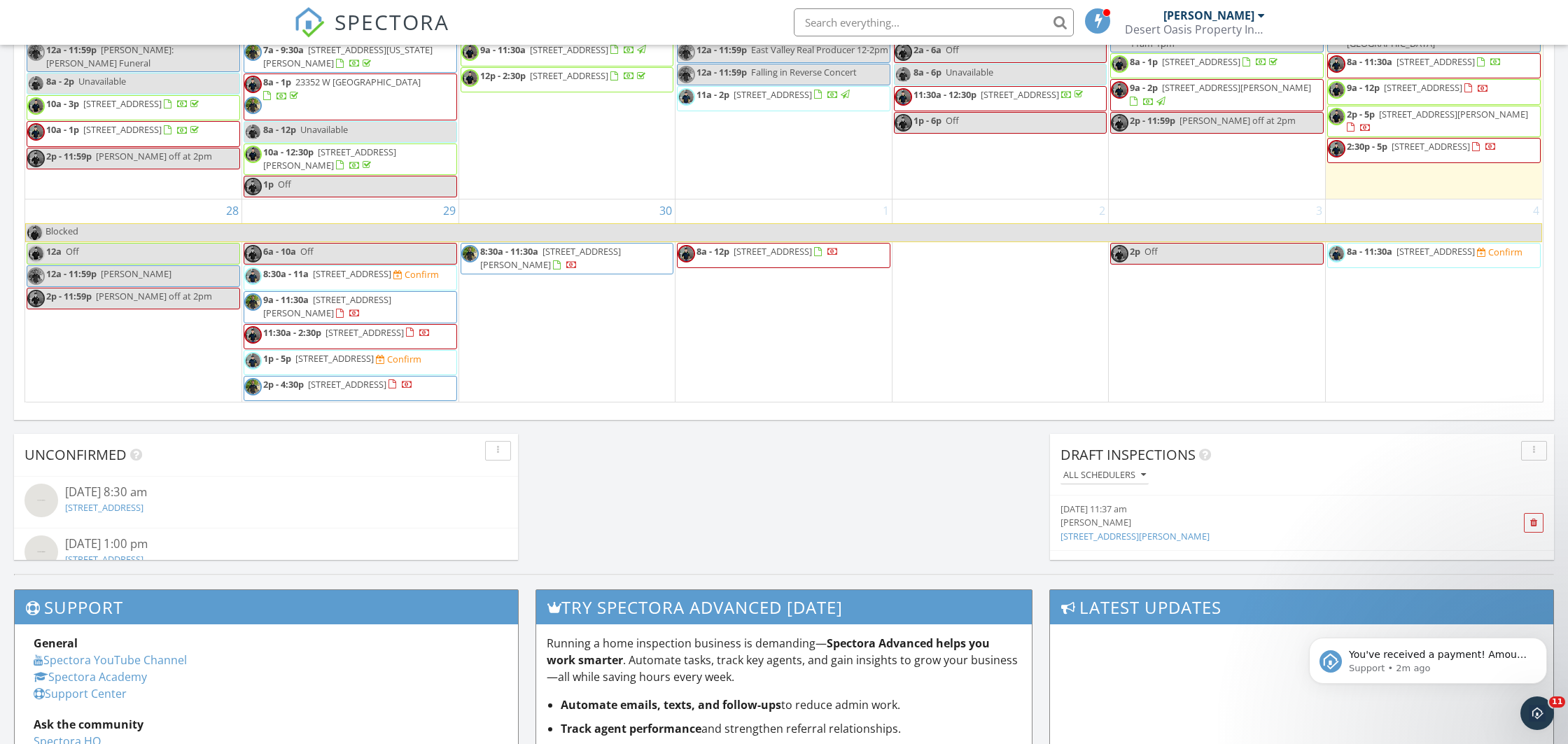
scroll to position [648, 0]
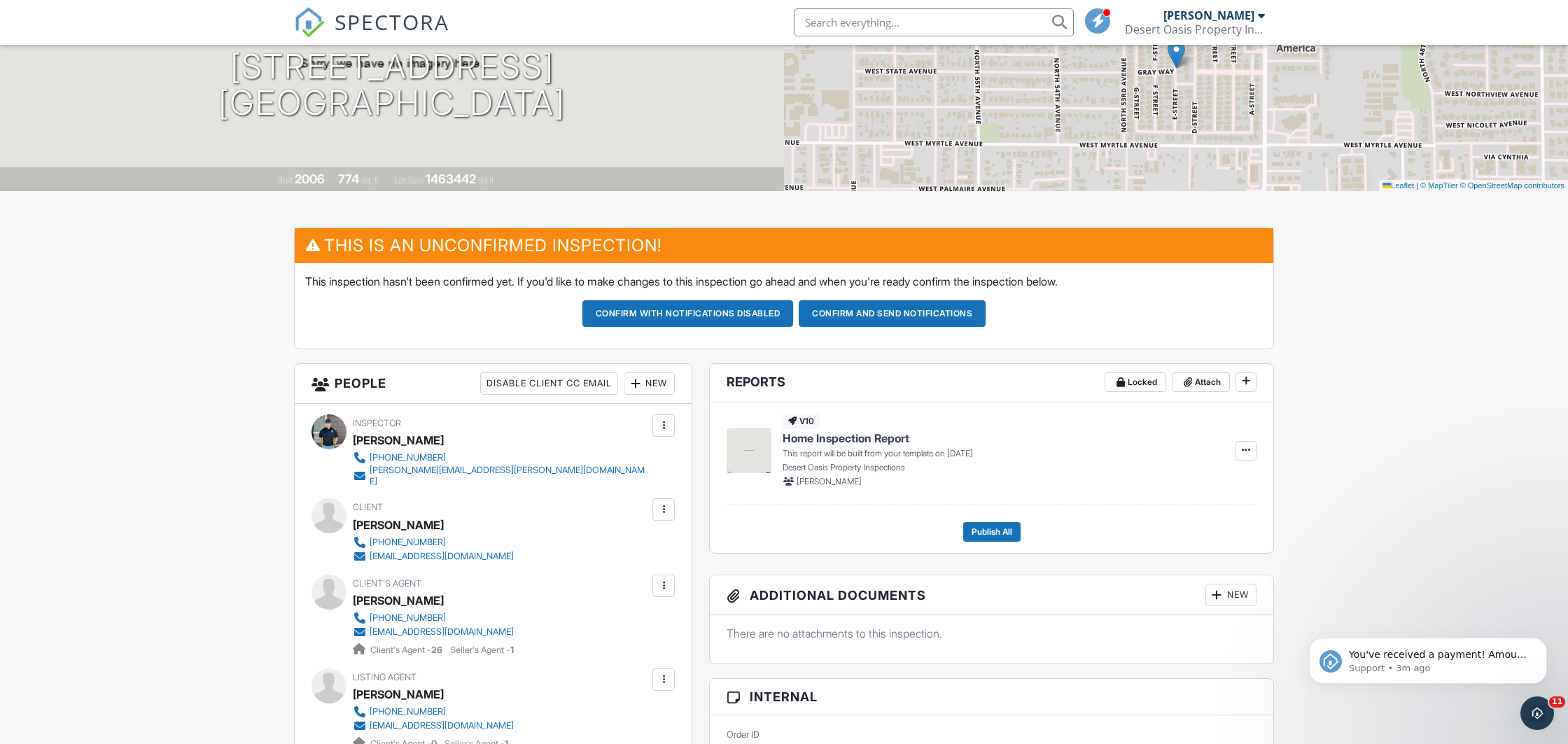
scroll to position [147, 0]
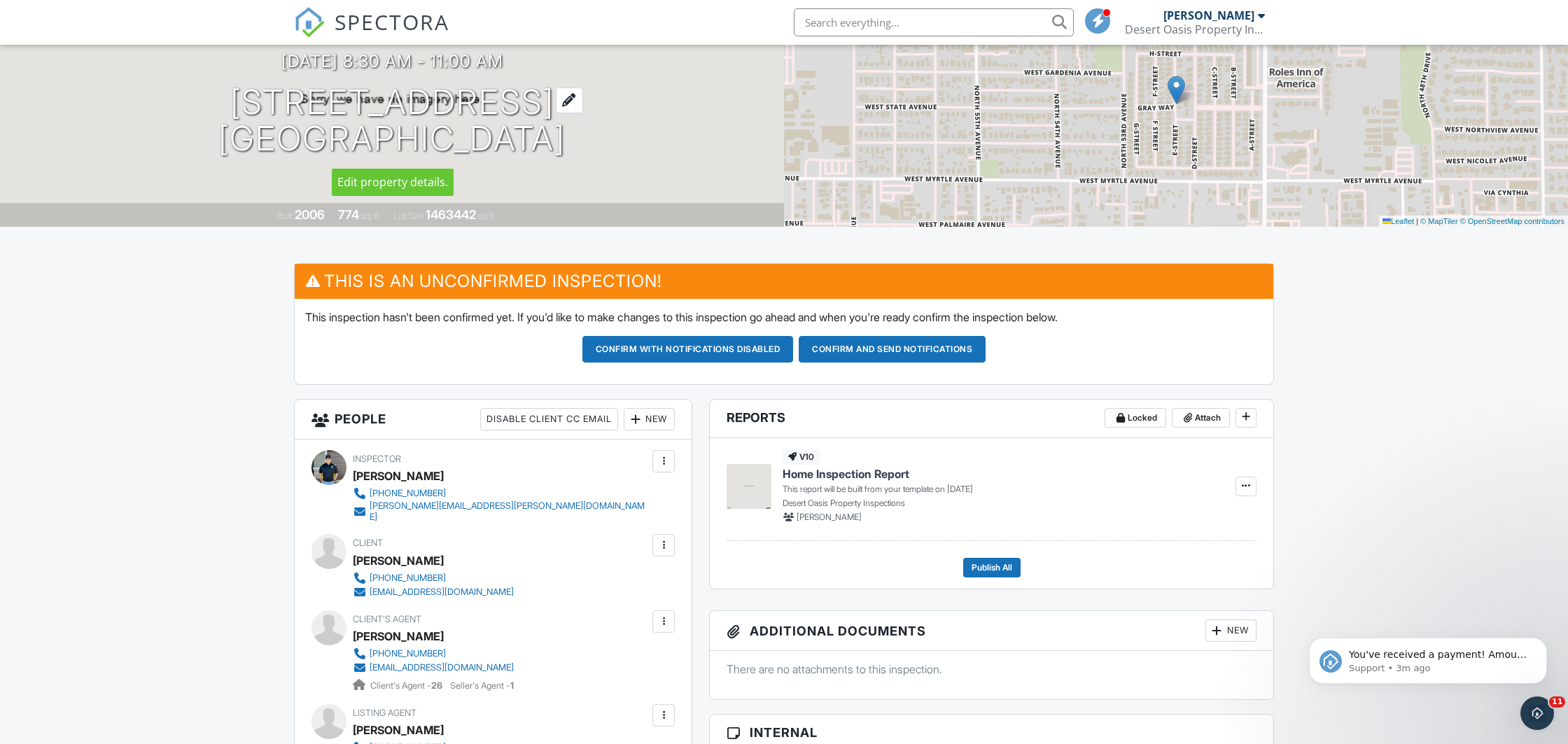
drag, startPoint x: 205, startPoint y: 91, endPoint x: 568, endPoint y: 155, distance: 368.6
click at [568, 155] on div "[DATE] 8:30 am - 11:00 am [STREET_ADDRESS] [GEOGRAPHIC_DATA]" at bounding box center [392, 105] width 784 height 105
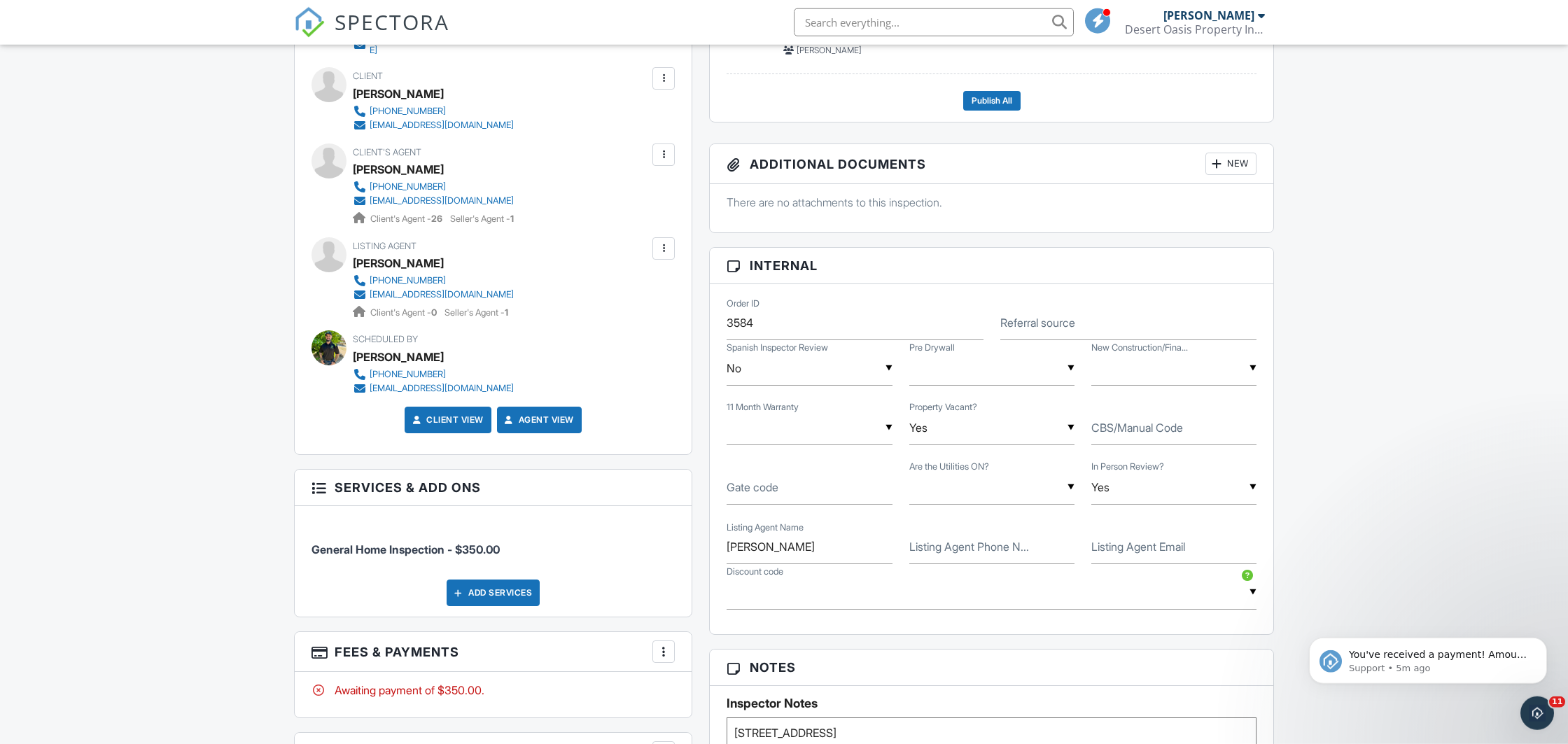
scroll to position [588, 0]
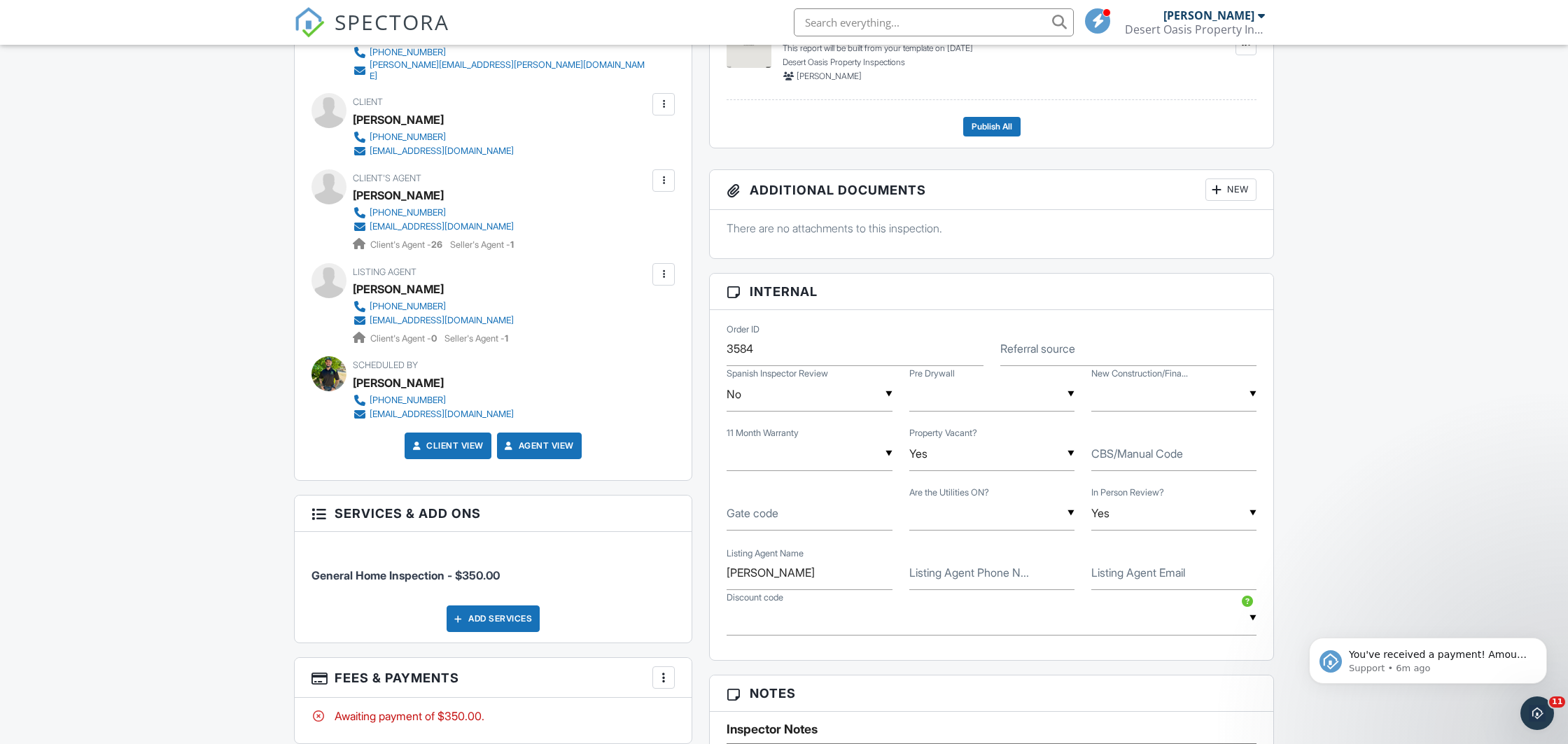
click at [658, 267] on div at bounding box center [664, 274] width 14 height 14
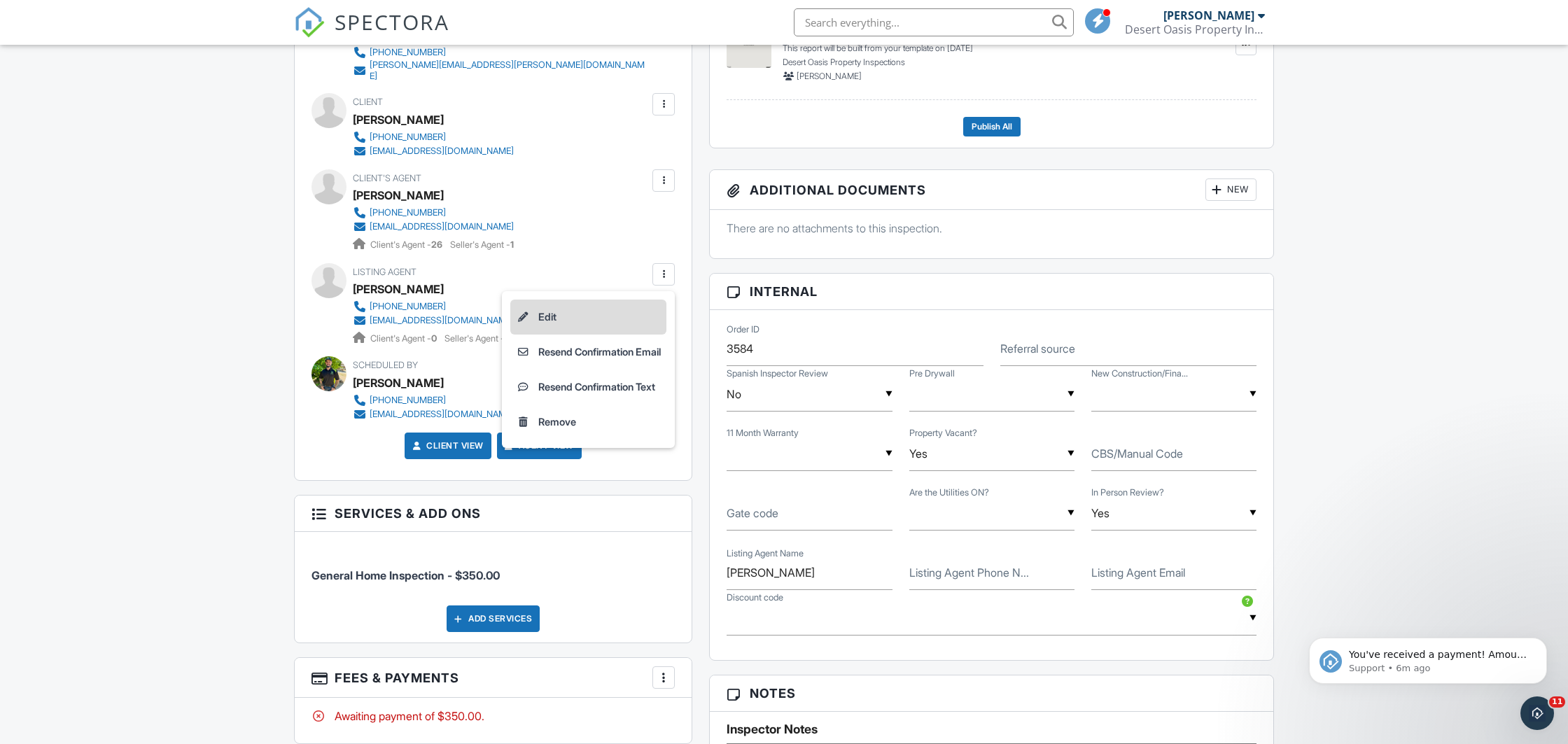
click at [548, 300] on li "Edit" at bounding box center [588, 317] width 156 height 35
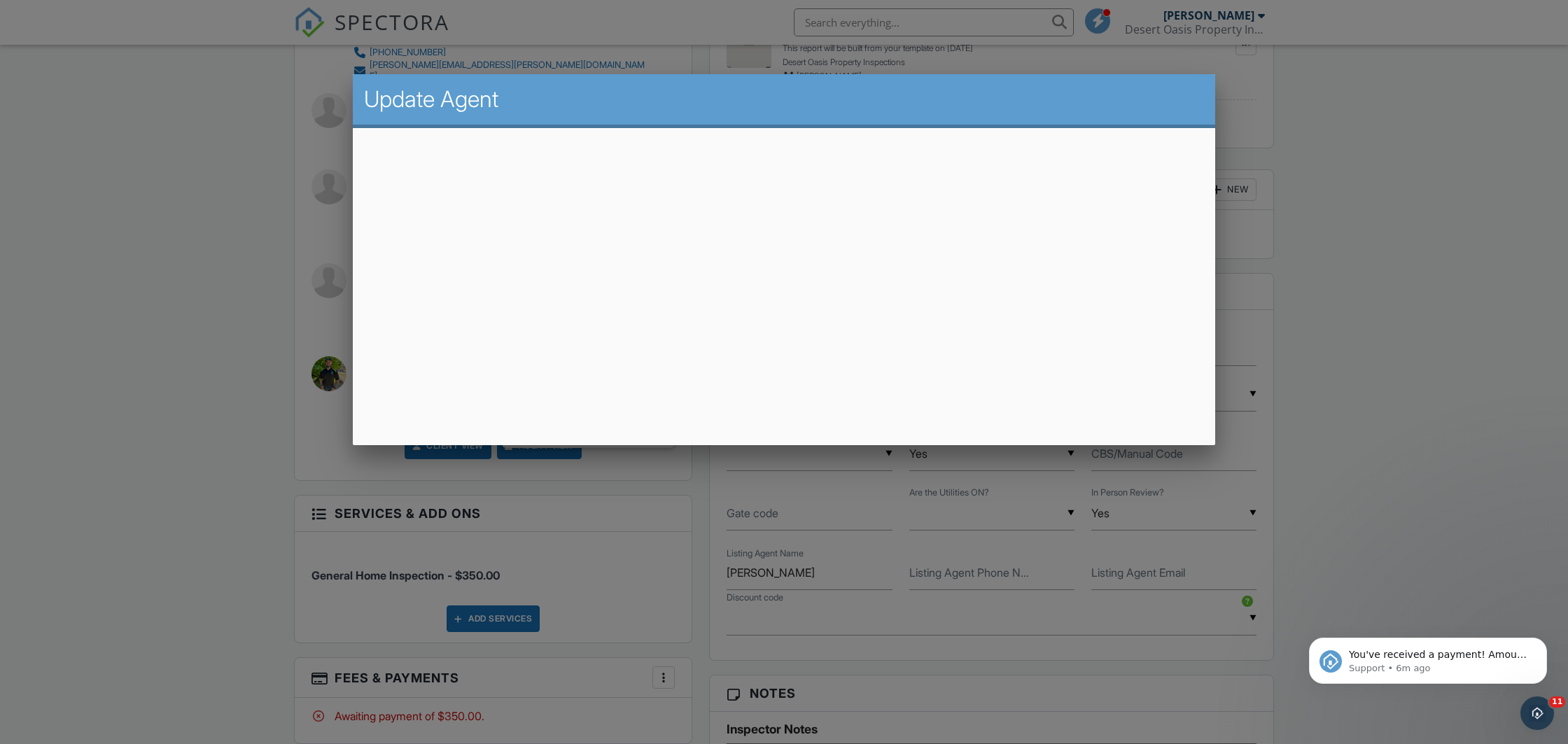
click at [924, 552] on div at bounding box center [784, 395] width 1568 height 930
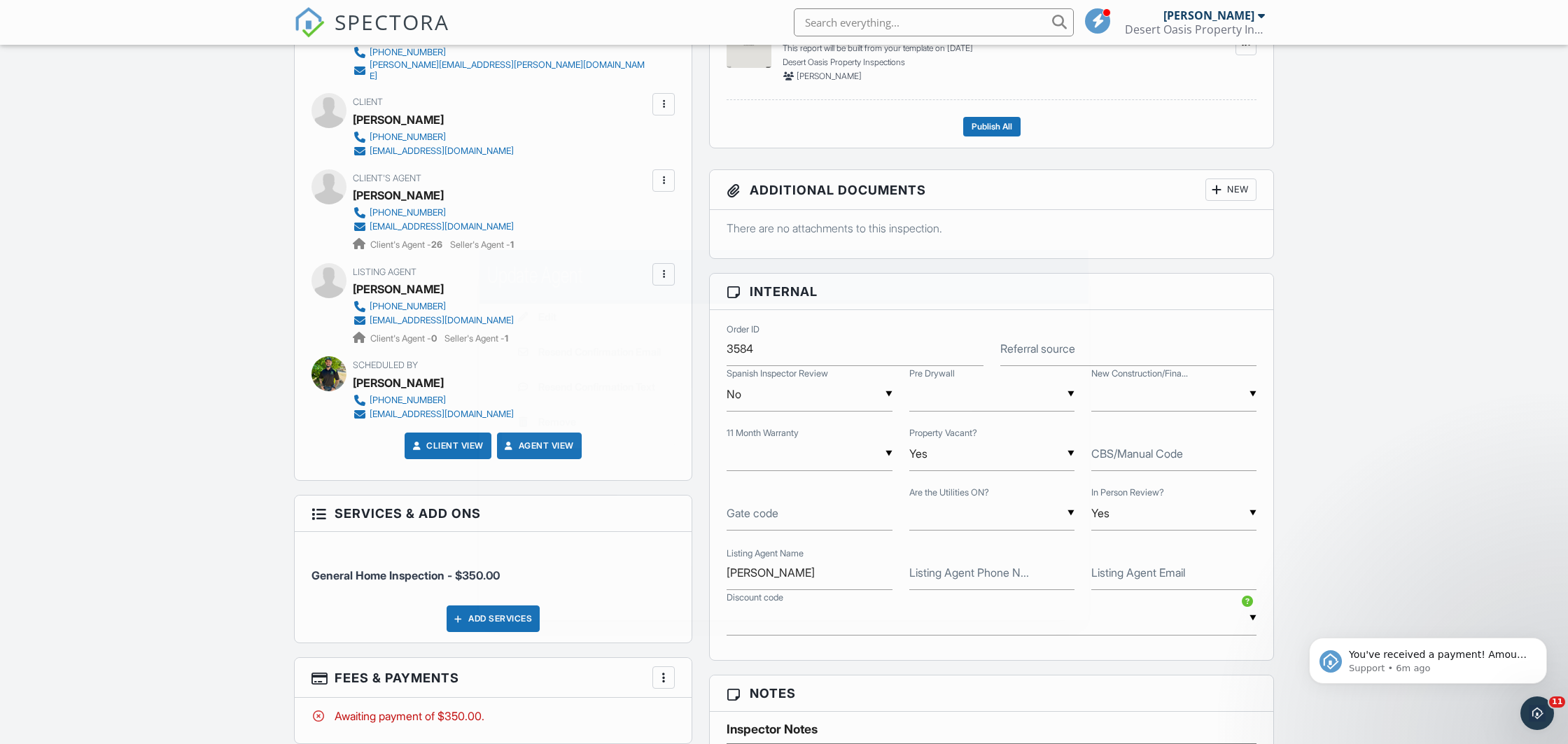
click at [968, 572] on label "Listing Agent Phone N..." at bounding box center [969, 572] width 119 height 15
click at [968, 572] on input "Listing Agent Phone N..." at bounding box center [992, 573] width 166 height 34
paste input "[PHONE_NUMBER]"
type input "[PHONE_NUMBER]"
click at [676, 264] on div "Inspector [PERSON_NAME] [PHONE_NUMBER] [PERSON_NAME][EMAIL_ADDRESS][PERSON_NAME…" at bounding box center [493, 239] width 397 height 482
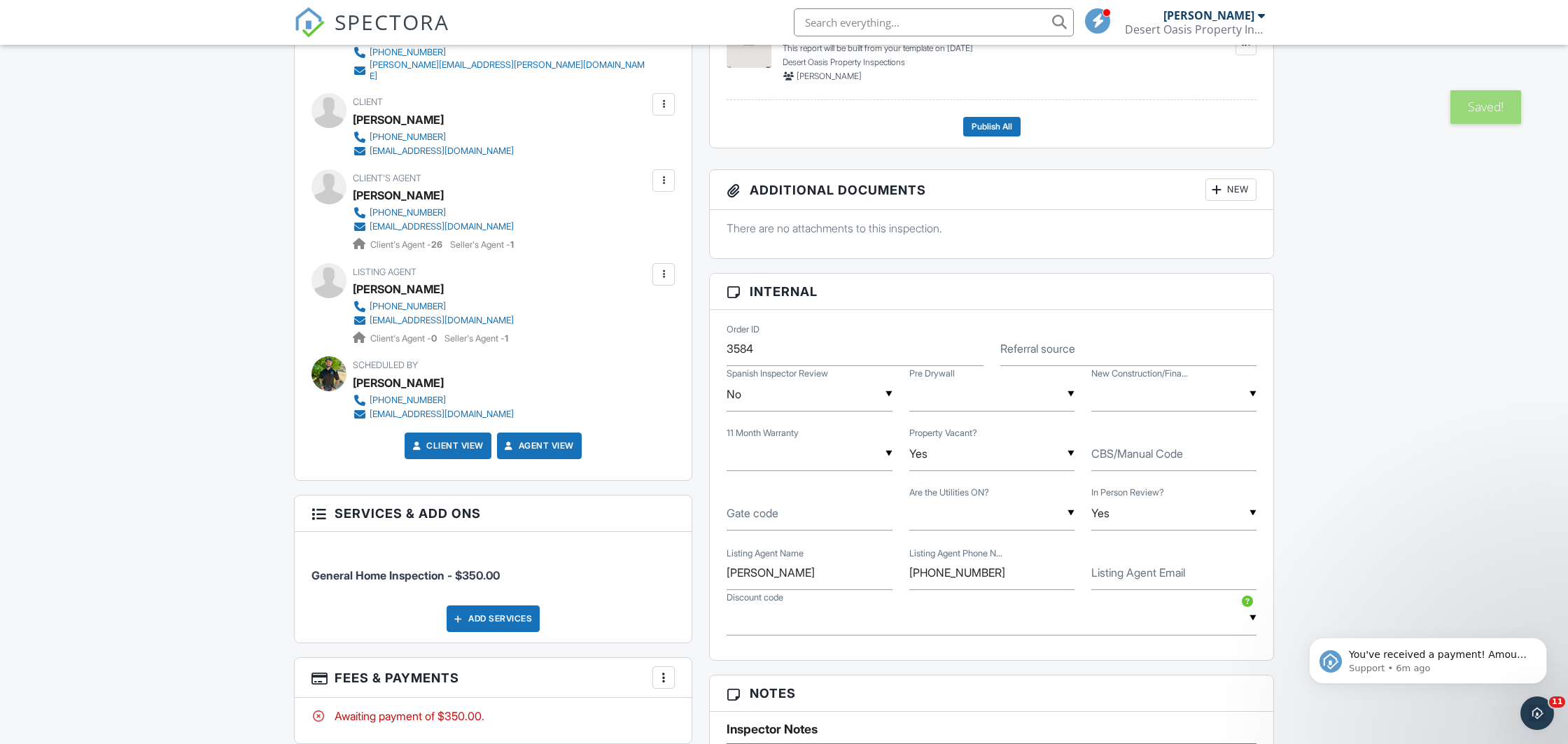
click at [663, 268] on div at bounding box center [664, 274] width 14 height 14
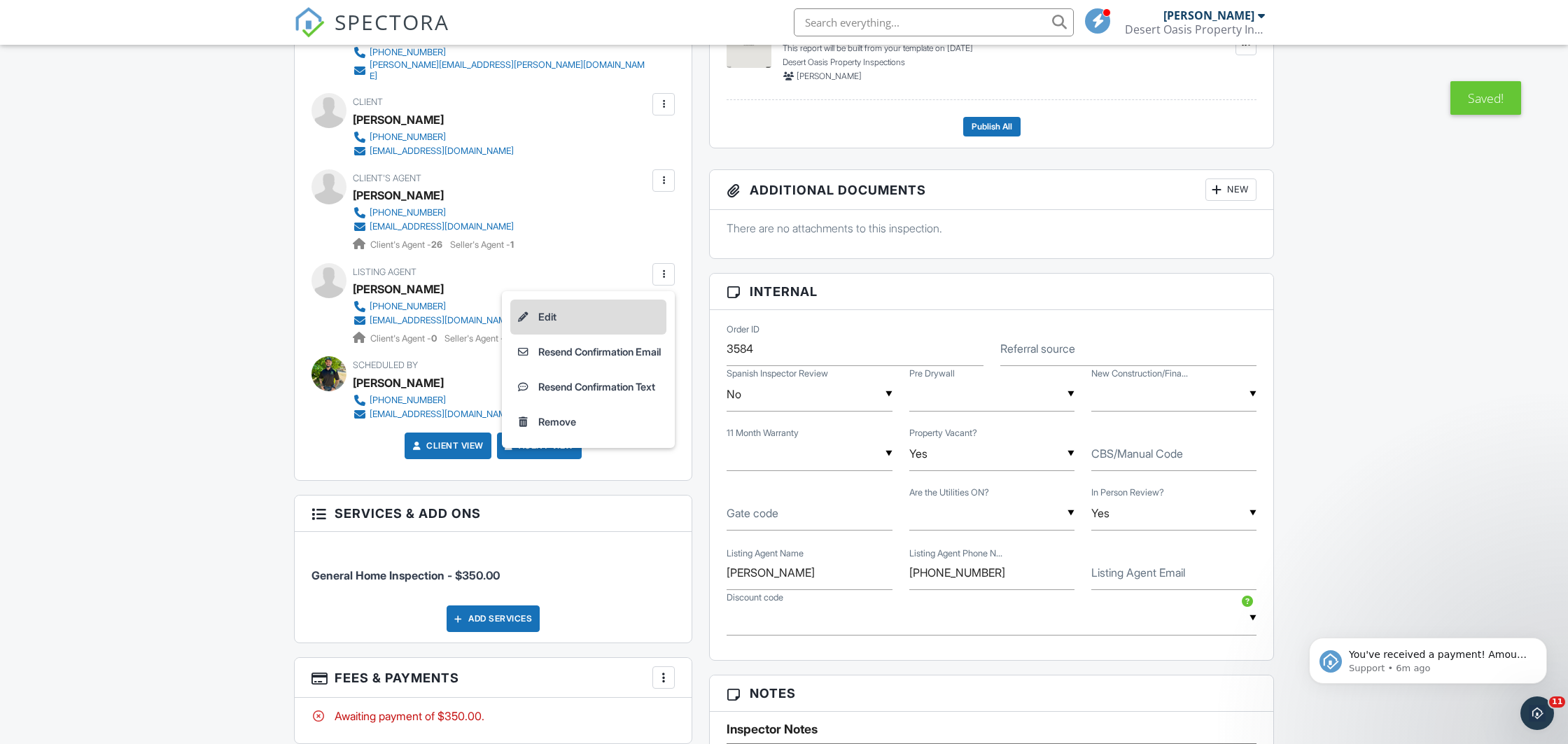
click at [592, 305] on li "Edit" at bounding box center [588, 317] width 156 height 35
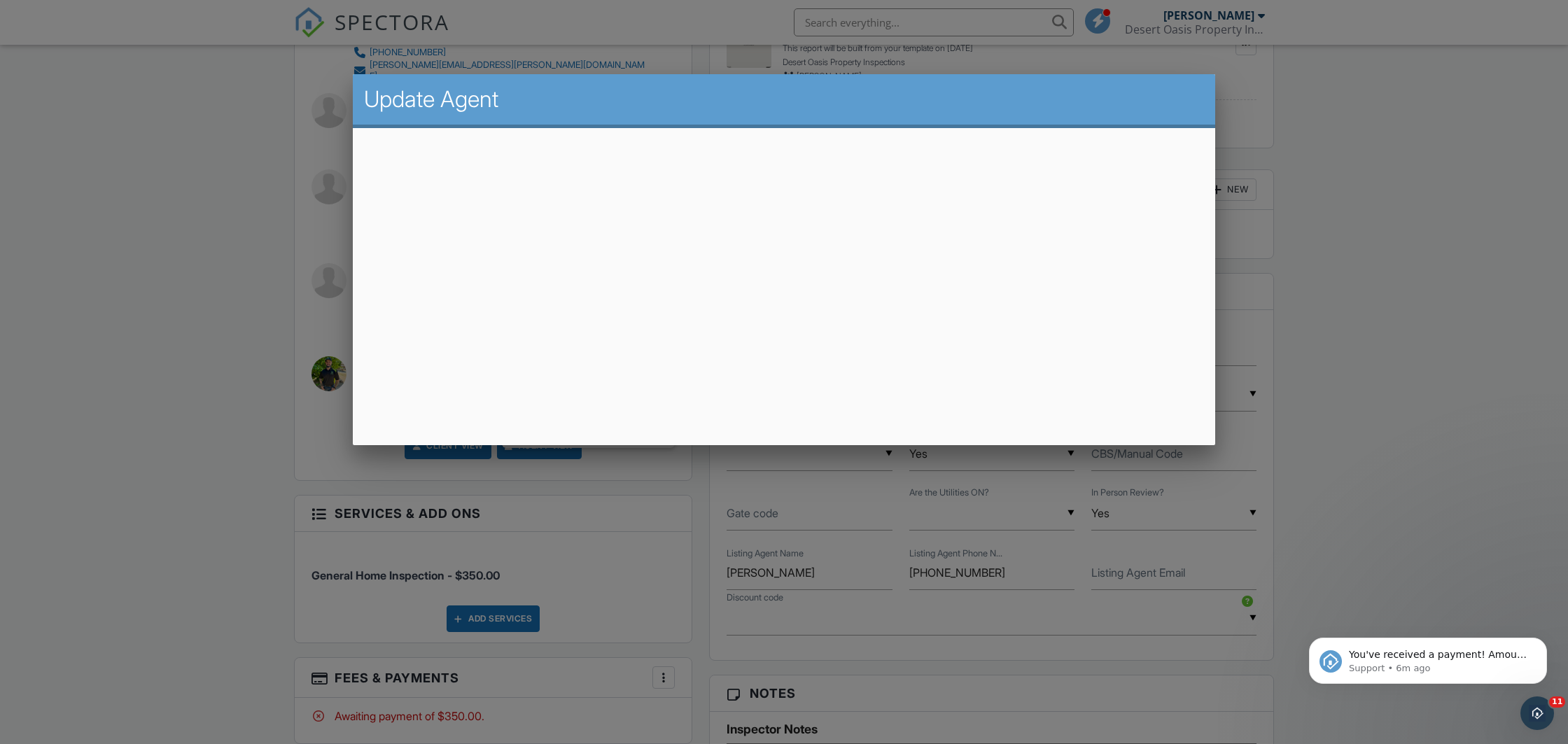
click at [136, 408] on div at bounding box center [784, 395] width 1568 height 930
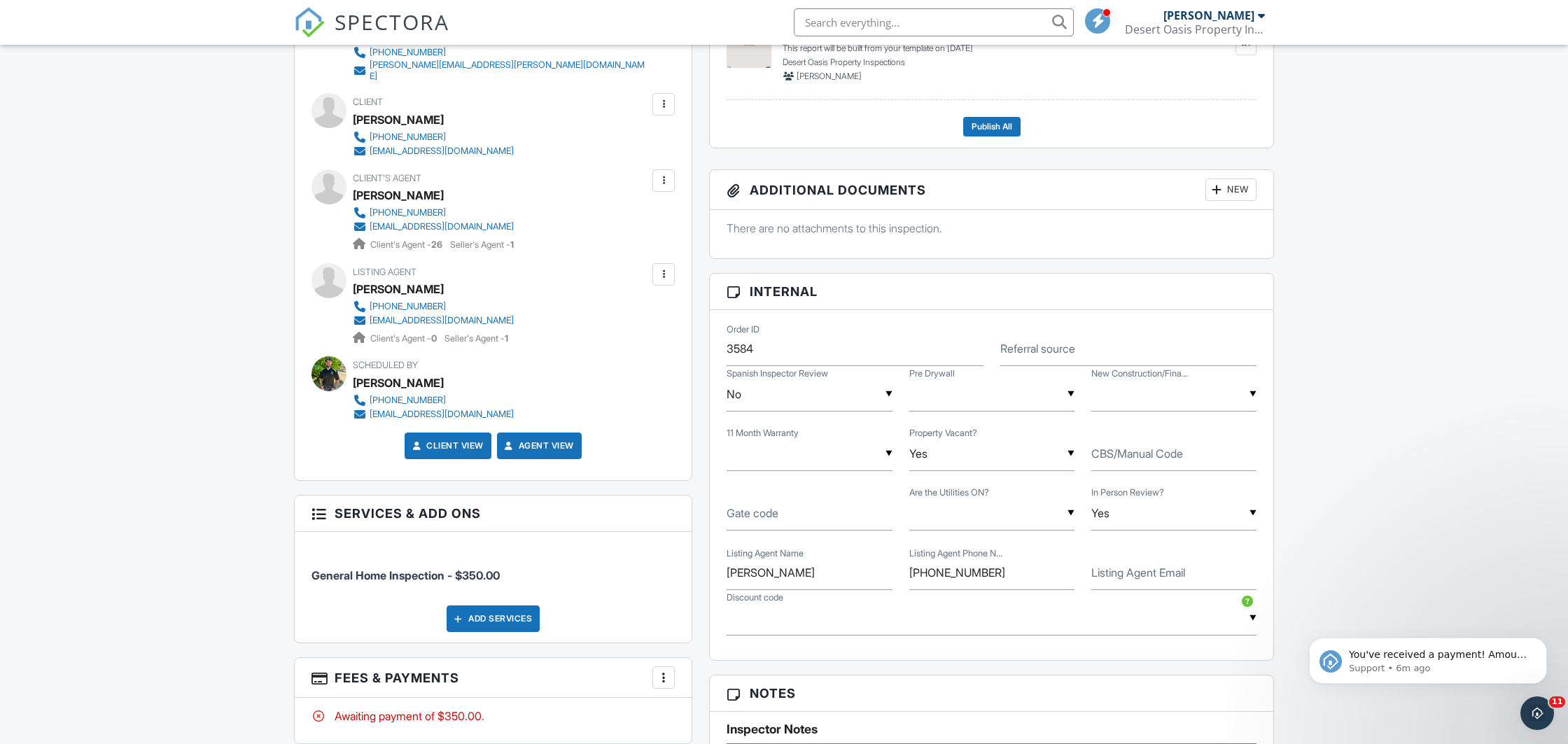
click at [1142, 575] on label "Listing Agent Email" at bounding box center [1138, 572] width 94 height 15
click at [1142, 575] on input "Listing Agent Email" at bounding box center [1174, 573] width 166 height 34
paste input "[EMAIL_ADDRESS][DOMAIN_NAME]"
type input "[EMAIL_ADDRESS][DOMAIN_NAME]"
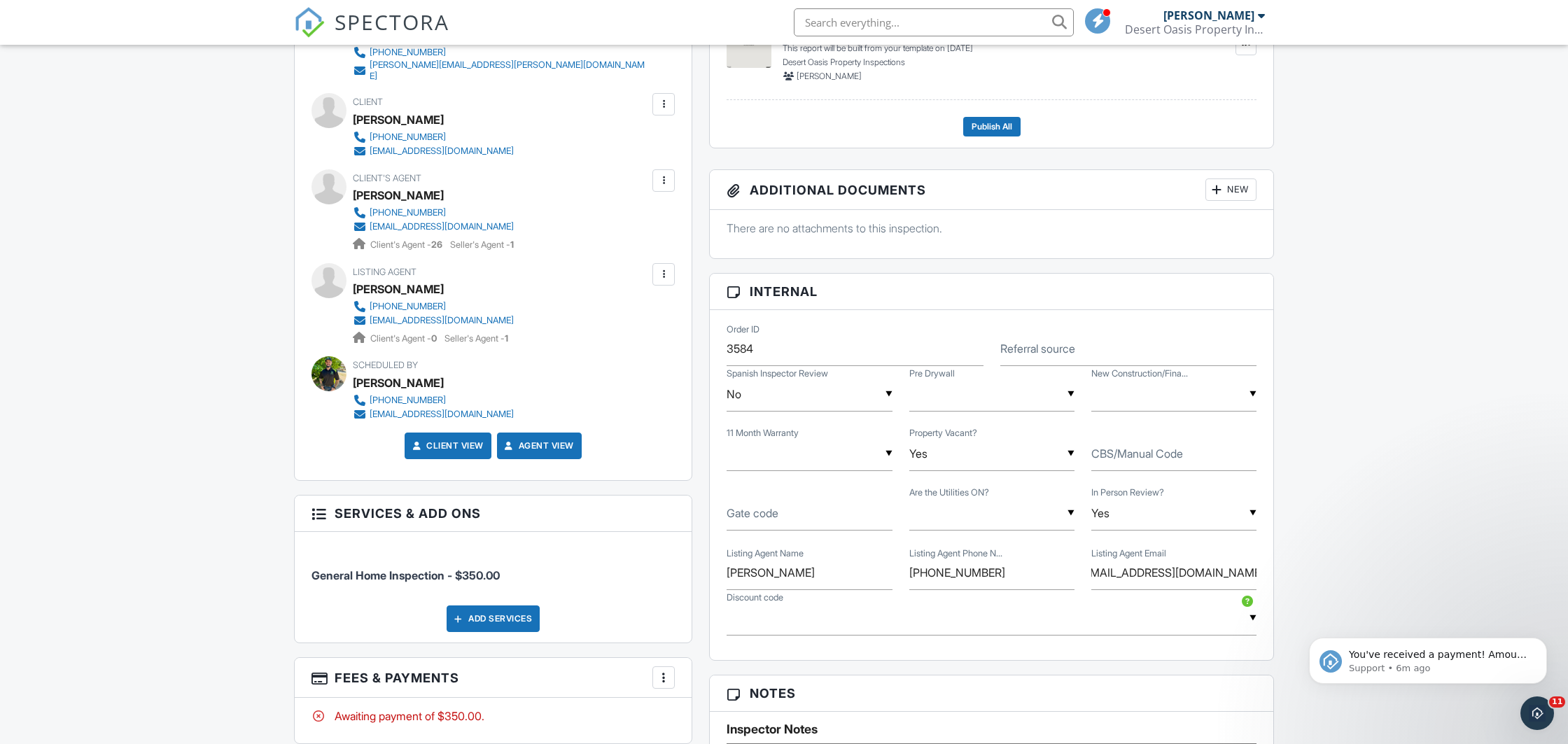
click at [178, 377] on div "Dashboard Templates Contacts Metrics Automations Advanced Settings Support Cent…" at bounding box center [784, 523] width 1568 height 2132
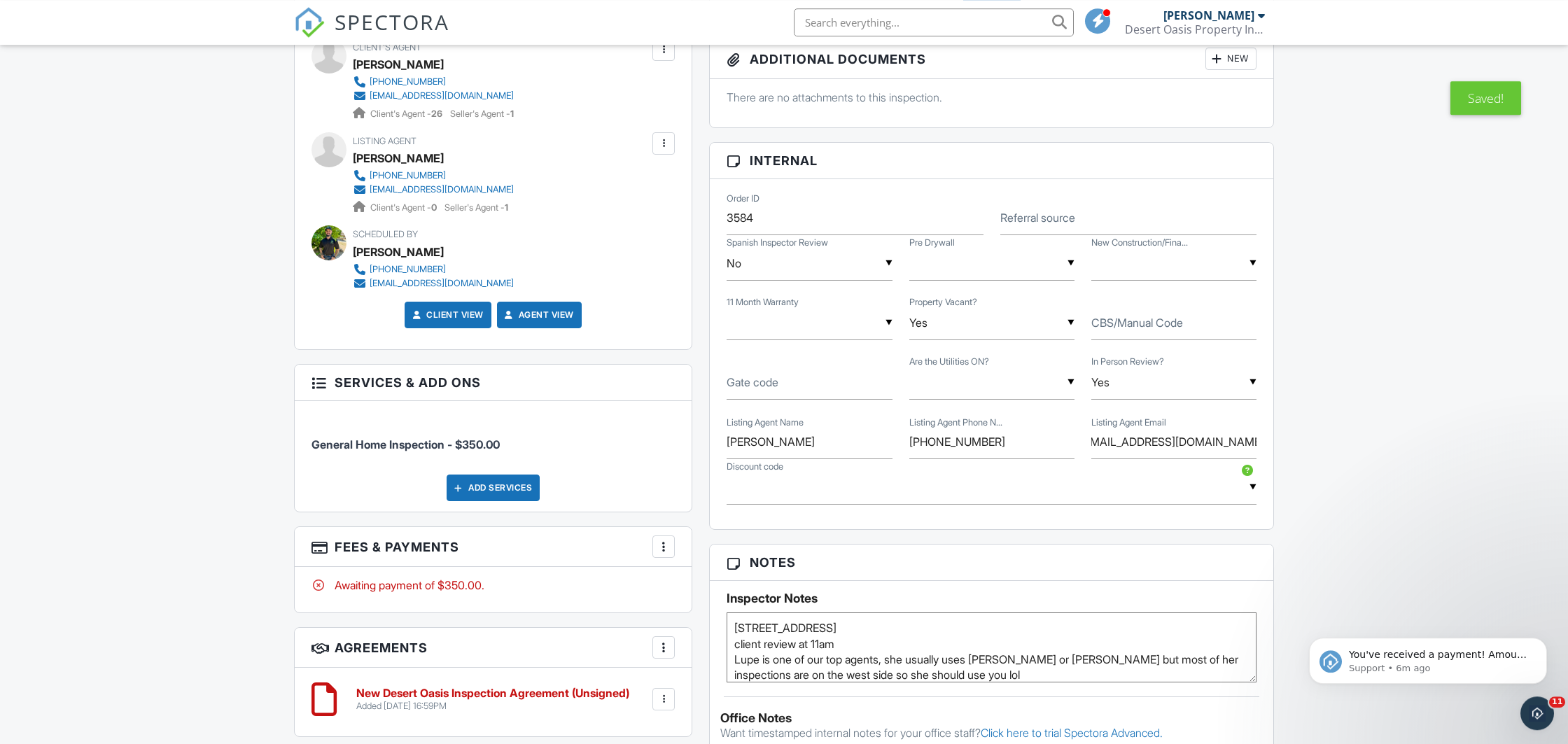
scroll to position [808, 0]
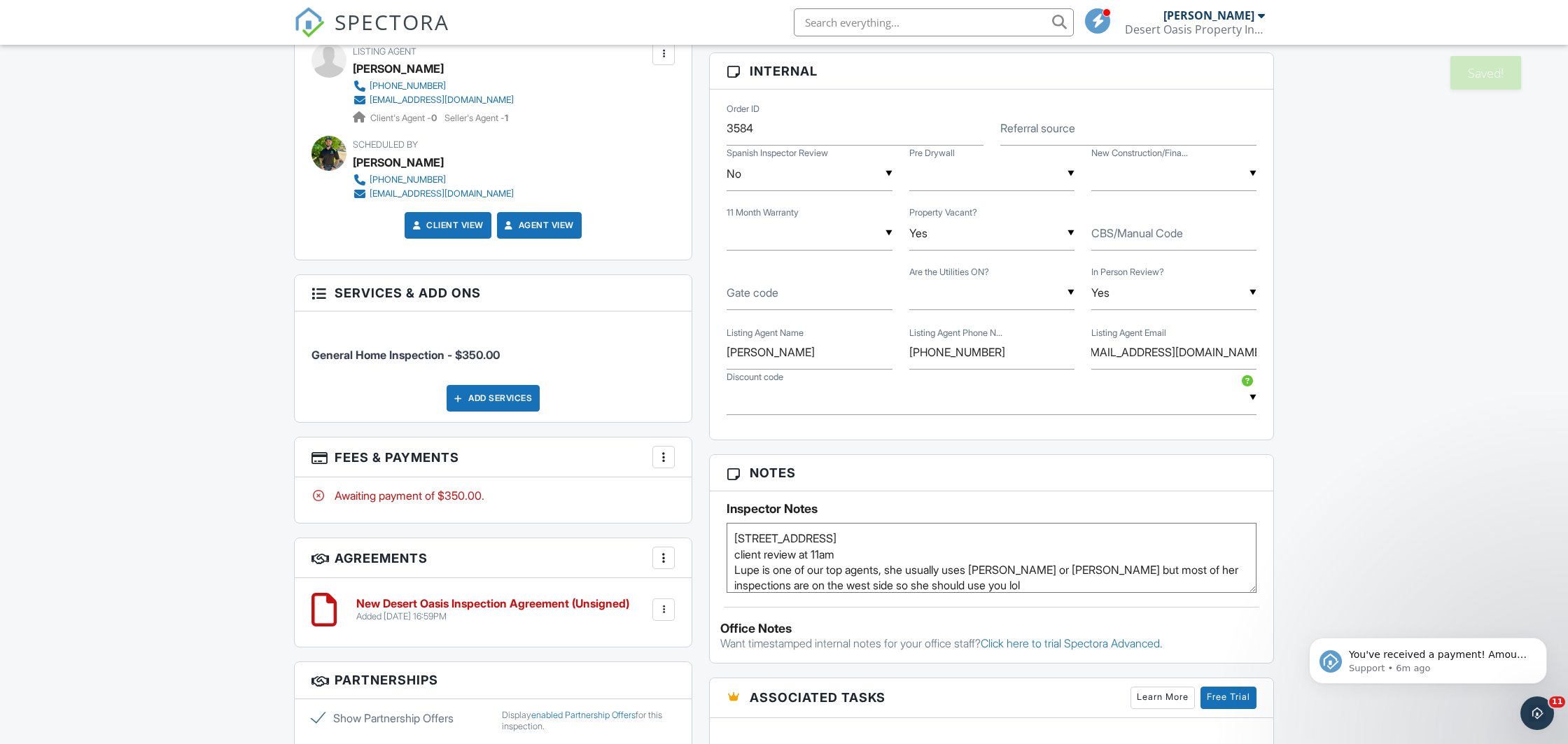
click at [851, 558] on textarea "[STREET_ADDRESS] client review at 11am Lupe is one of our top agents, she usual…" at bounding box center [992, 558] width 530 height 70
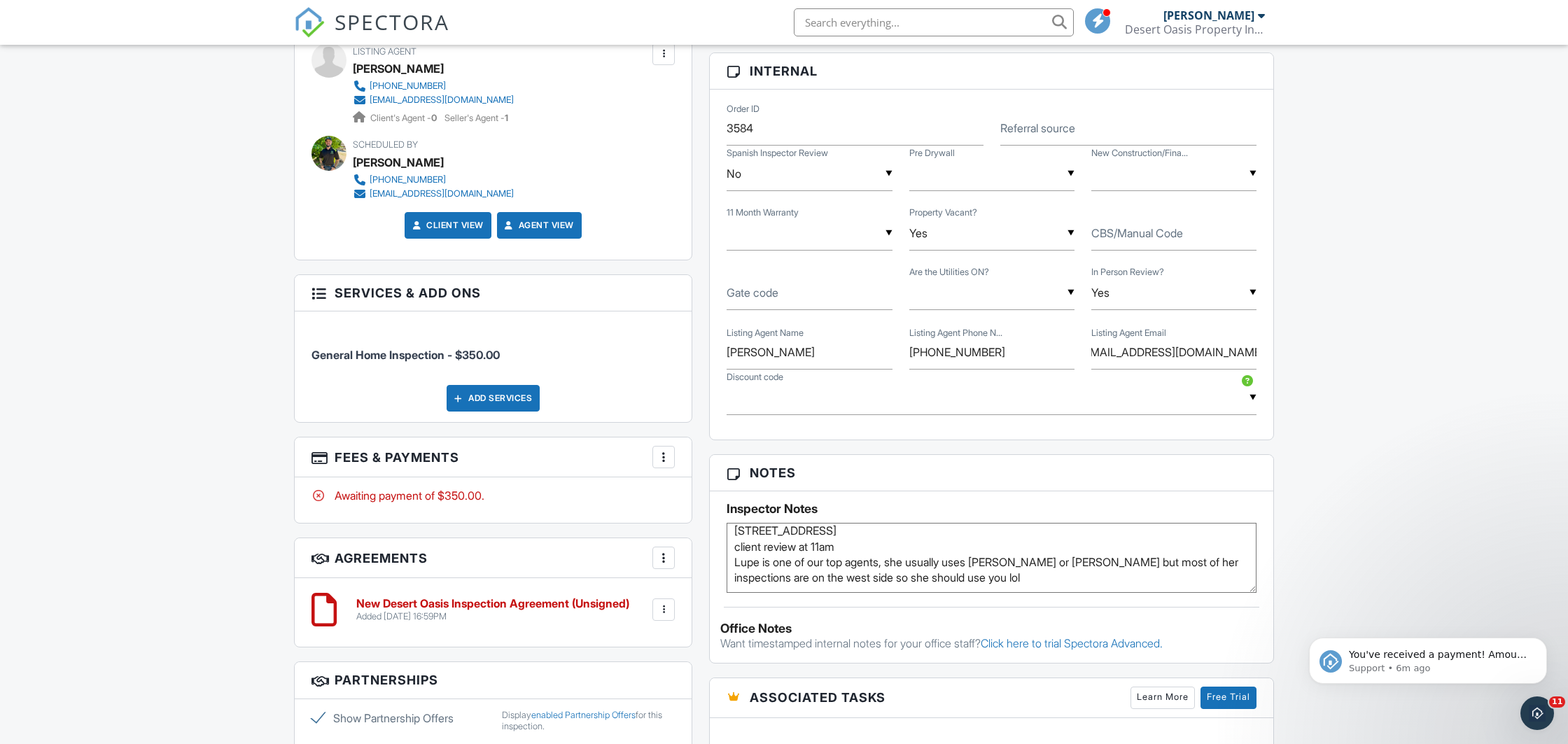
scroll to position [0, 0]
click at [182, 453] on div "Dashboard Templates Contacts Metrics Automations Advanced Settings Support Cent…" at bounding box center [784, 302] width 1568 height 2132
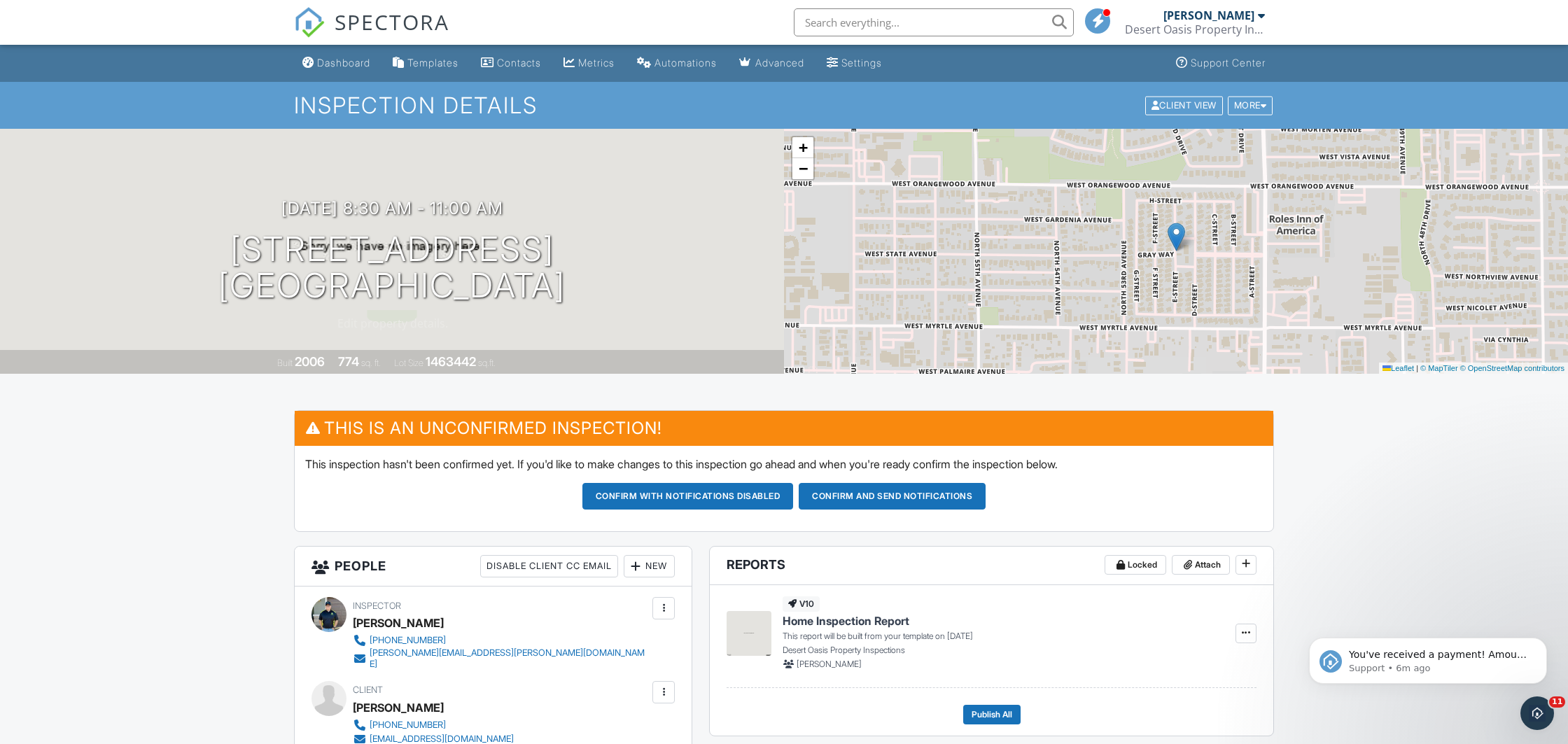
drag, startPoint x: 196, startPoint y: 256, endPoint x: 592, endPoint y: 308, distance: 399.4
click at [592, 308] on div "[DATE] 8:30 am - 11:00 am [STREET_ADDRESS] [GEOGRAPHIC_DATA] Built 2006 774 sq.…" at bounding box center [392, 251] width 784 height 245
copy h1 "[STREET_ADDRESS]"
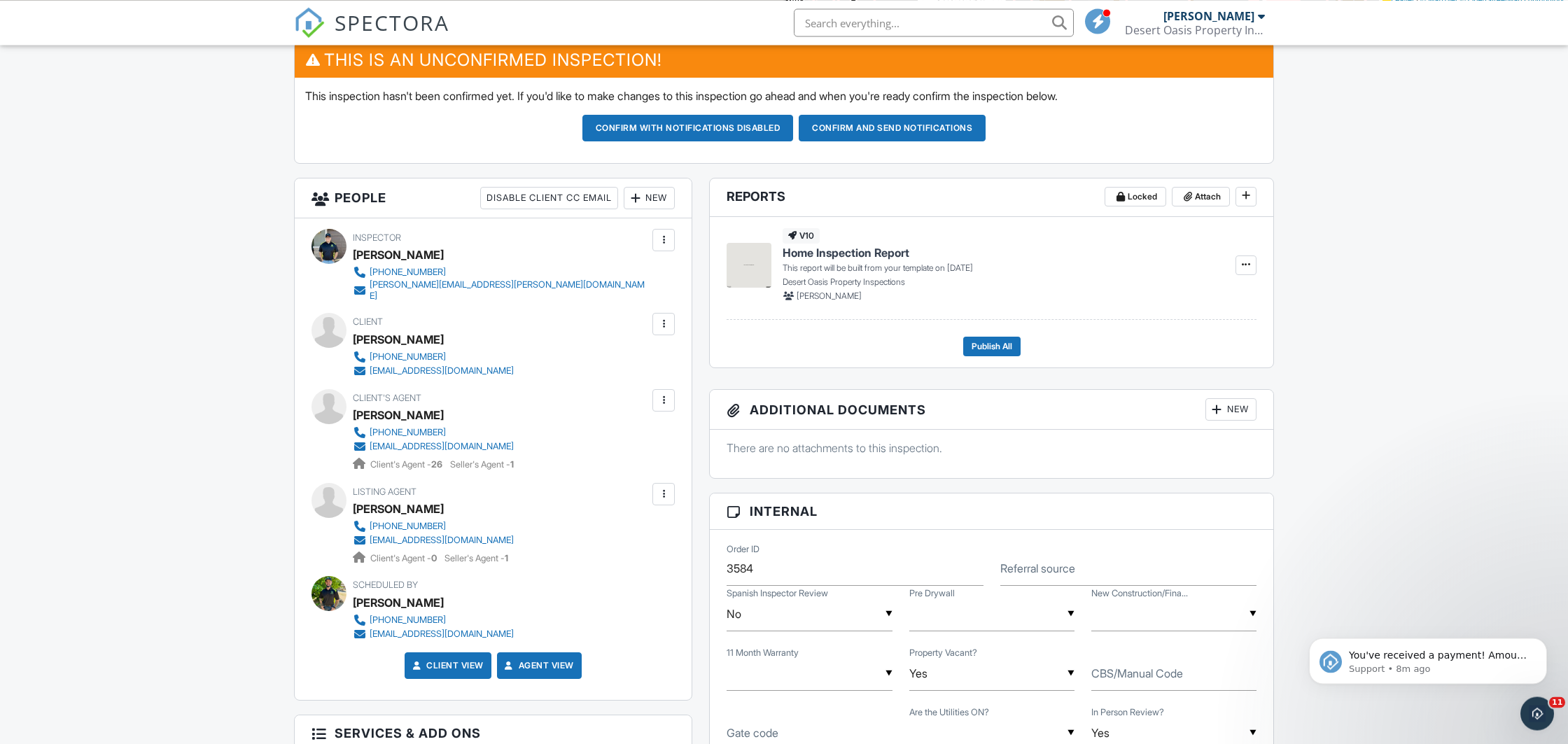
scroll to position [368, 0]
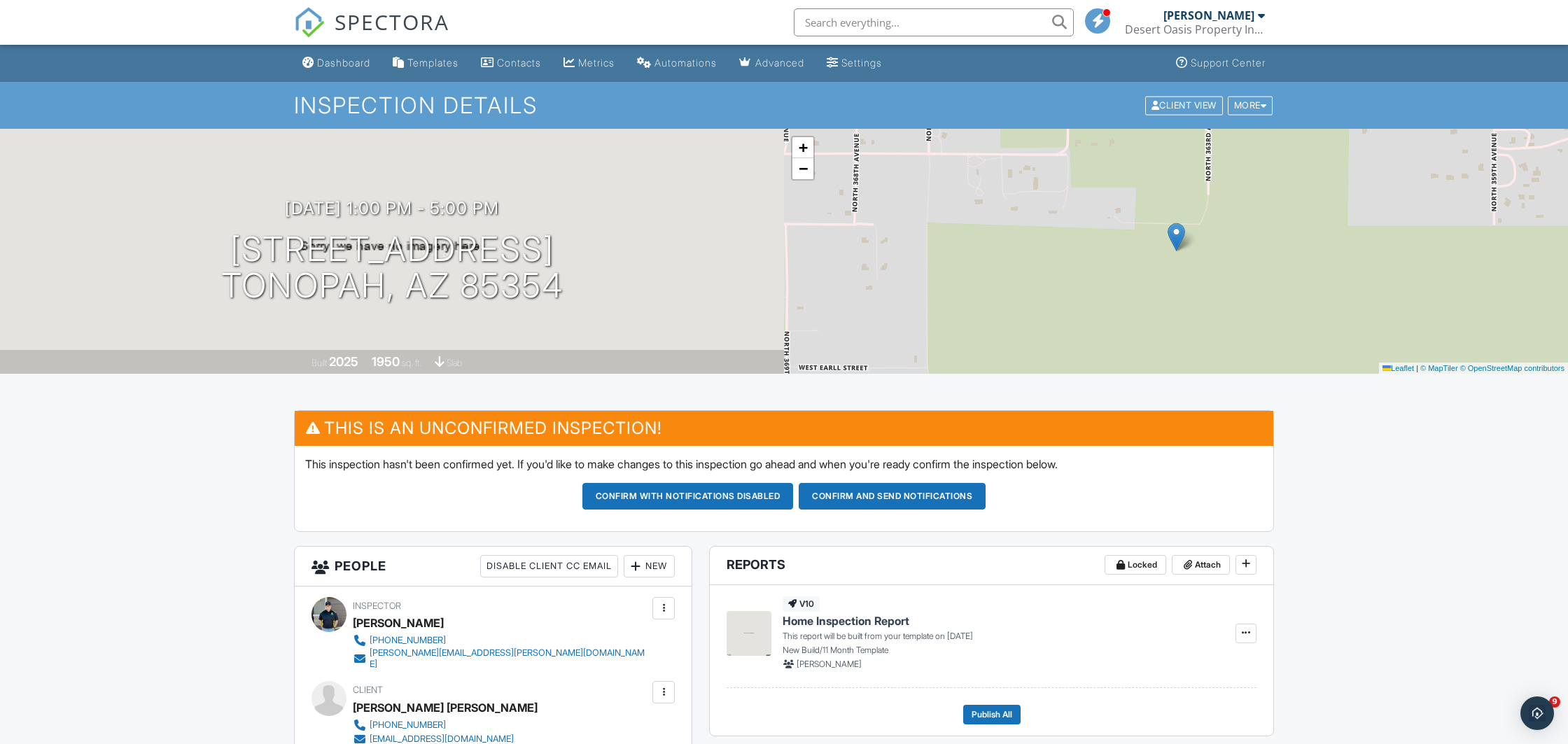
drag, startPoint x: 246, startPoint y: 238, endPoint x: 560, endPoint y: 315, distance: 323.3
click at [560, 315] on div "[DATE] 1:00 pm - 5:00 pm [STREET_ADDRESS] [GEOGRAPHIC_DATA], AZ 85354 Built 202…" at bounding box center [392, 251] width 784 height 245
copy h1 "[STREET_ADDRESS]"
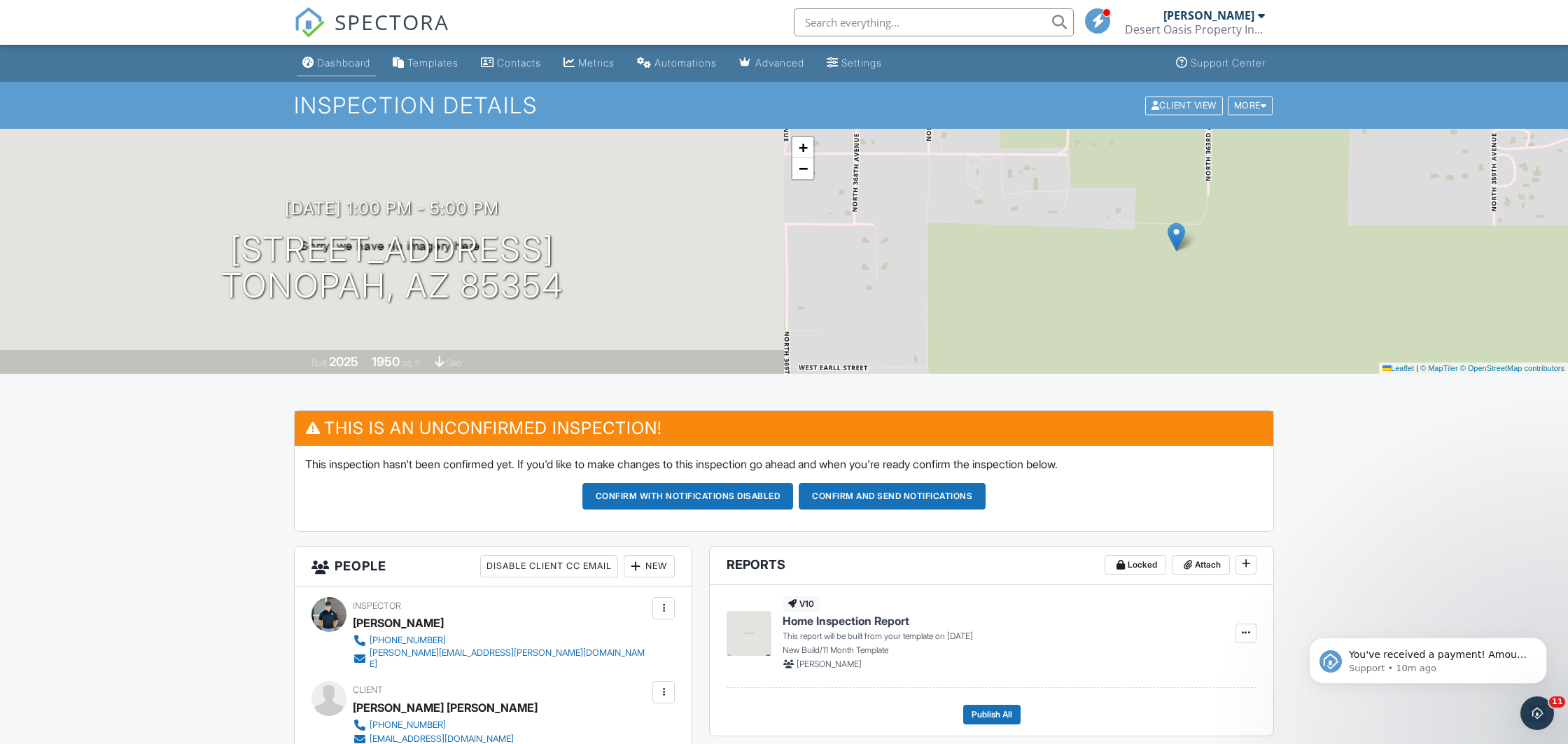
click at [318, 62] on link "Dashboard" at bounding box center [336, 63] width 79 height 26
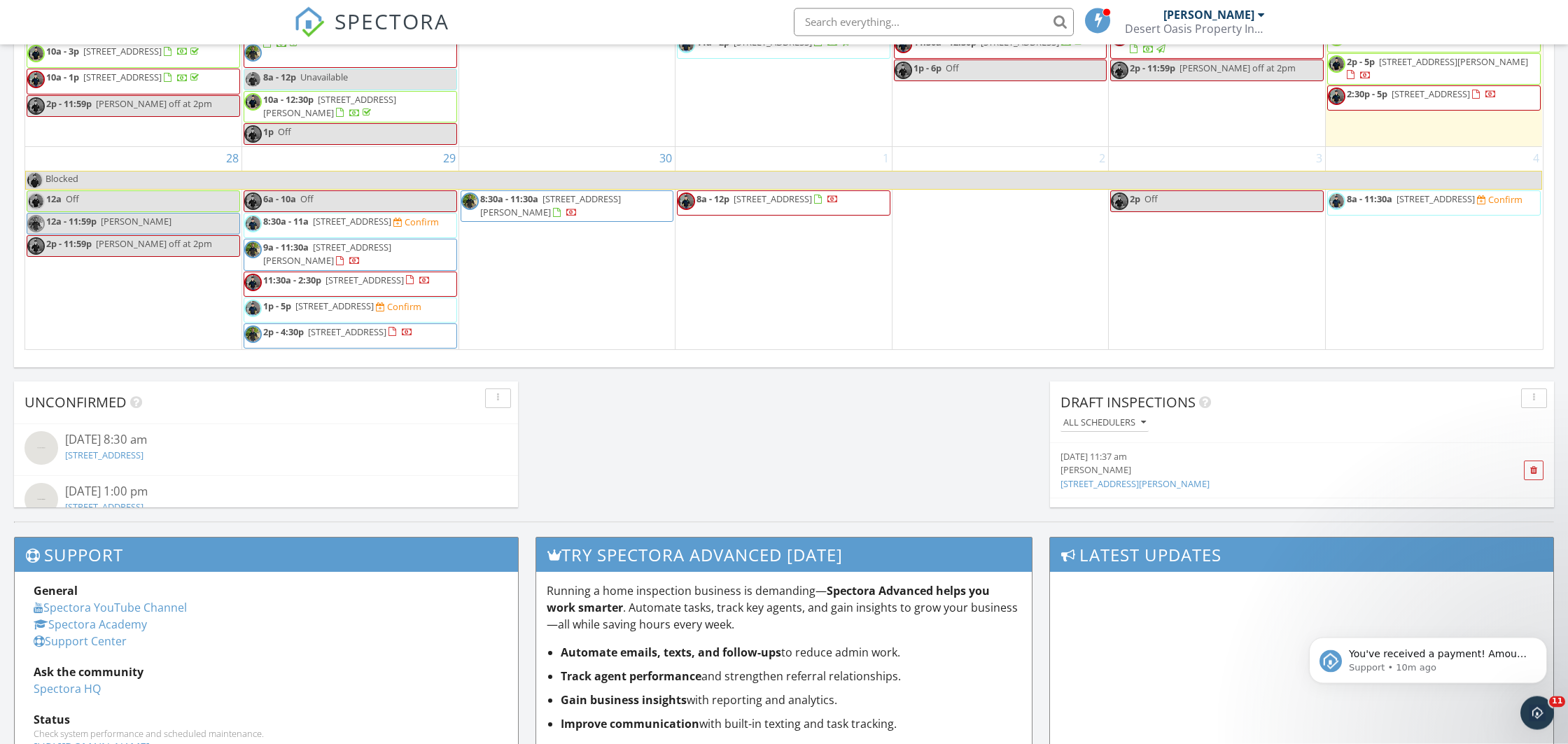
scroll to position [964, 0]
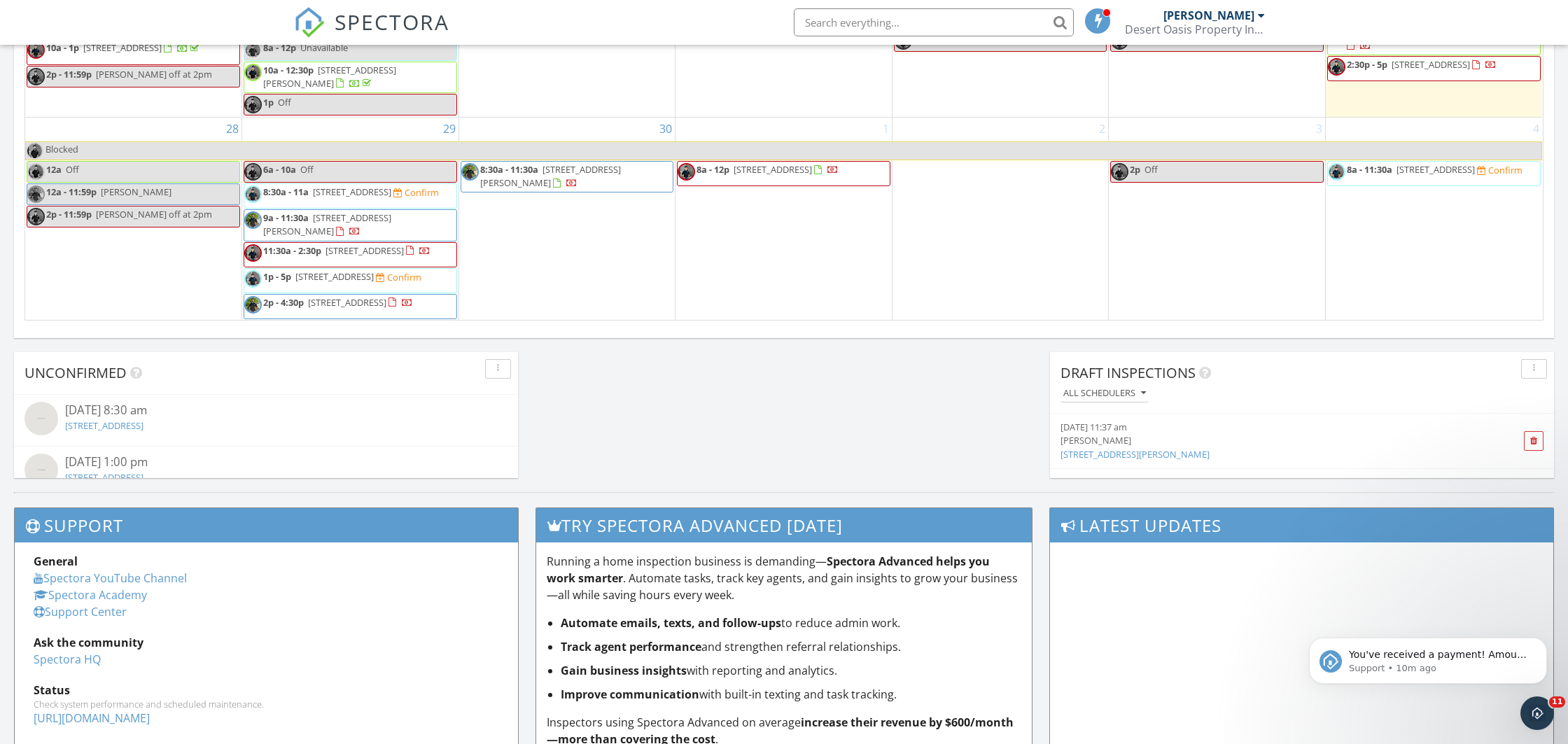
click at [342, 270] on span "1p - 5p [STREET_ADDRESS] Confirm" at bounding box center [333, 280] width 177 height 21
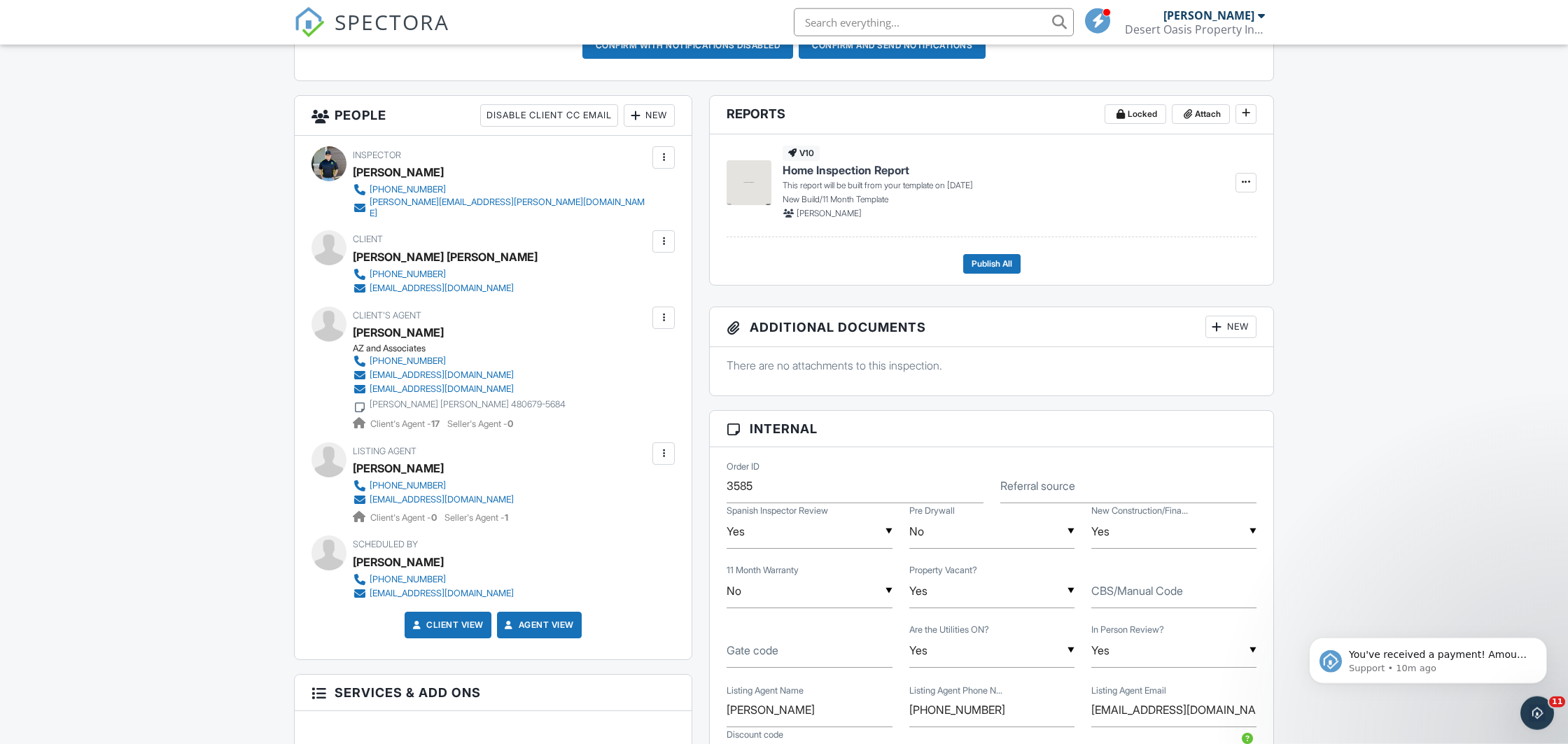
scroll to position [368, 0]
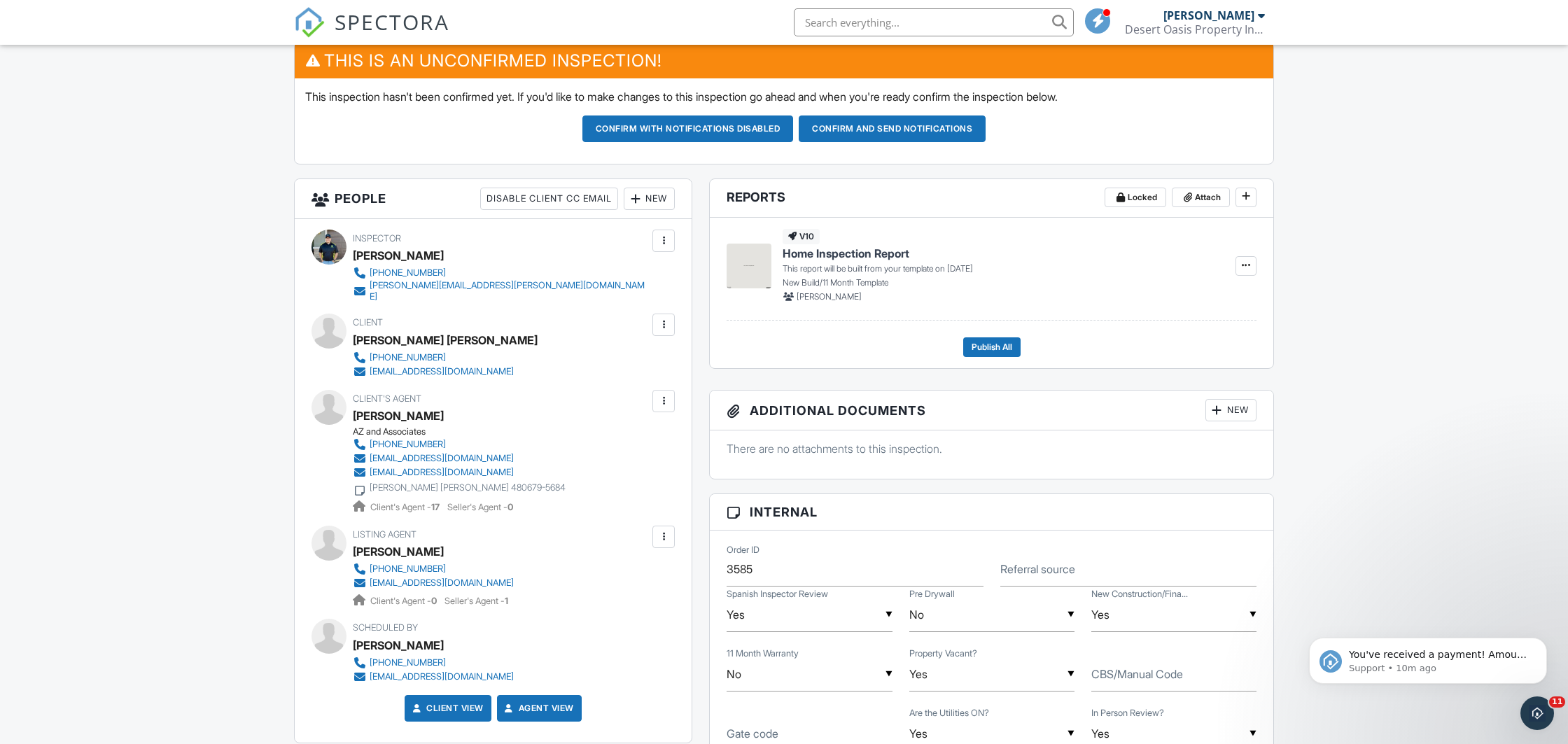
click at [673, 239] on div at bounding box center [664, 241] width 23 height 23
click at [573, 392] on li "Remove" at bounding box center [595, 389] width 143 height 35
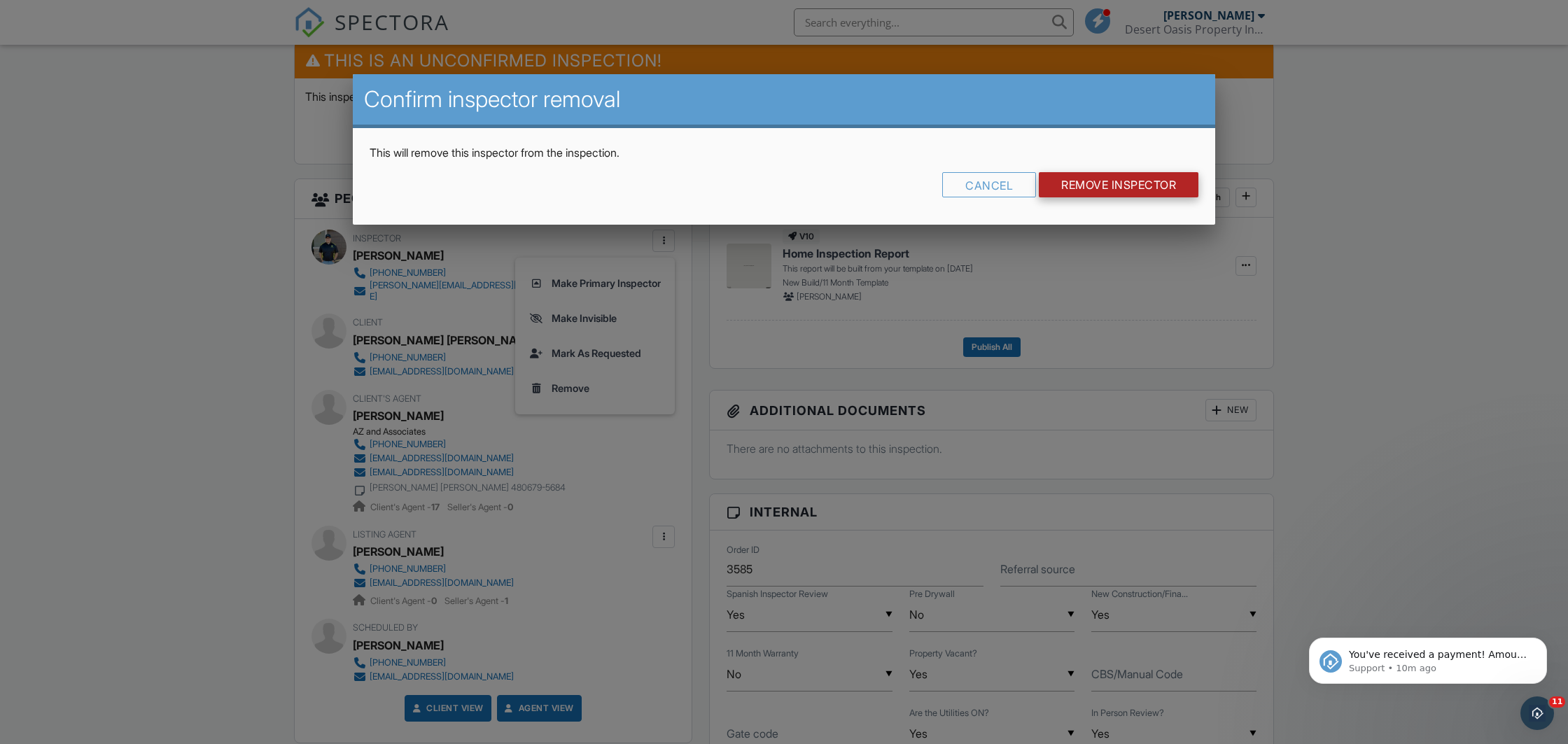
click at [1132, 180] on input "Remove Inspector" at bounding box center [1119, 185] width 160 height 25
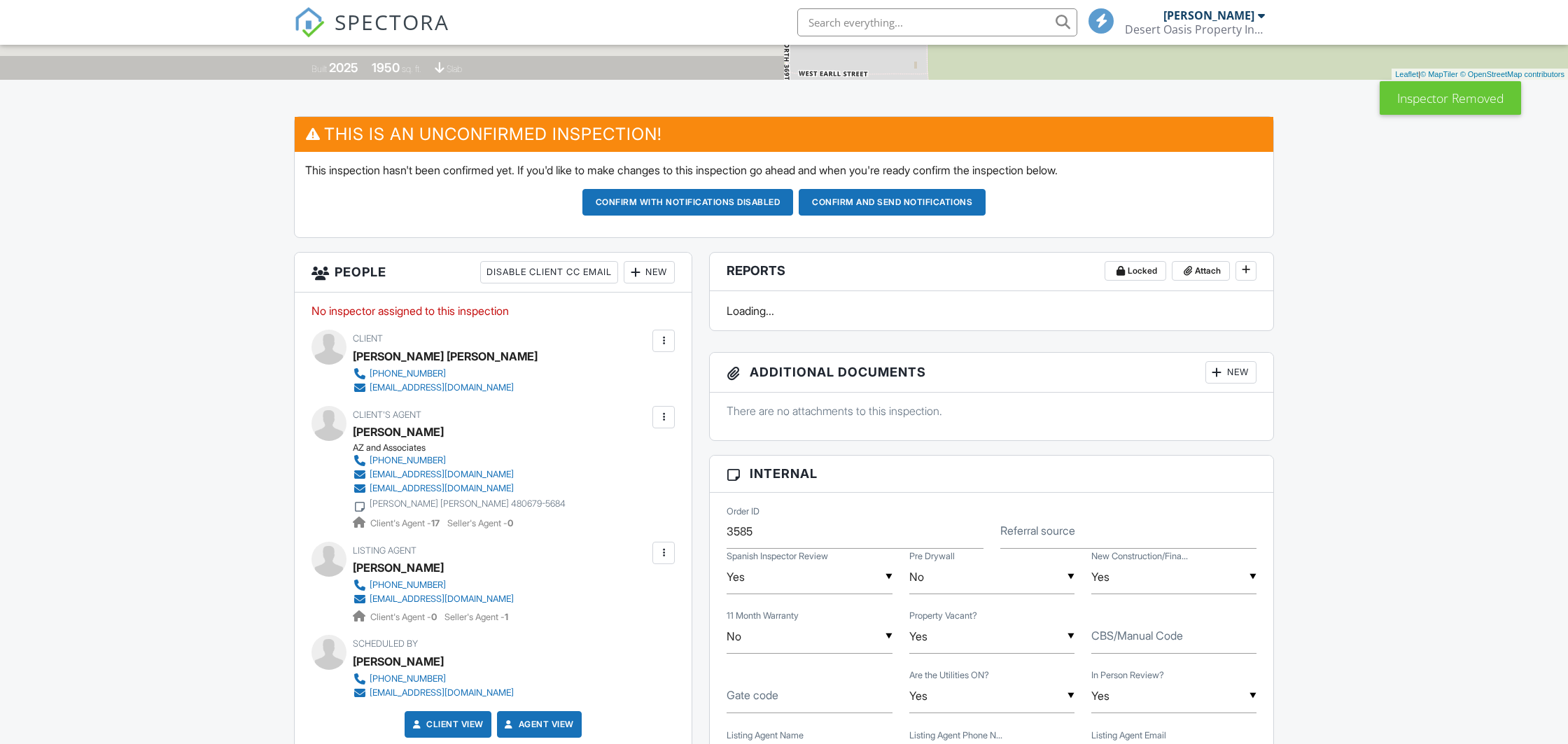
scroll to position [294, 0]
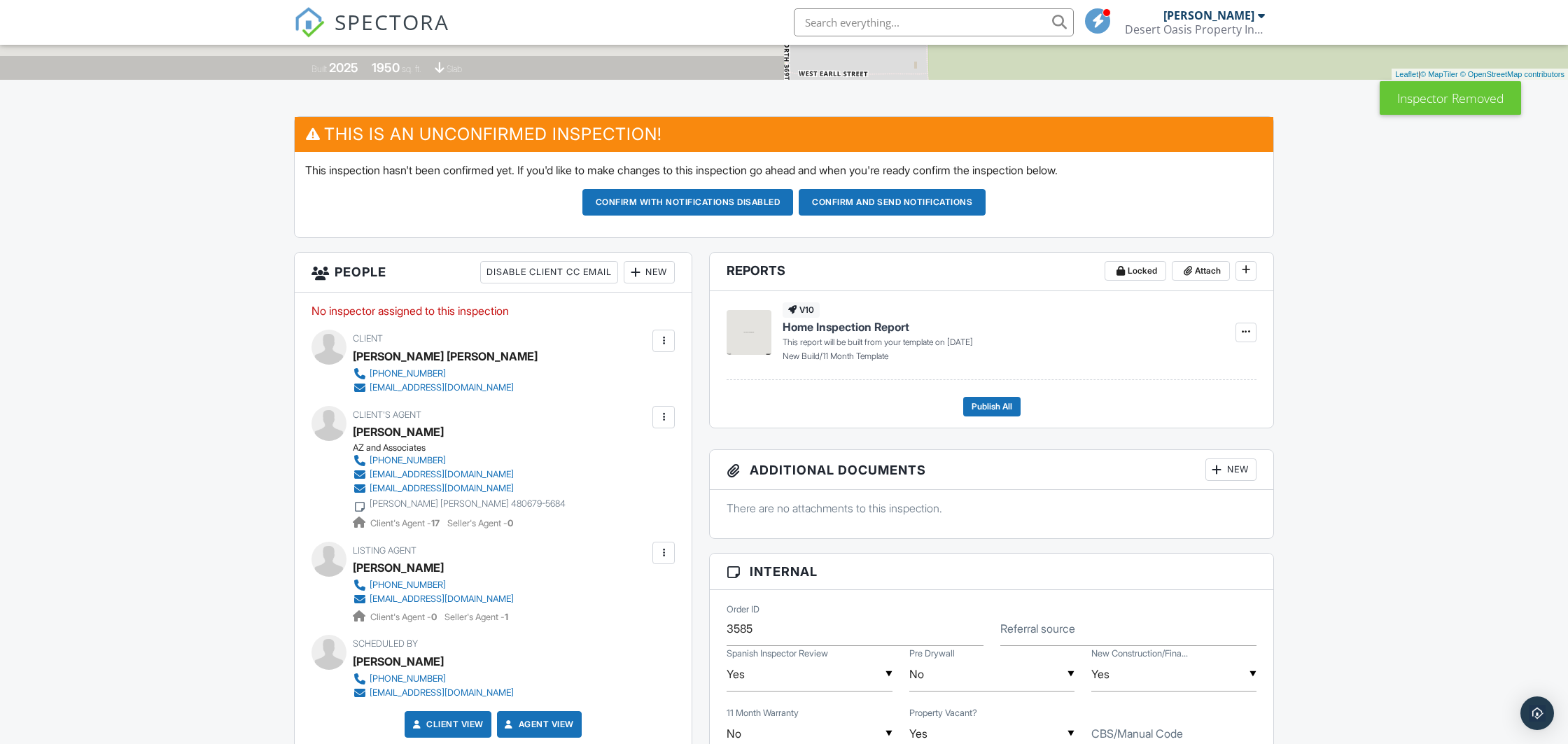
click at [644, 275] on div "New" at bounding box center [650, 272] width 51 height 23
click at [676, 314] on li "Inspector" at bounding box center [699, 315] width 138 height 35
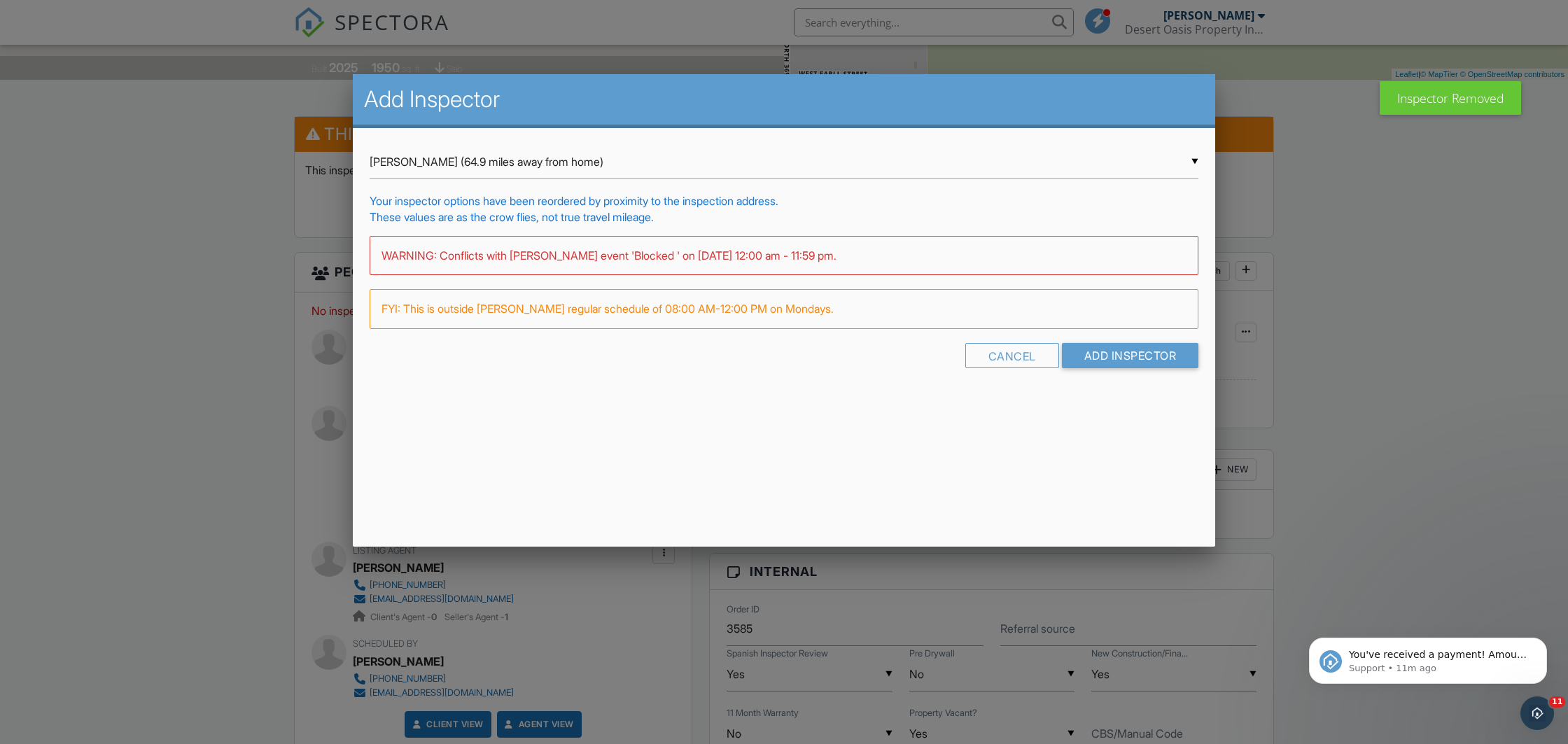
click at [491, 157] on input "Andy Avila (64.9 miles away from home)" at bounding box center [784, 162] width 829 height 34
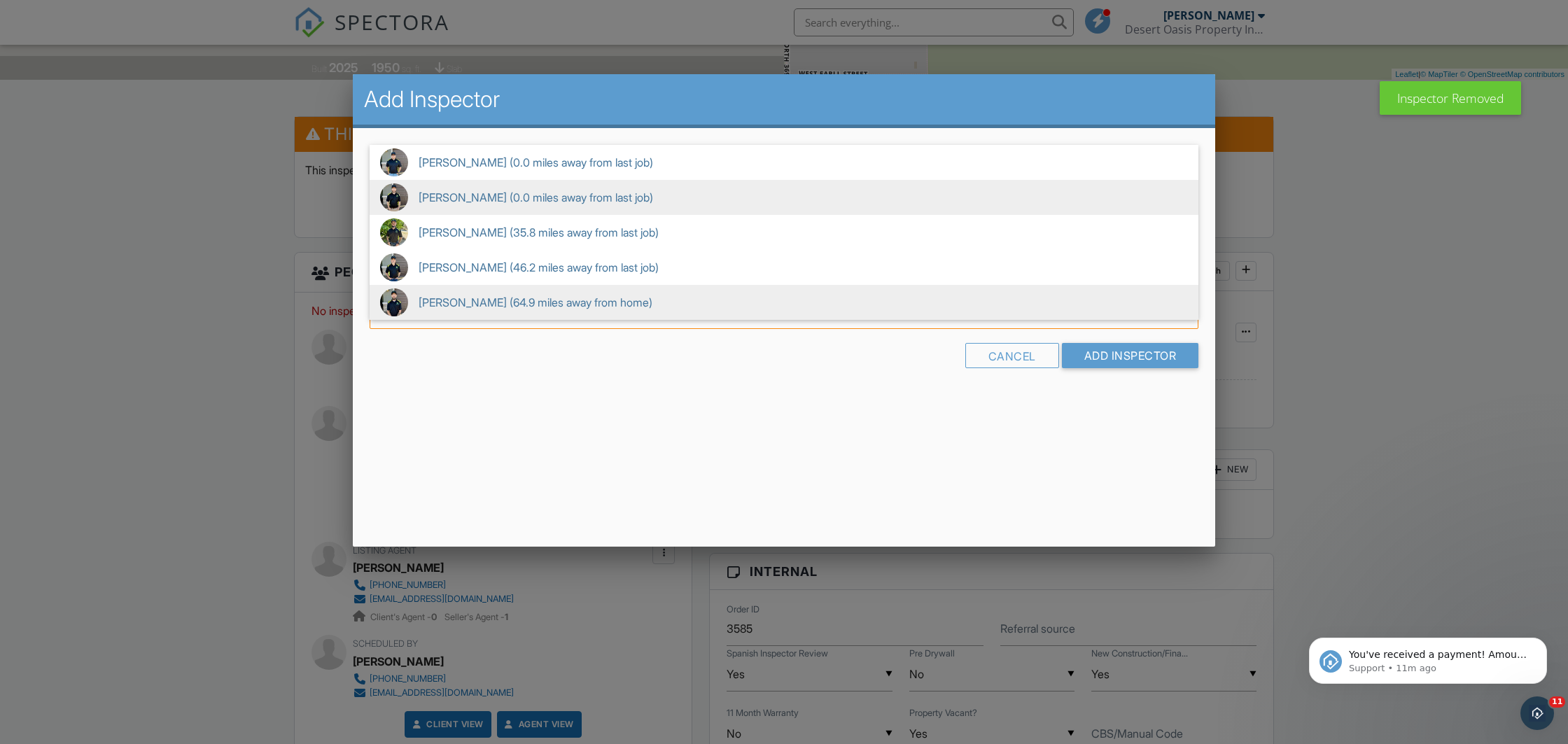
click at [480, 198] on span "Ted Kook (0.0 miles away from last job)" at bounding box center [784, 198] width 829 height 35
type input "Ted Kook (0.0 miles away from last job)"
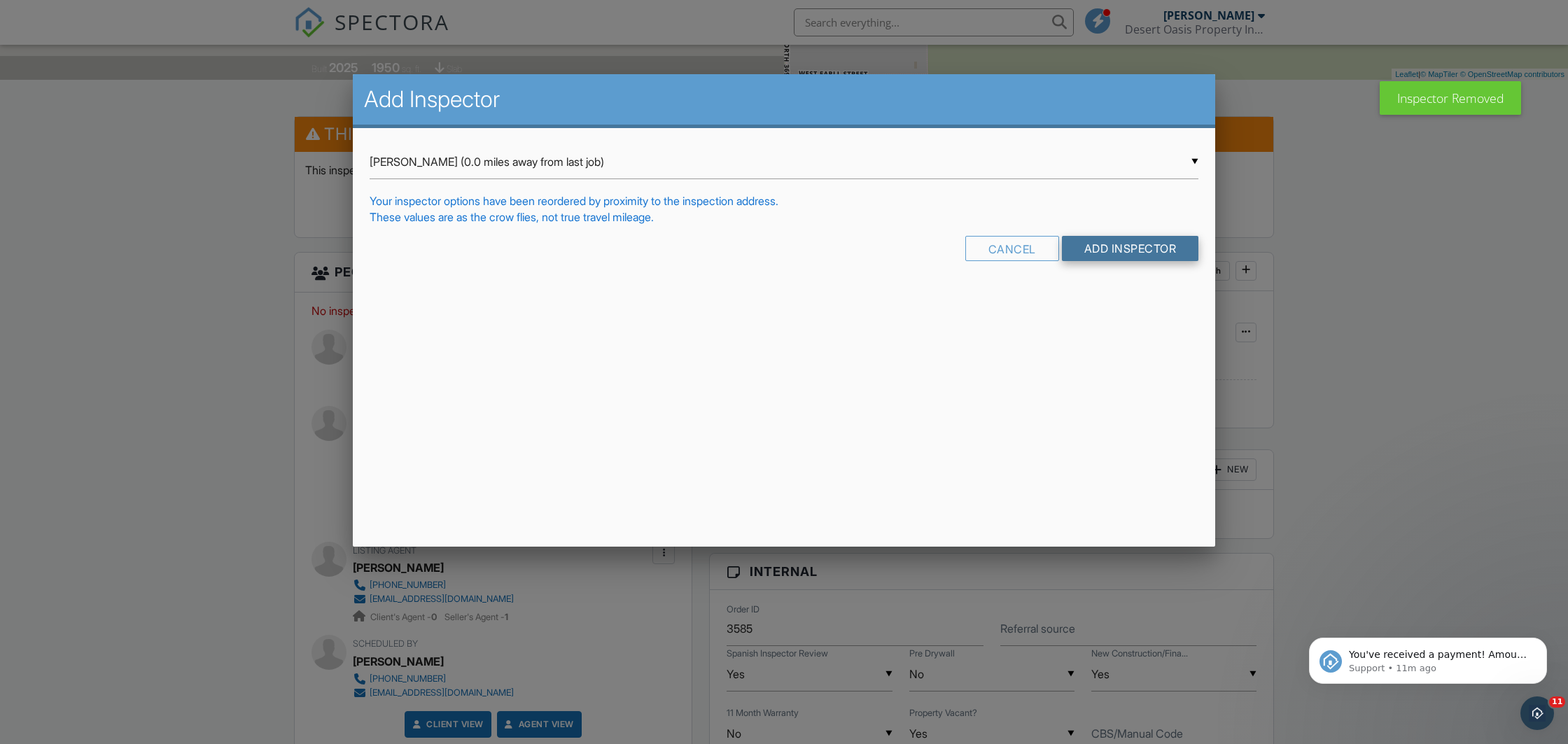
click at [1114, 253] on input "Add Inspector" at bounding box center [1130, 248] width 137 height 25
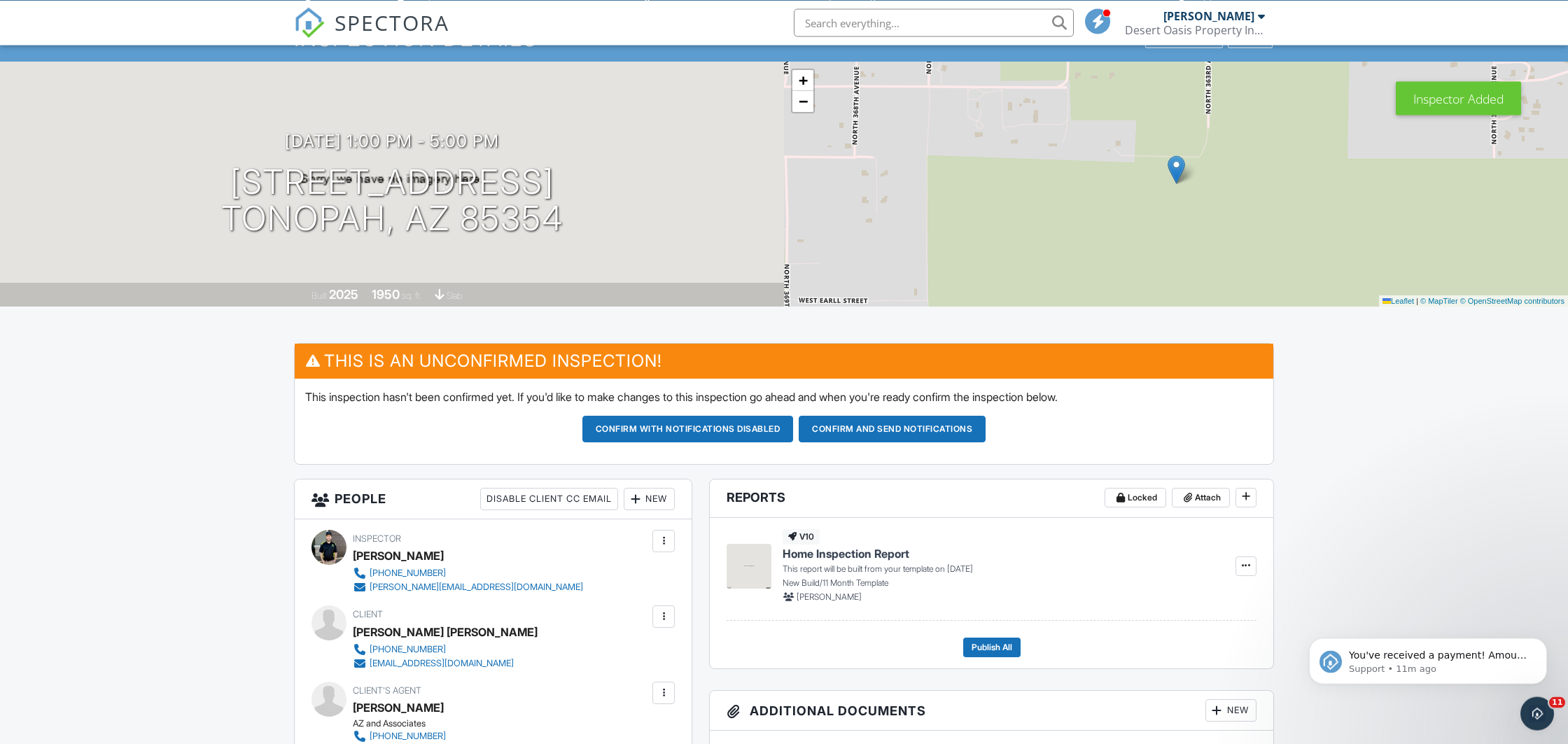
scroll to position [38, 0]
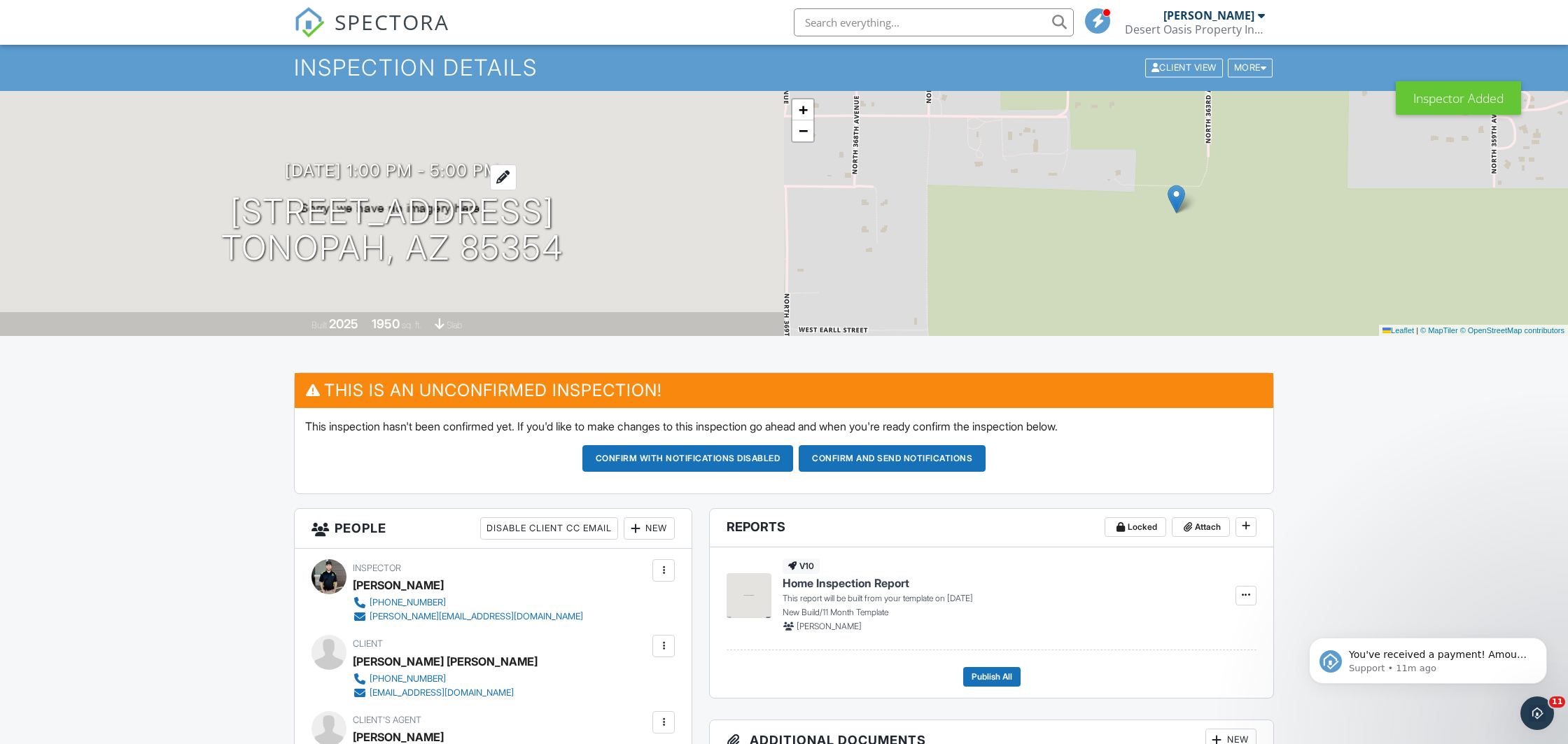
click at [322, 168] on h3 "[DATE] 1:00 pm - 5:00 pm" at bounding box center [392, 171] width 215 height 19
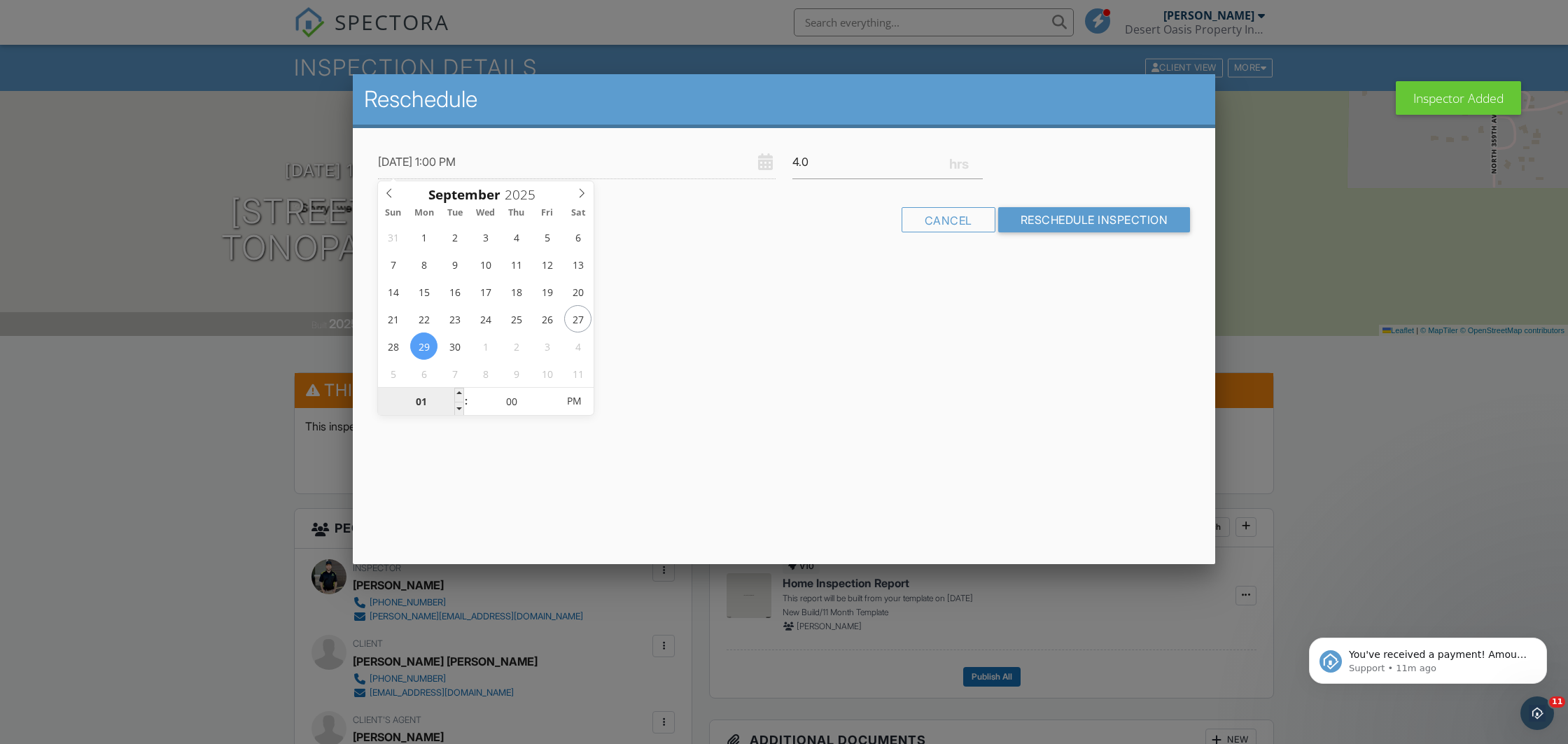
click at [423, 395] on input "01" at bounding box center [421, 402] width 86 height 28
type input "[DATE] 9:00 PM"
type input "09"
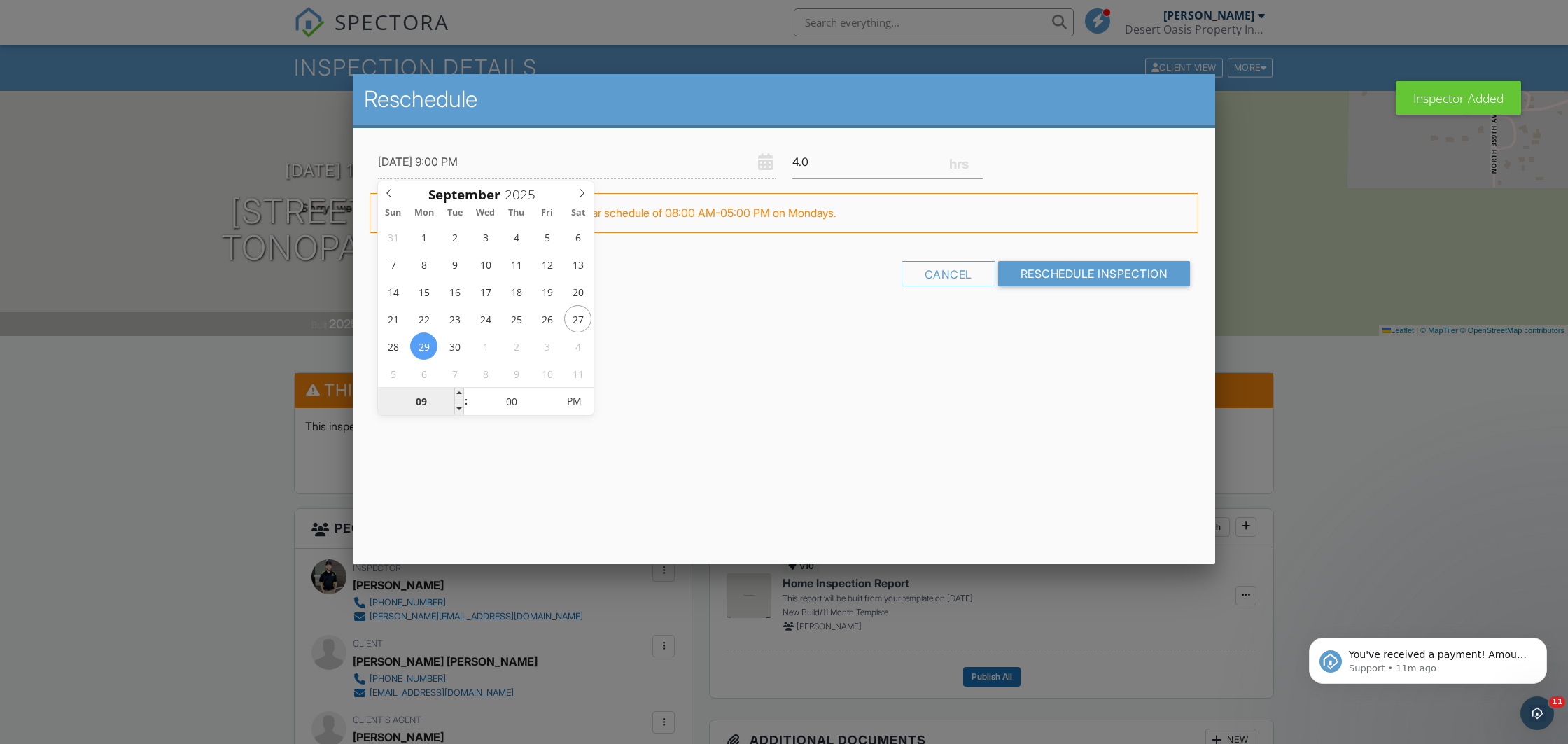
type input "[DATE] 2:00 PM"
type input "02"
type input "[DATE] 4:00 PM"
type input "04"
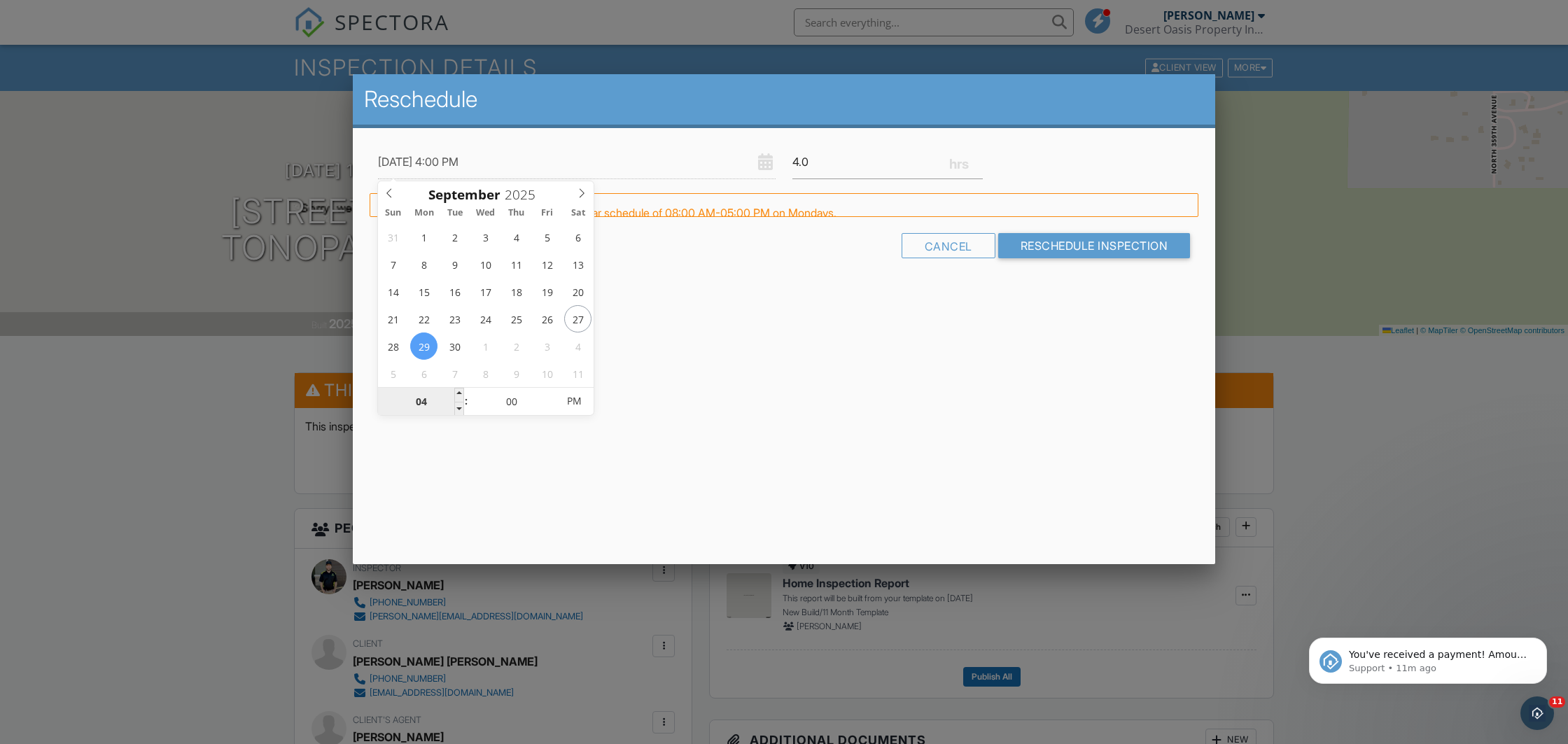
type input "[DATE] 12:00 PM"
type input "12"
type input "[DATE] 8:00 PM"
type input "08"
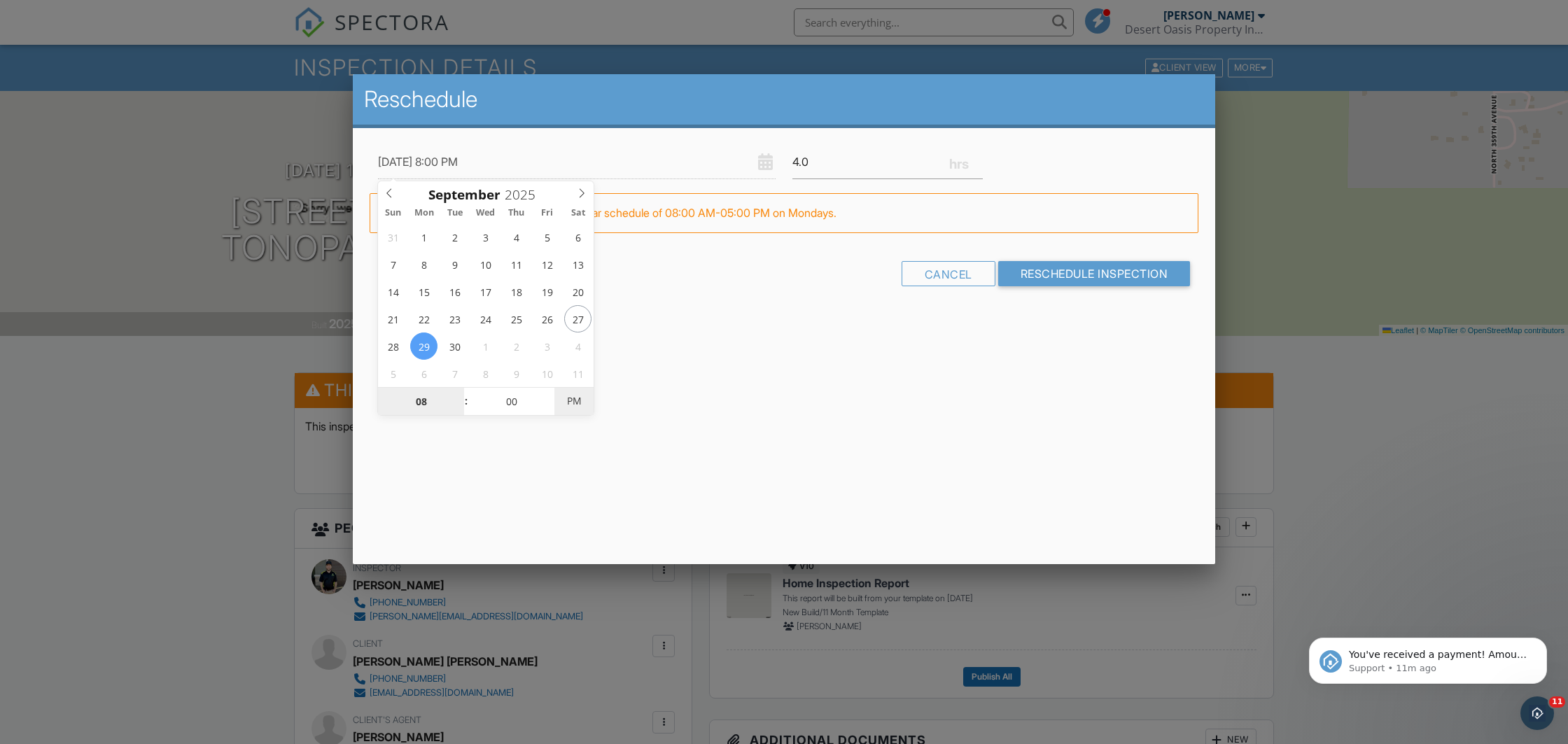
type input "[DATE] 8:00 AM"
click at [576, 401] on span "PM" at bounding box center [573, 401] width 39 height 28
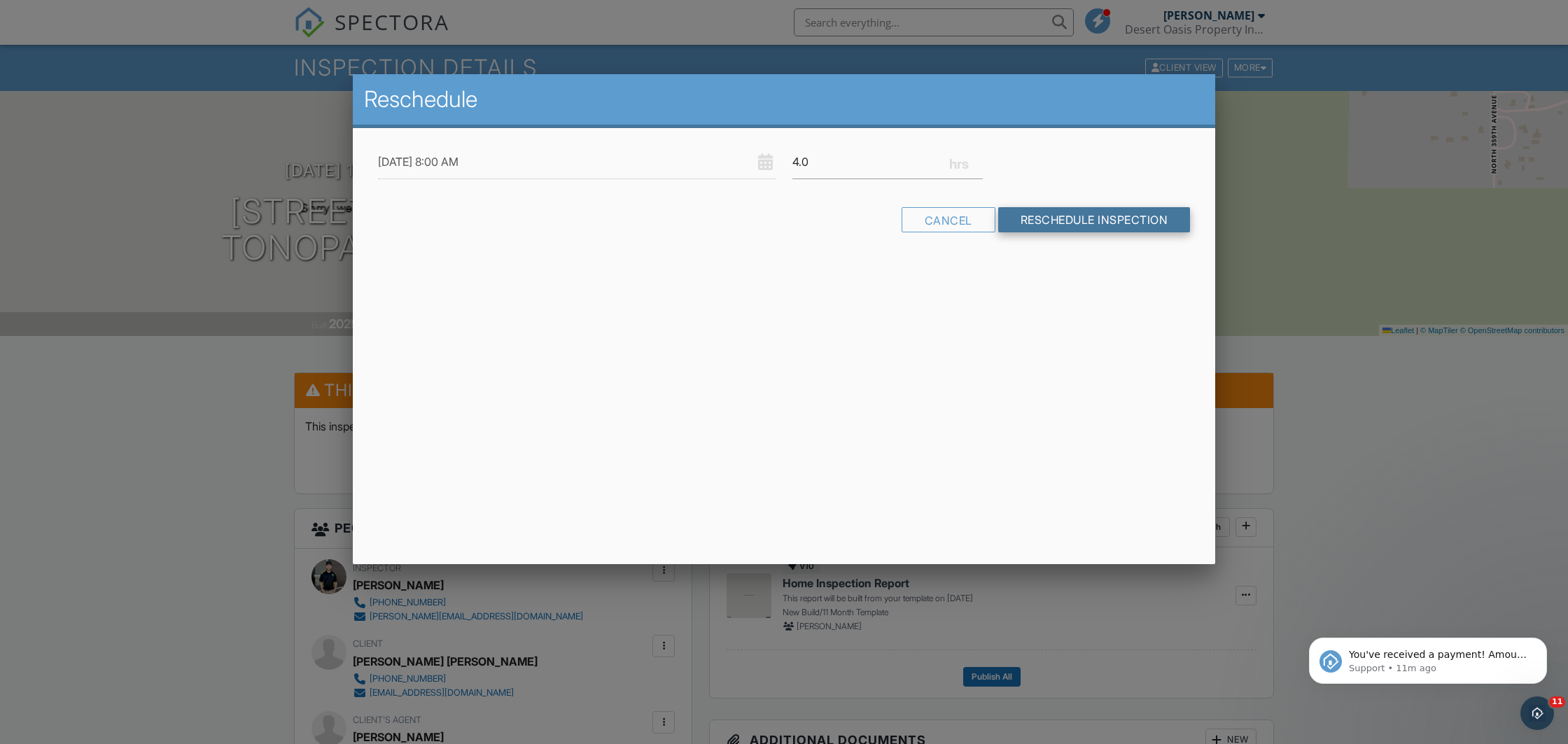
click at [1070, 220] on input "Reschedule Inspection" at bounding box center [1094, 220] width 193 height 25
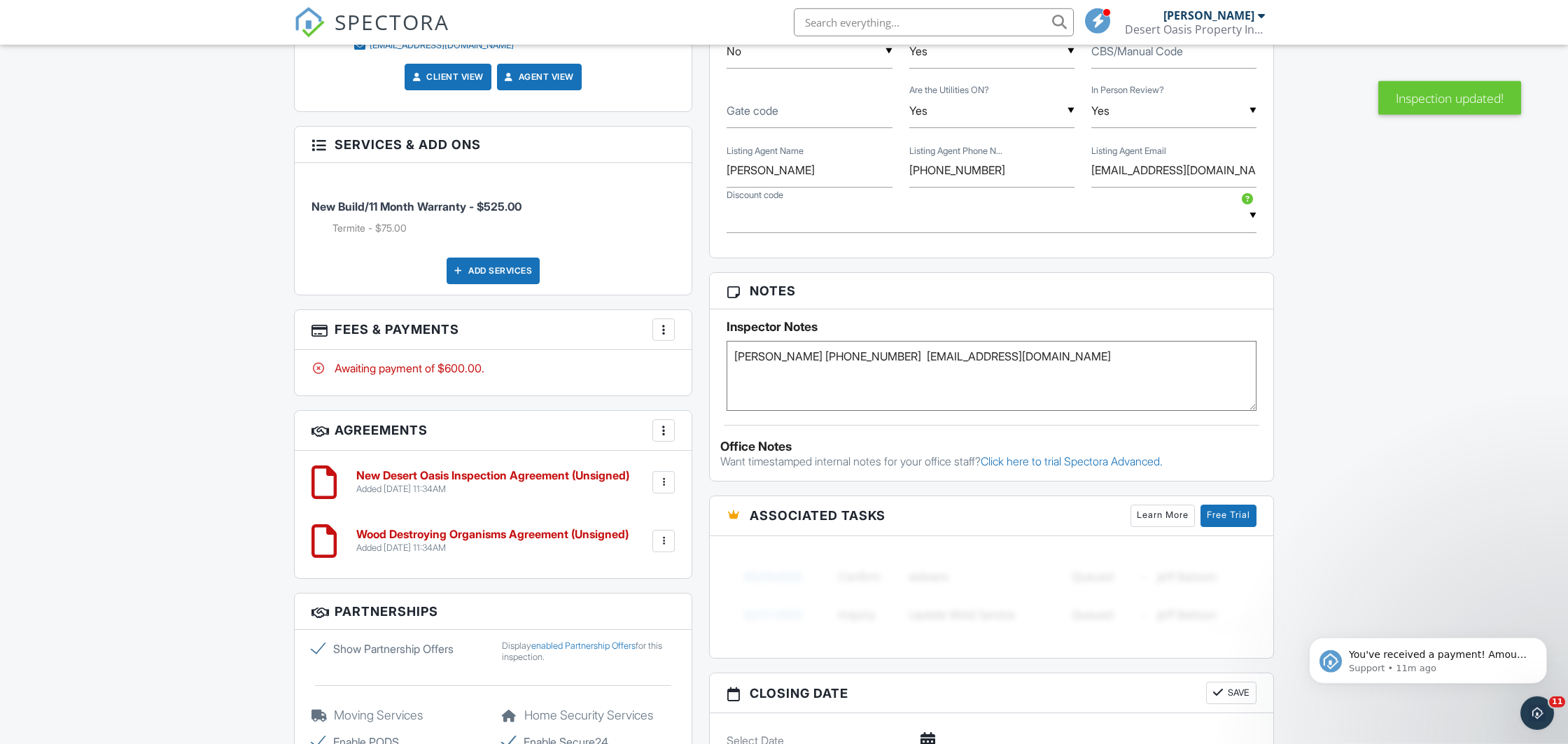
scroll to position [1029, 0]
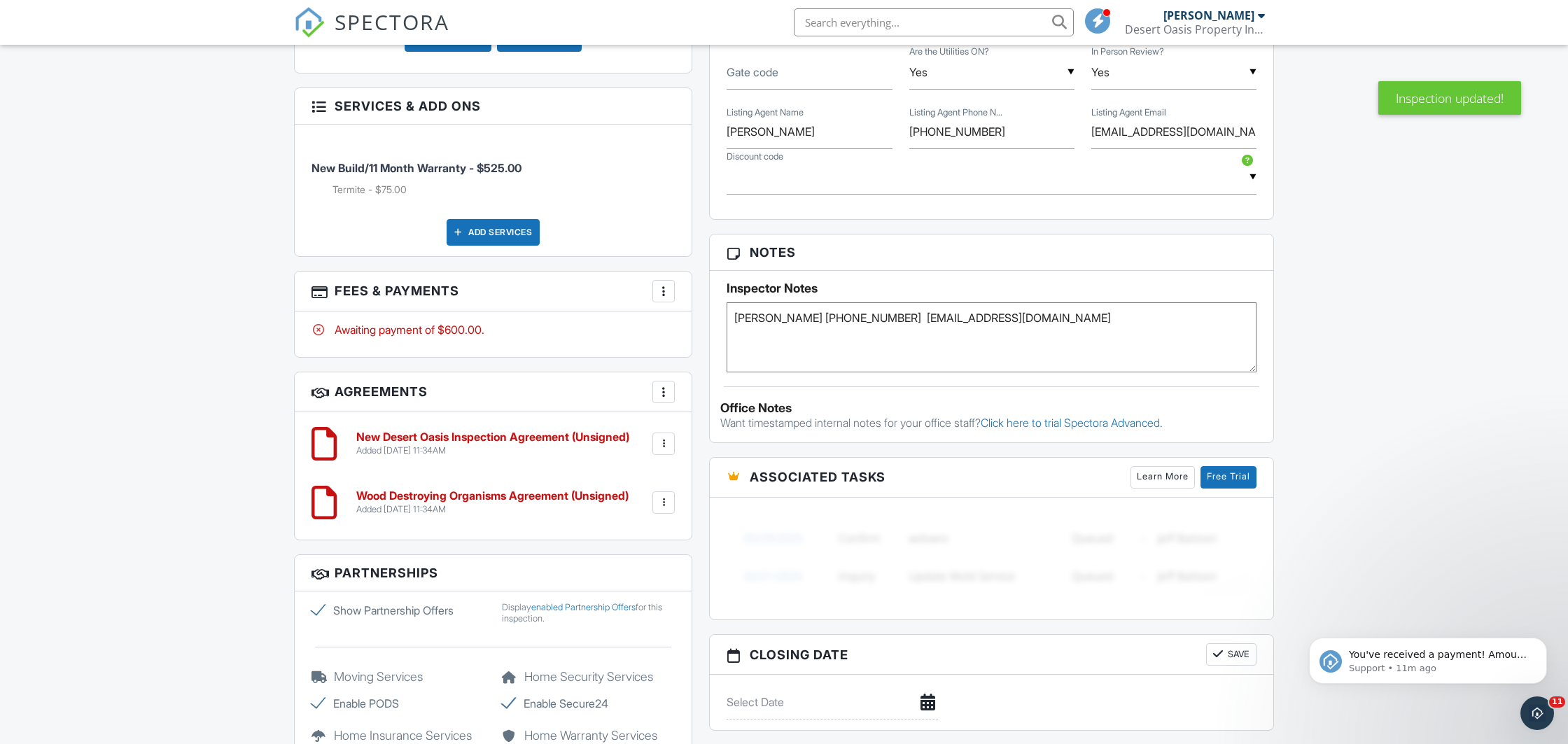
click at [666, 295] on div at bounding box center [664, 291] width 14 height 14
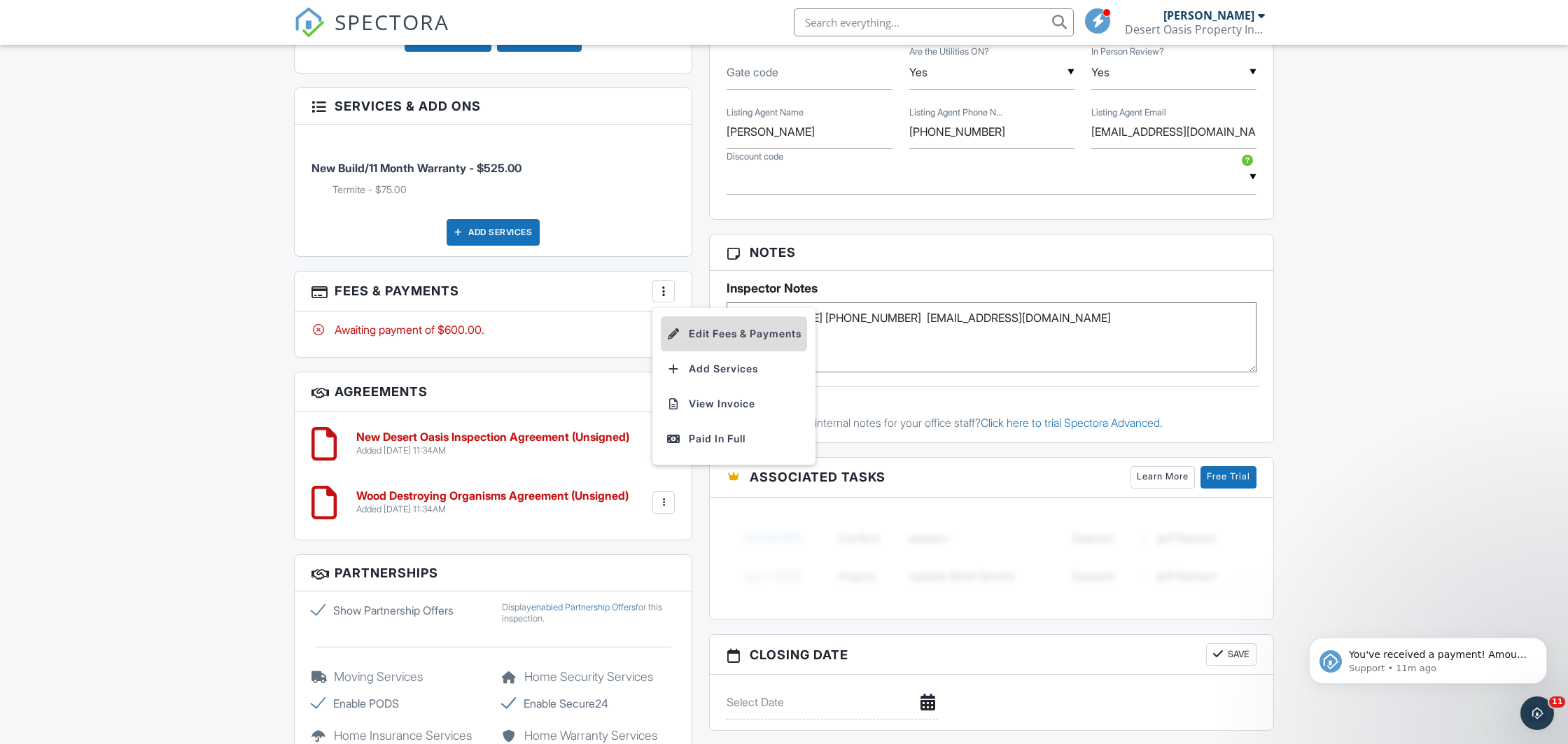
click at [707, 330] on li "Edit Fees & Payments" at bounding box center [734, 334] width 146 height 35
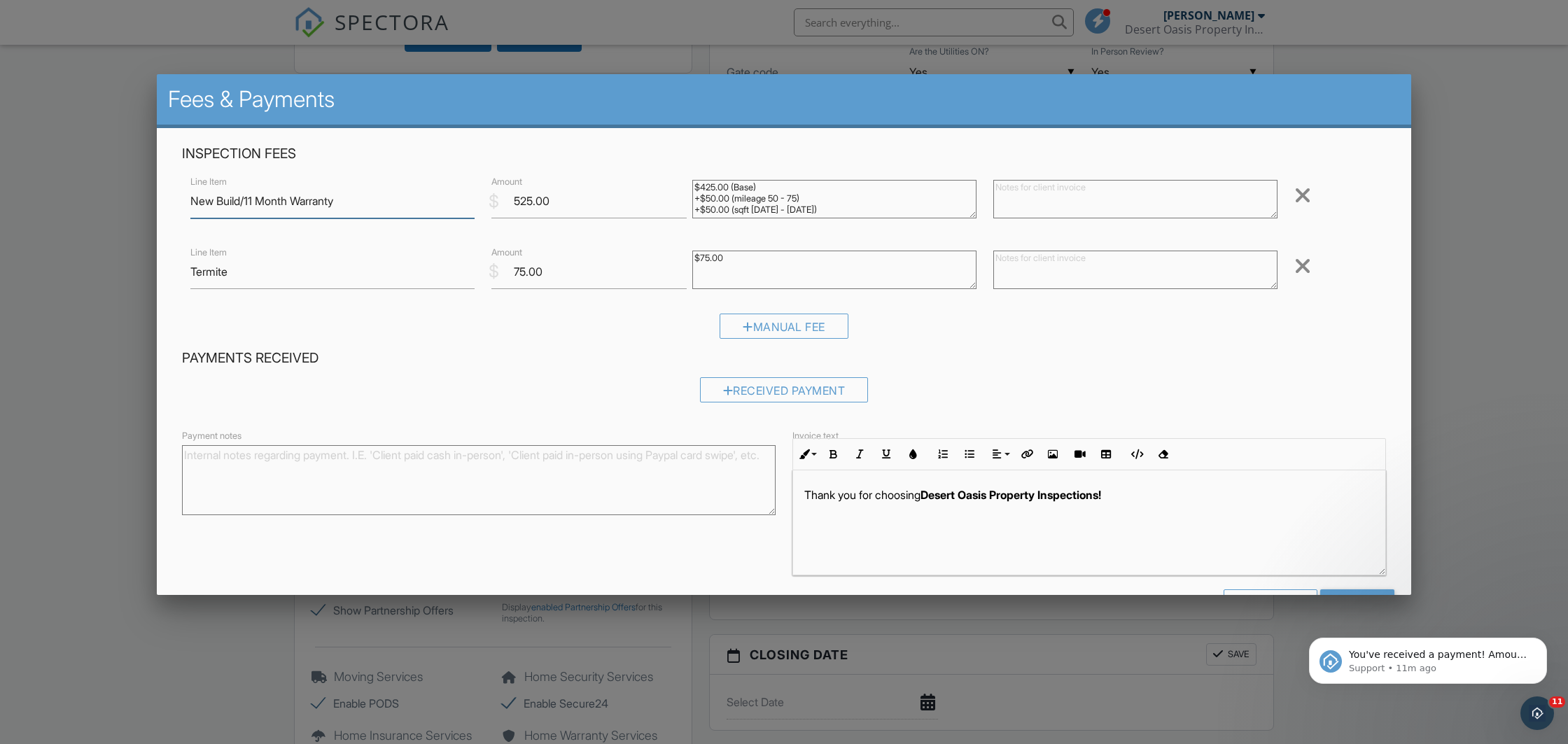
scroll to position [41, 0]
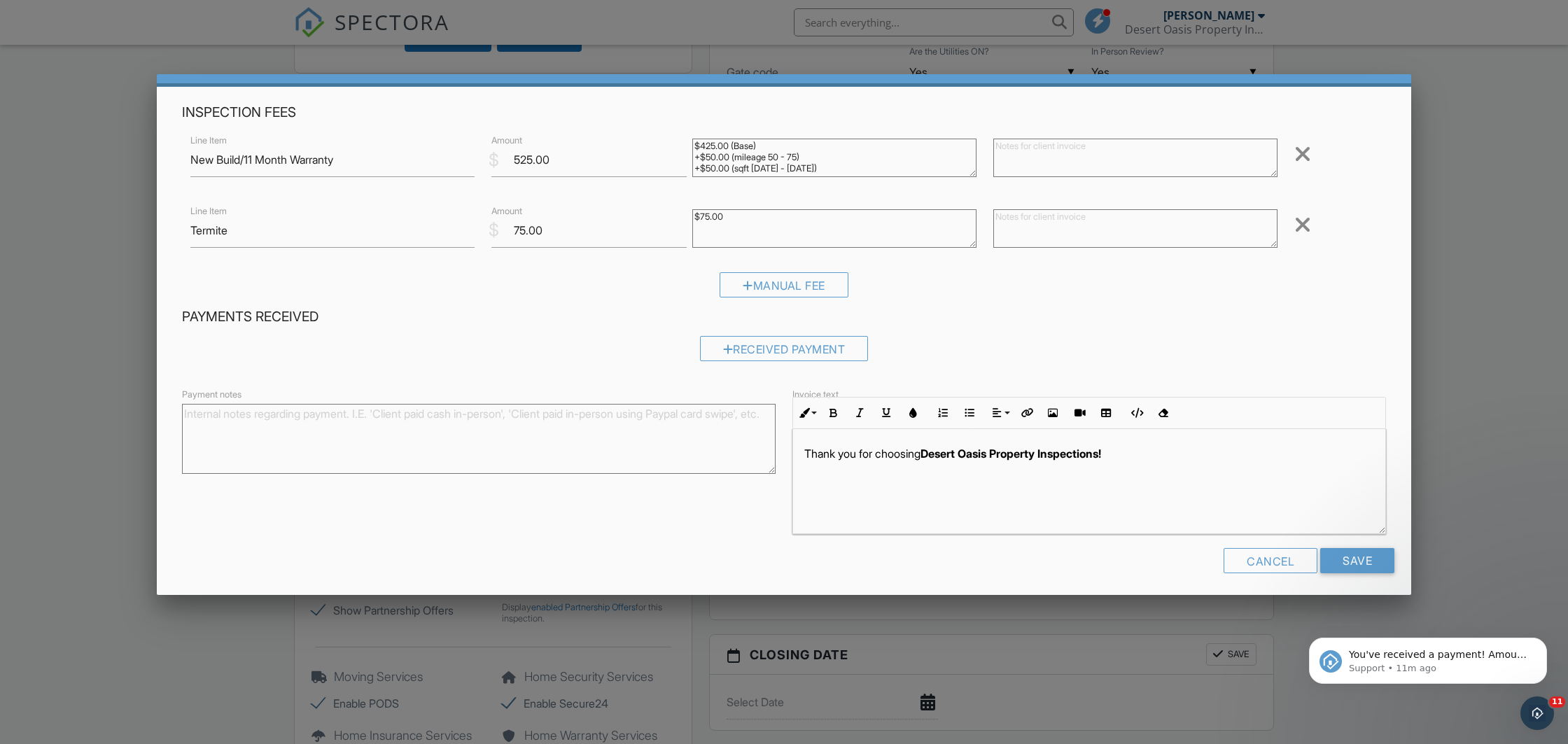
click at [93, 450] on div at bounding box center [784, 395] width 1568 height 930
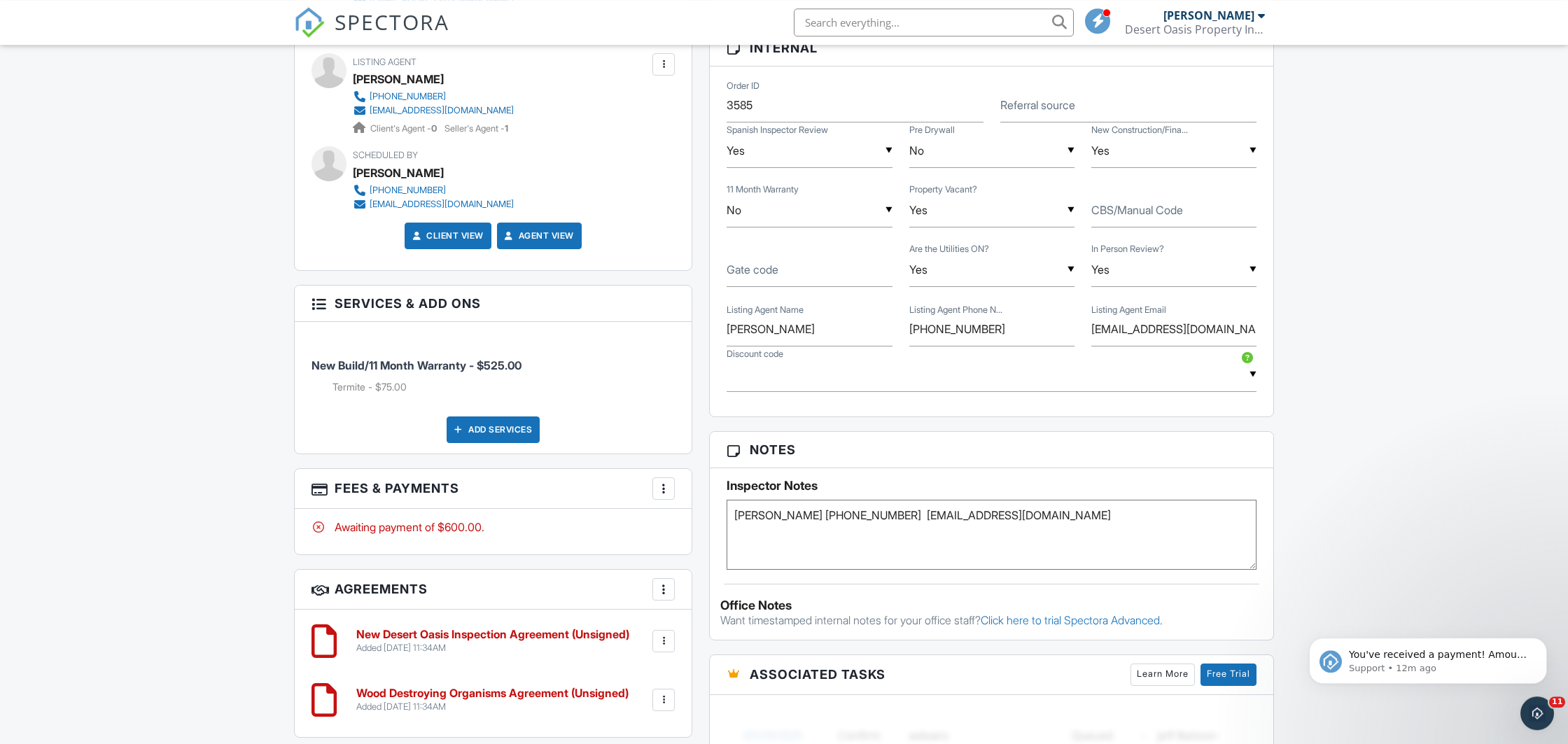
scroll to position [882, 0]
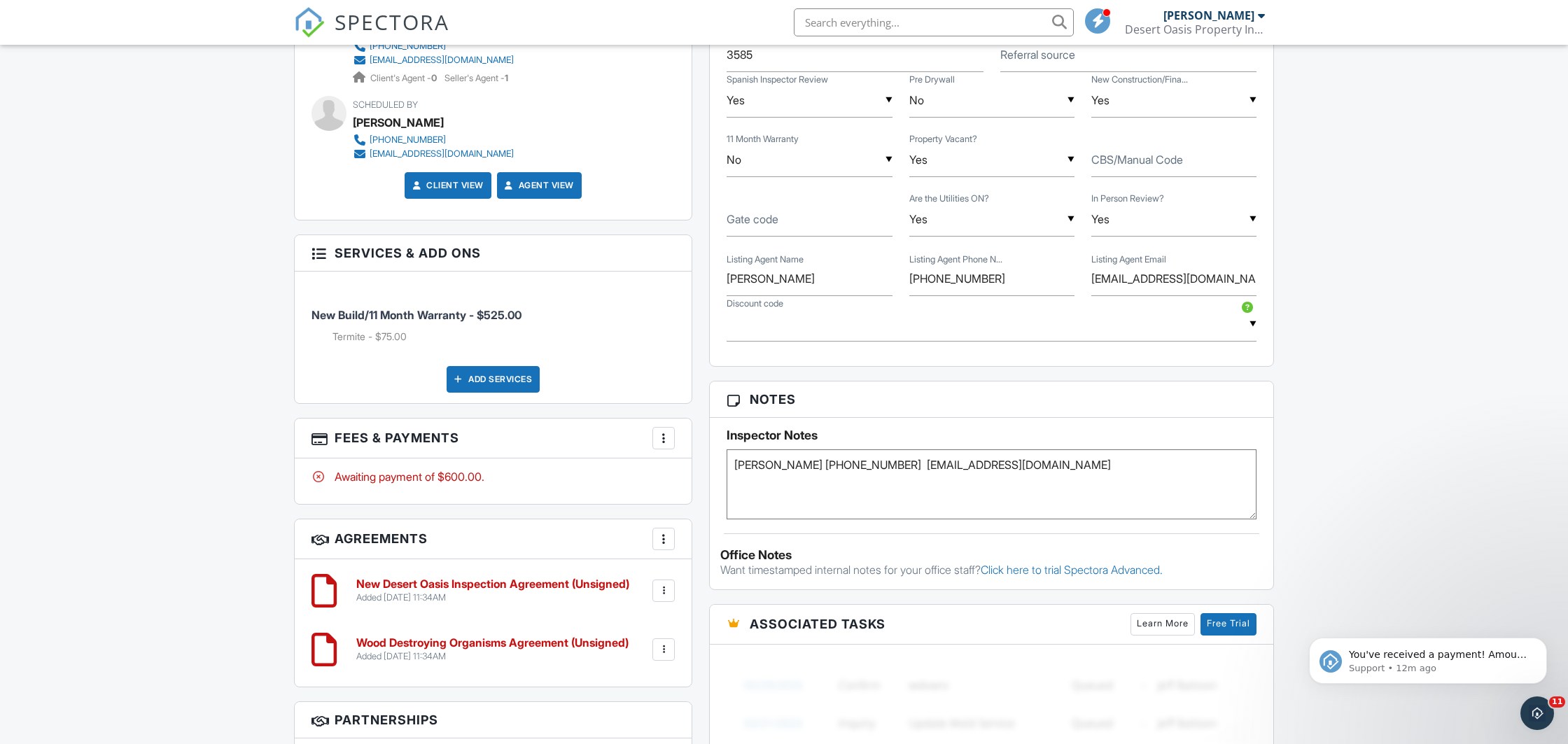
click at [1112, 475] on textarea "Gryssell Garcia 602-565-5072 mes@gryssellgarciarealtor.com" at bounding box center [992, 485] width 530 height 70
click at [192, 369] on div "Dashboard Templates Contacts Metrics Automations Advanced Settings Support Cent…" at bounding box center [784, 286] width 1568 height 2246
click at [872, 481] on textarea "Gryssell Garcia 602-565-5072 mes@gryssellgarciarealtor.com" at bounding box center [992, 485] width 530 height 70
click at [177, 488] on div "Dashboard Templates Contacts Metrics Automations Advanced Settings Support Cent…" at bounding box center [784, 286] width 1568 height 2246
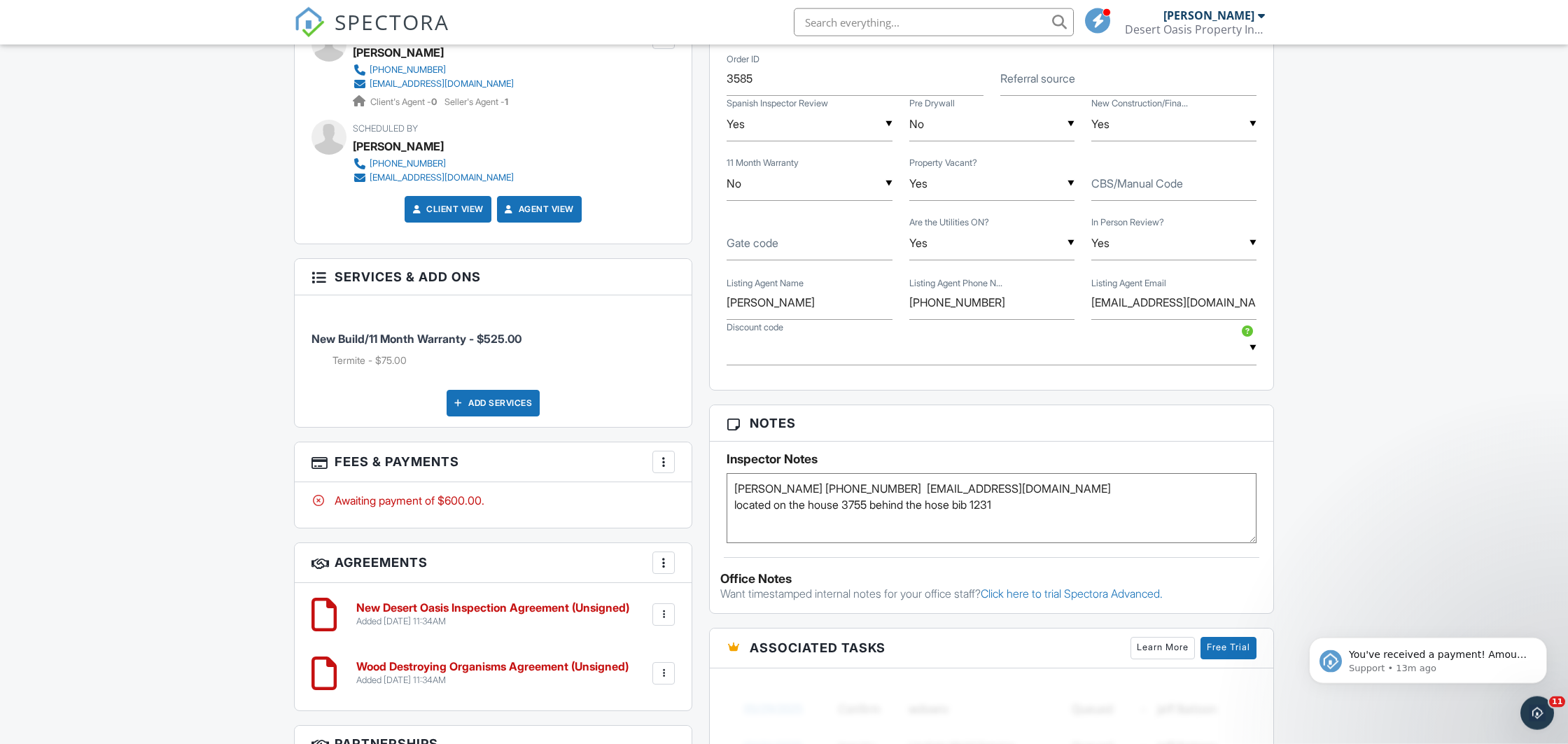
scroll to position [956, 0]
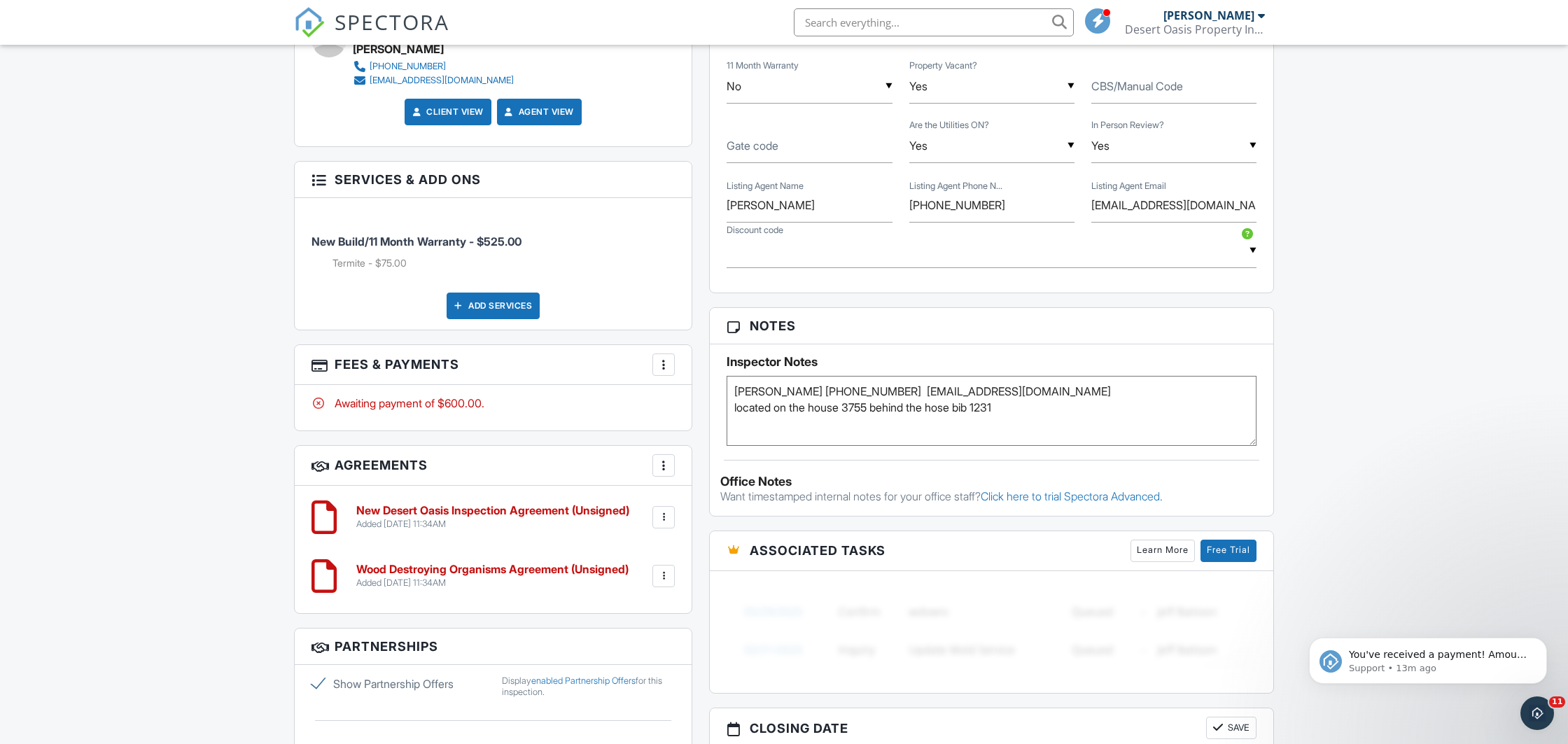
click at [1069, 406] on textarea "Gryssell Garcia 602-565-5072 mes@gryssellgarciarealtor.com" at bounding box center [992, 411] width 530 height 70
click at [735, 410] on textarea "Gryssell Garcia 602-565-5072 mes@gryssellgarciarealtor.com" at bounding box center [992, 411] width 530 height 70
click at [954, 412] on textarea "Gryssell Garcia 602-565-5072 mes@gryssellgarciarealtor.com" at bounding box center [992, 411] width 530 height 70
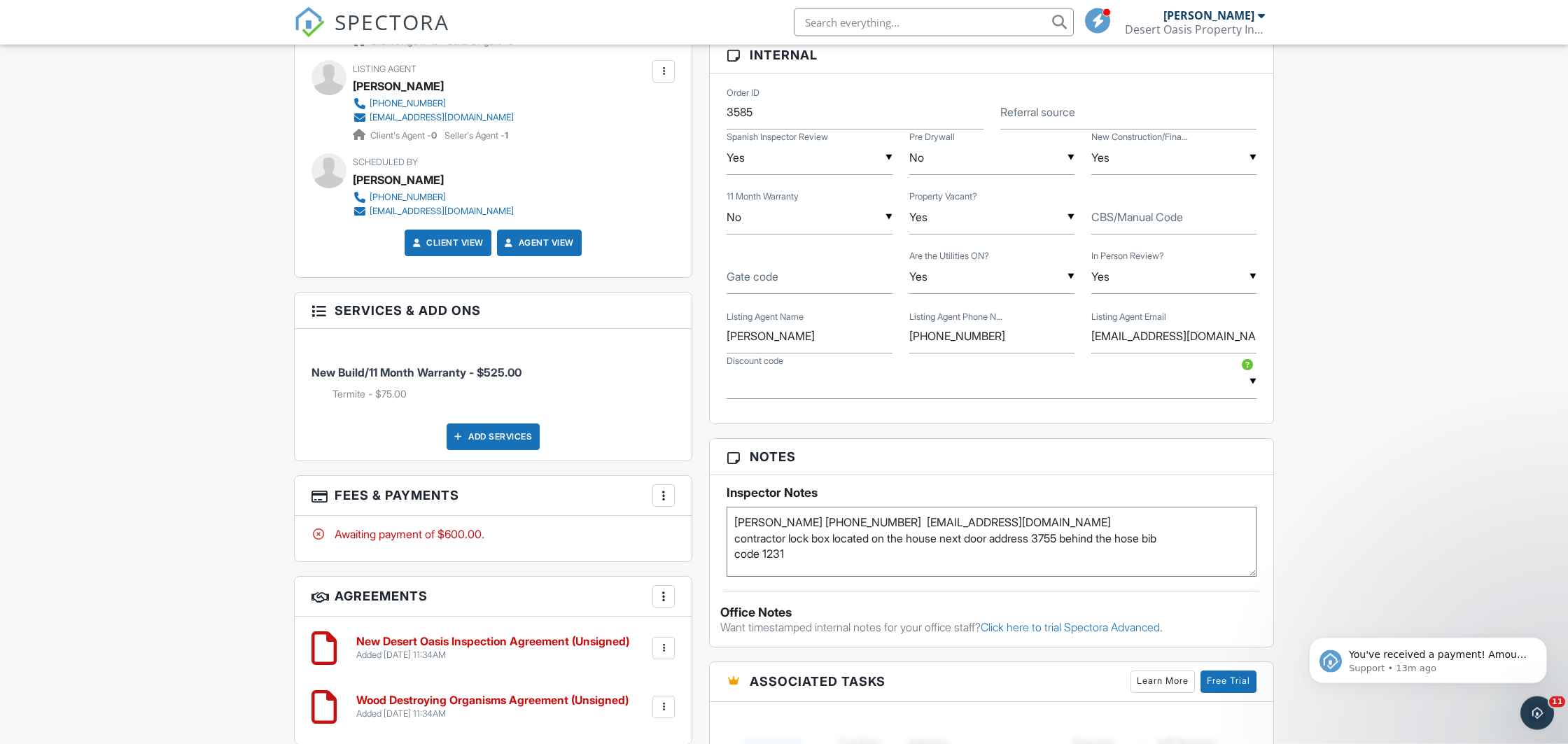
scroll to position [808, 0]
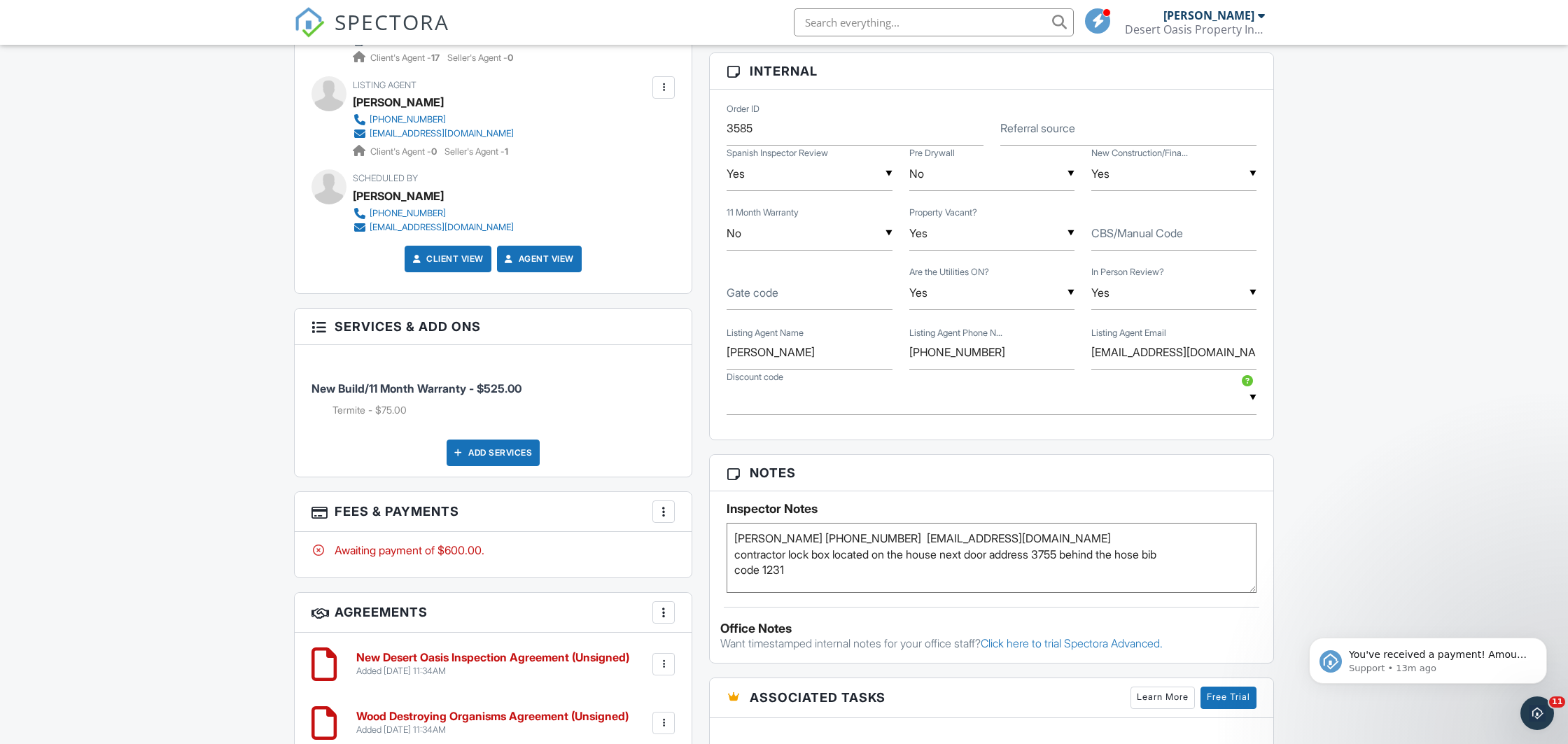
type textarea "Gryssell Garcia 602-565-5072 mes@gryssellgarciarealtor.com contractor lock box …"
click at [1117, 235] on label "CBS/Manual Code" at bounding box center [1137, 233] width 92 height 15
click at [1117, 235] on input "CBS/Manual Code" at bounding box center [1174, 233] width 166 height 34
paste input "1231"
type input "1231"
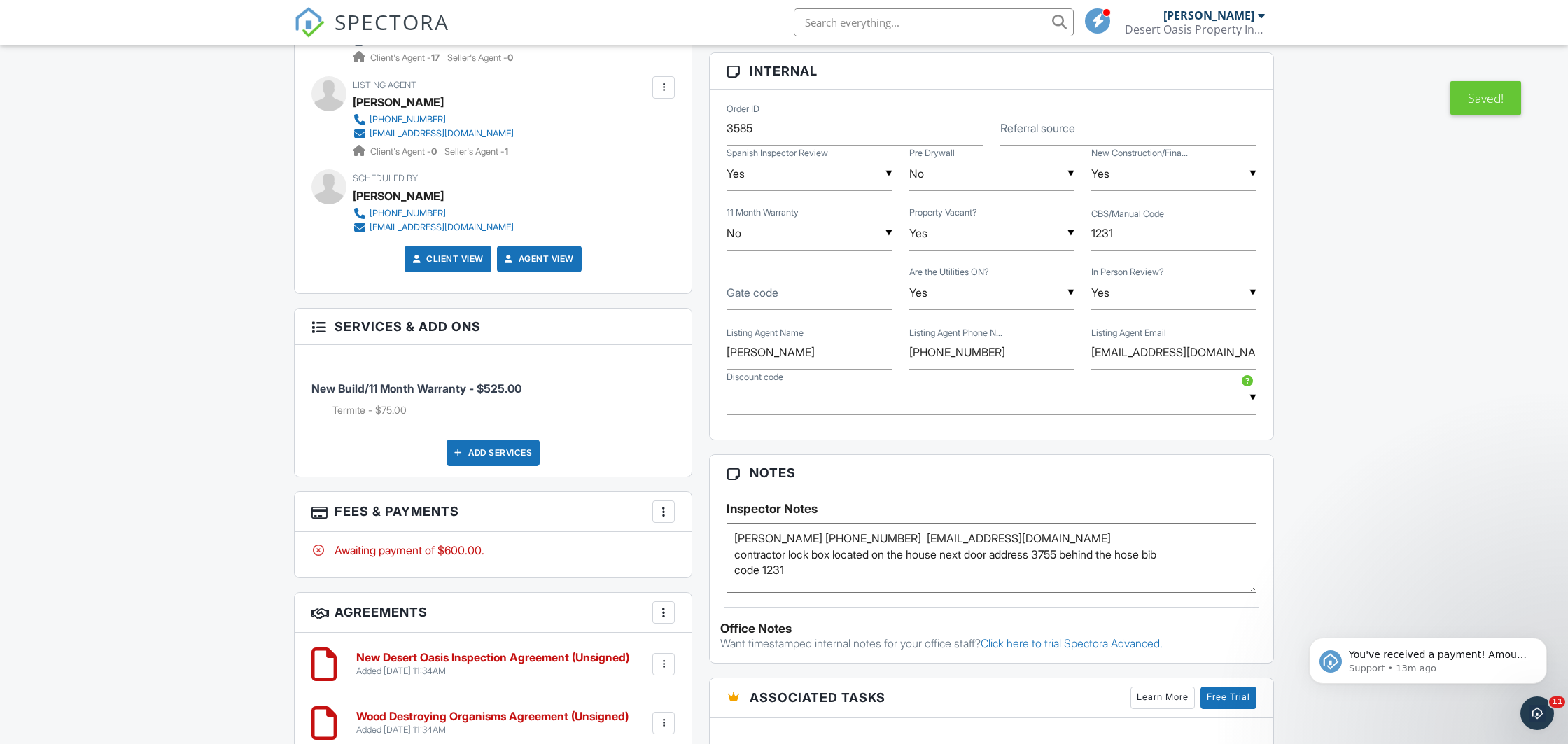
click at [249, 356] on div "Dashboard Templates Contacts Metrics Automations Advanced Settings Support Cent…" at bounding box center [784, 359] width 1568 height 2246
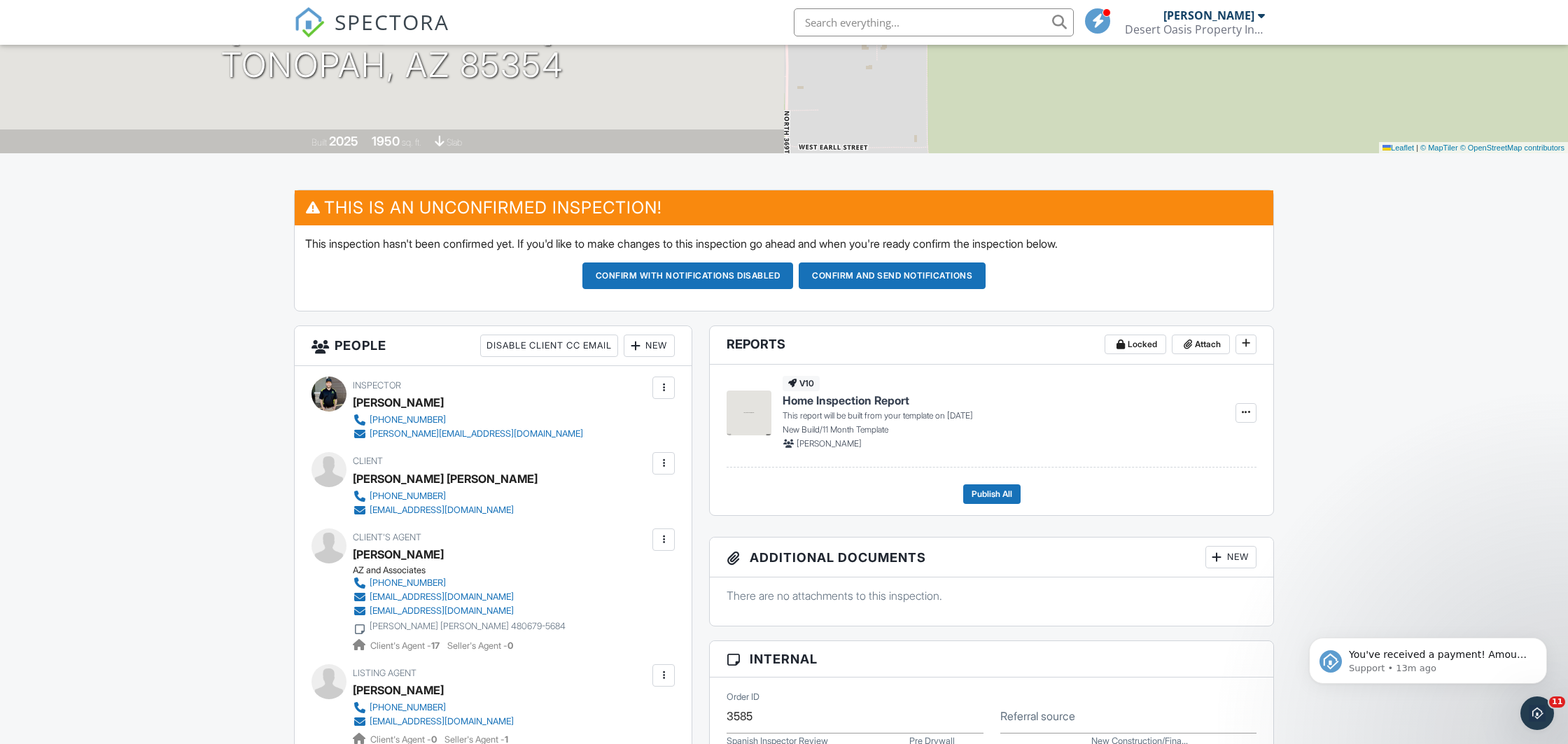
scroll to position [0, 0]
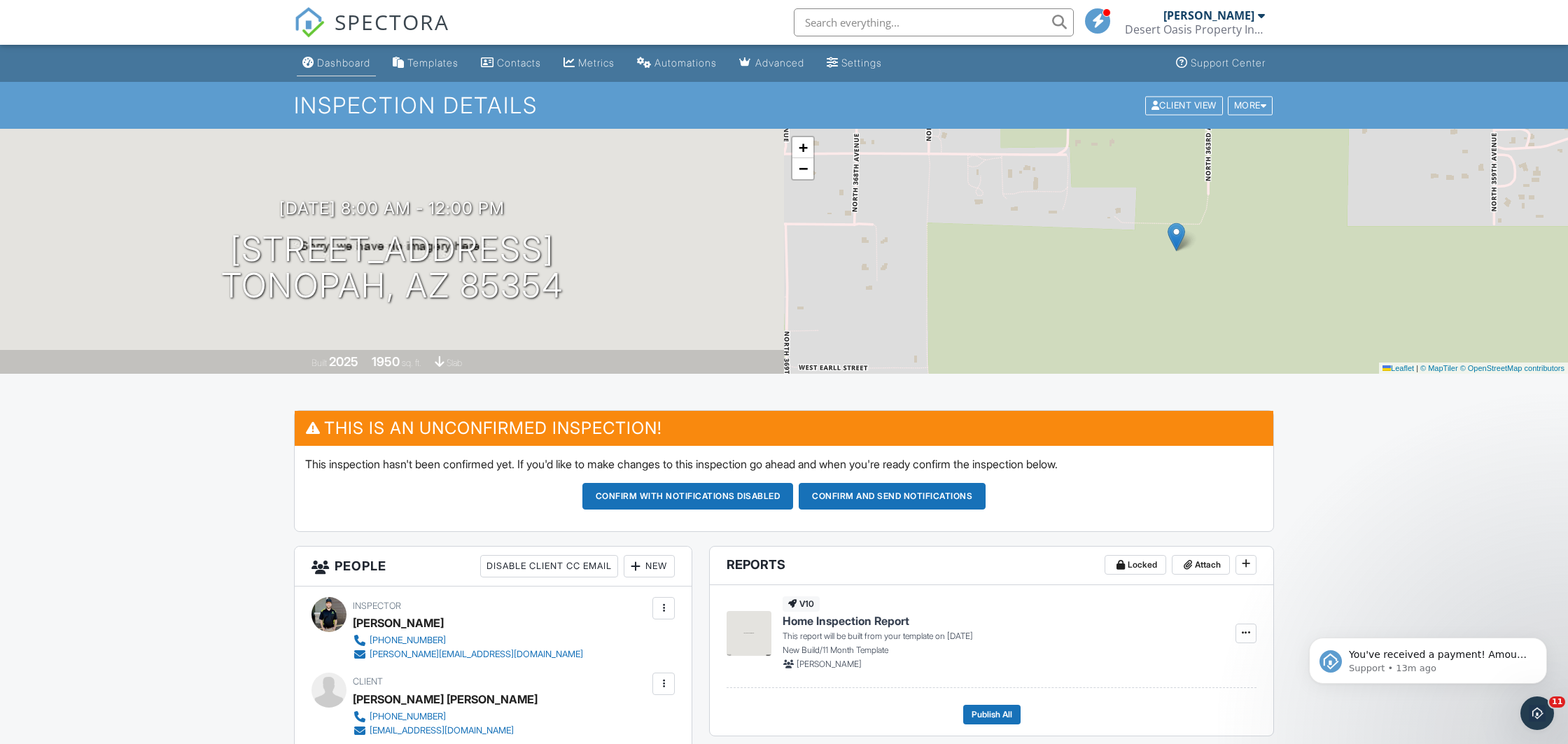
click at [348, 64] on div "Dashboard" at bounding box center [343, 62] width 53 height 12
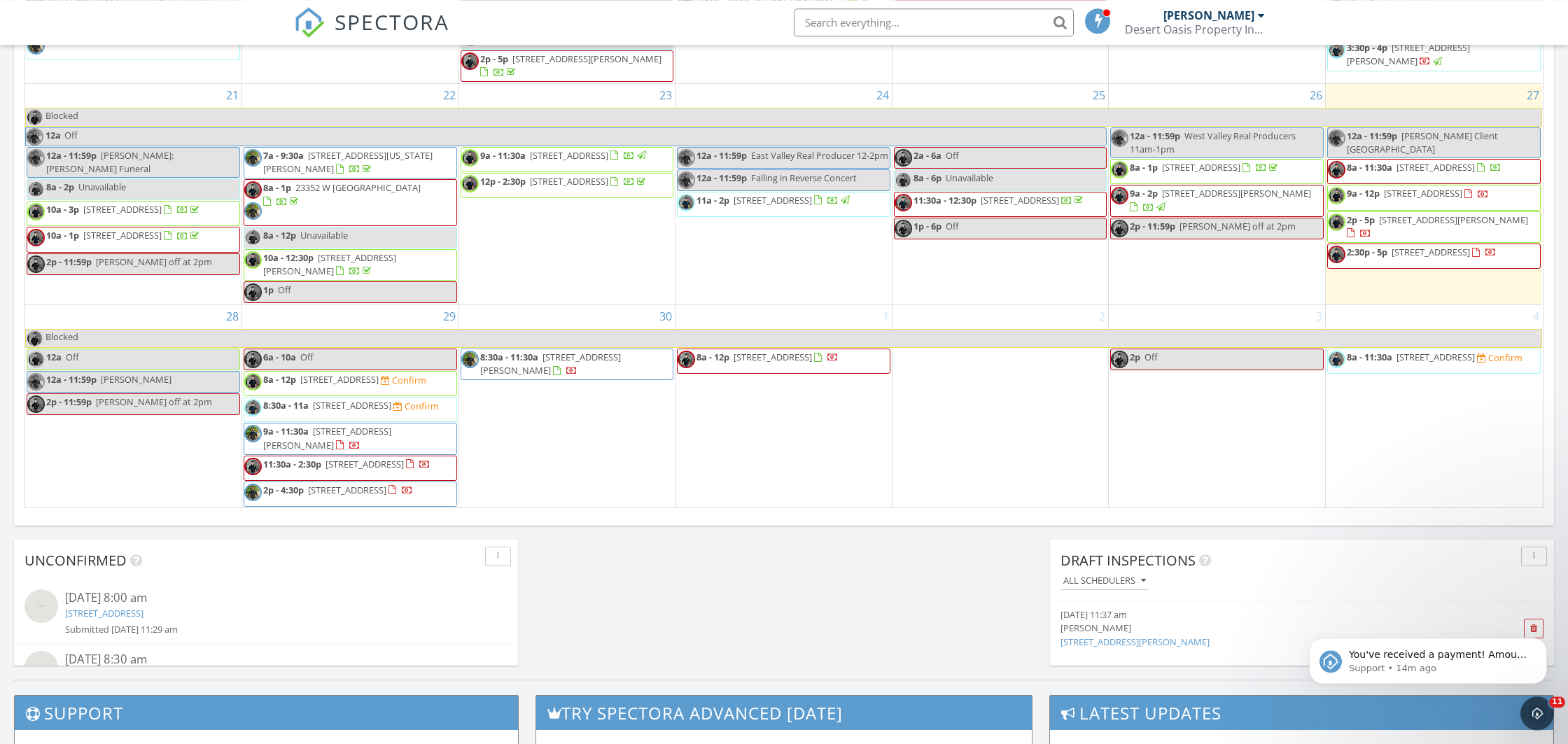
scroll to position [808, 0]
